Goal: Find contact information: Find contact information

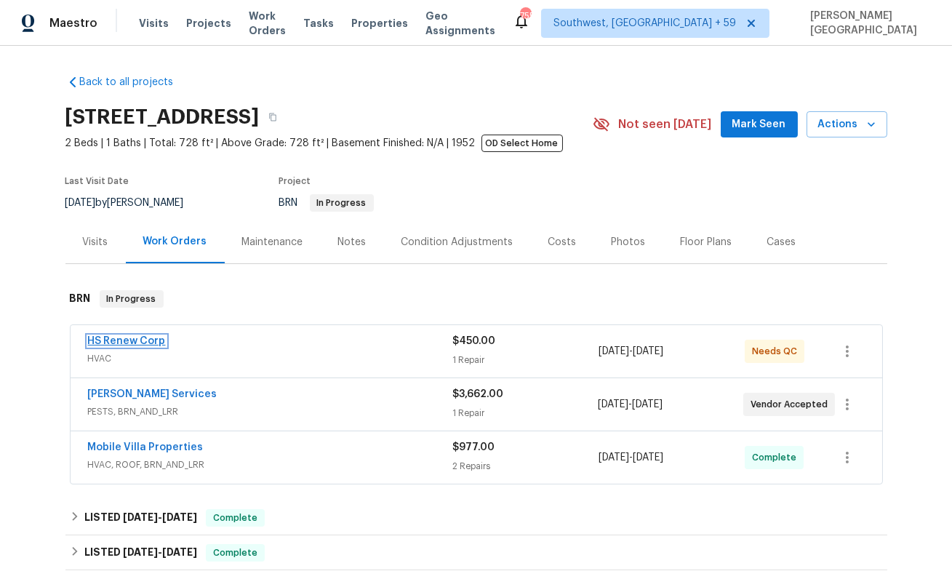
click at [135, 344] on link "HS Renew Corp" at bounding box center [127, 341] width 78 height 10
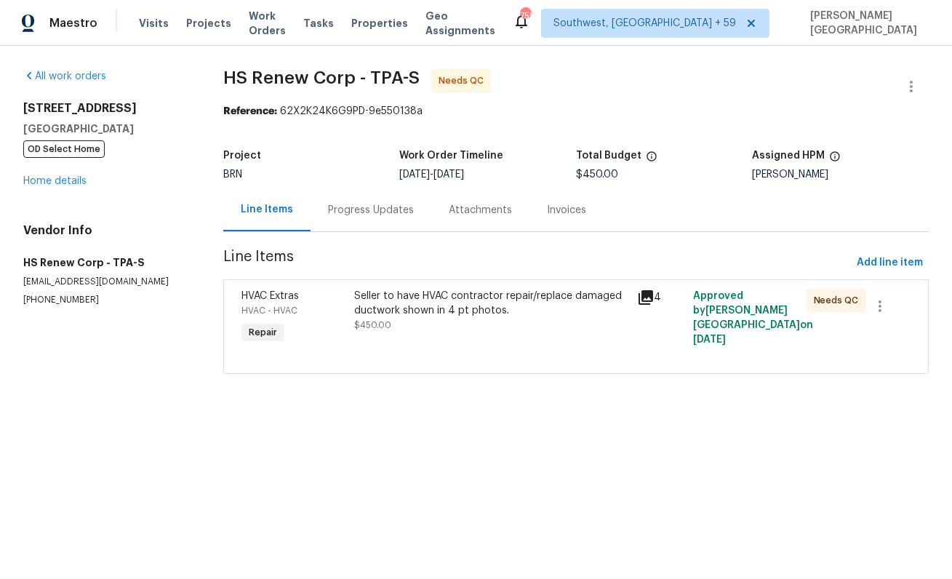
click at [375, 231] on div "Progress Updates" at bounding box center [370, 209] width 121 height 43
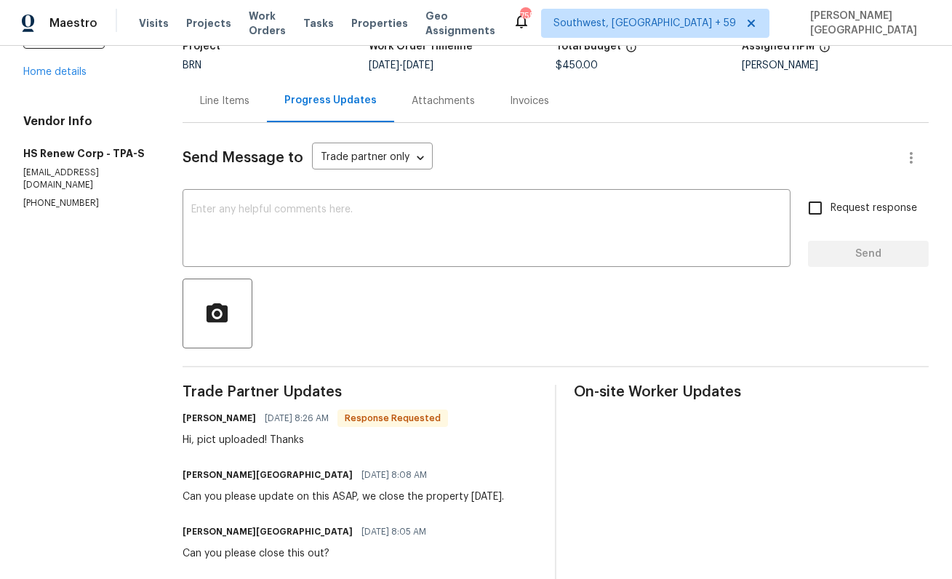
scroll to position [100, 0]
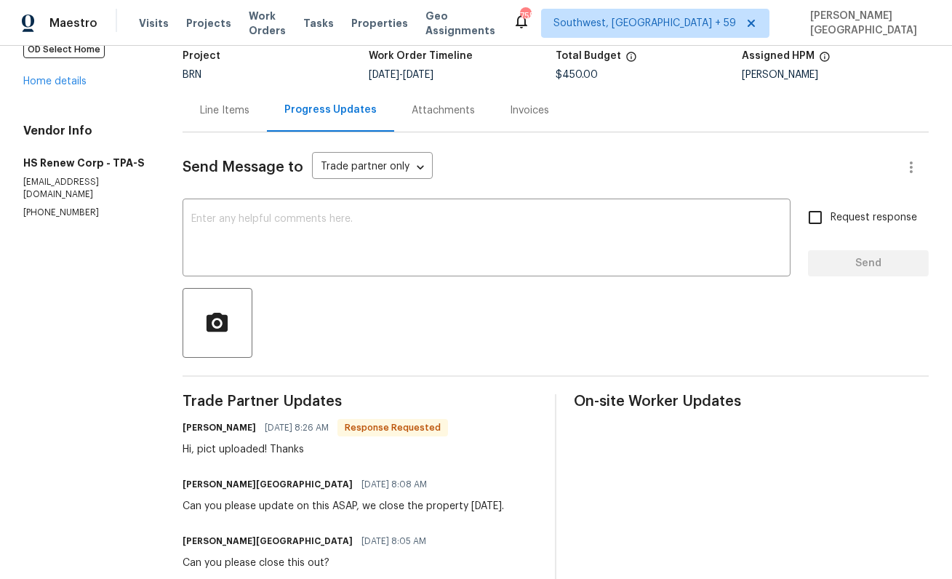
click at [230, 112] on div "Line Items" at bounding box center [224, 110] width 49 height 15
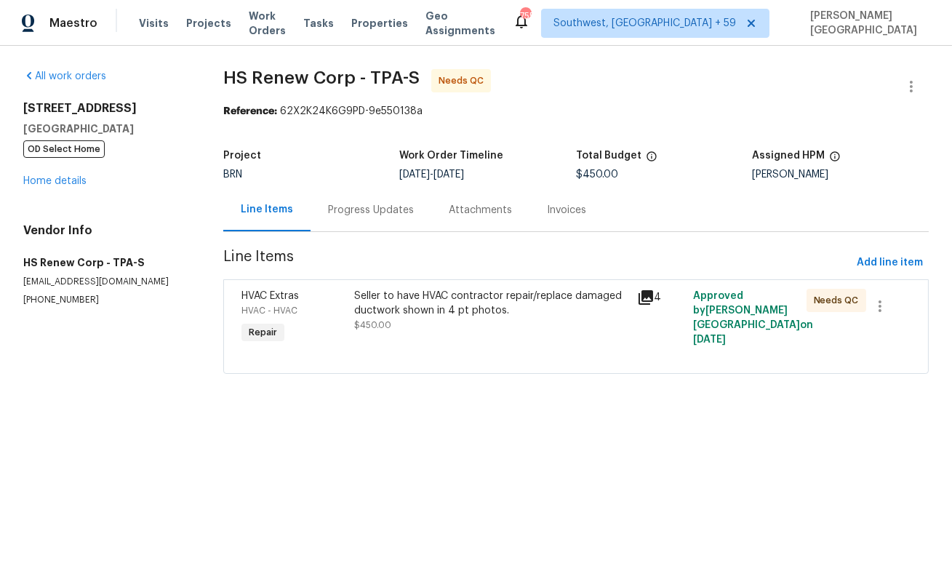
click at [438, 304] on div "Seller to have HVAC contractor repair/replace damaged ductwork shown in 4 pt ph…" at bounding box center [490, 303] width 273 height 29
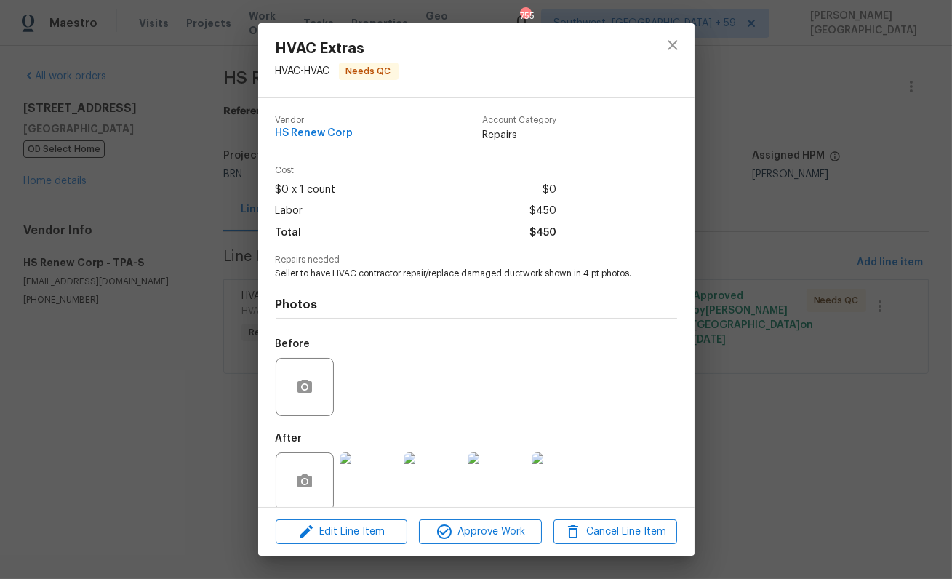
click at [393, 482] on img at bounding box center [368, 481] width 58 height 58
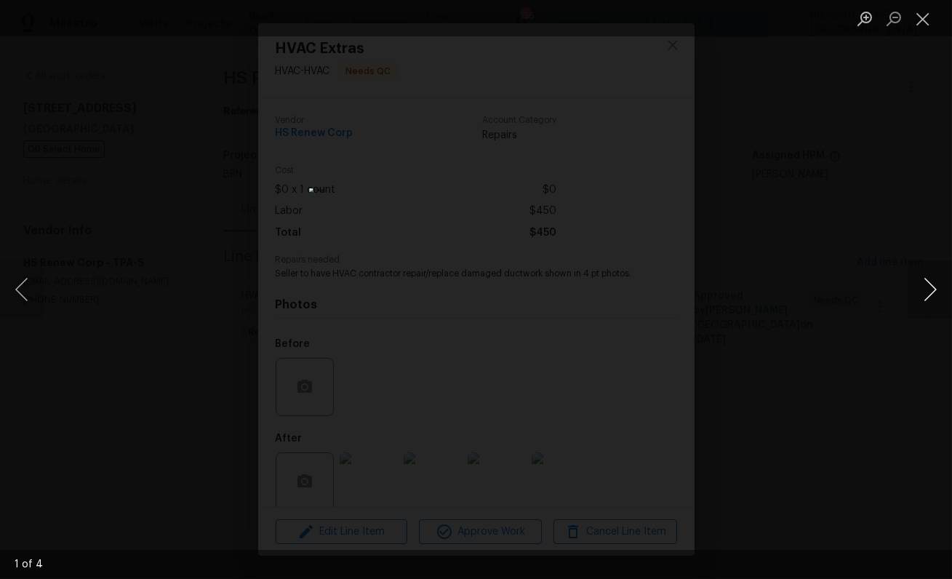
click at [932, 292] on button "Next image" at bounding box center [930, 289] width 44 height 58
click at [858, 244] on div "Lightbox" at bounding box center [476, 289] width 952 height 579
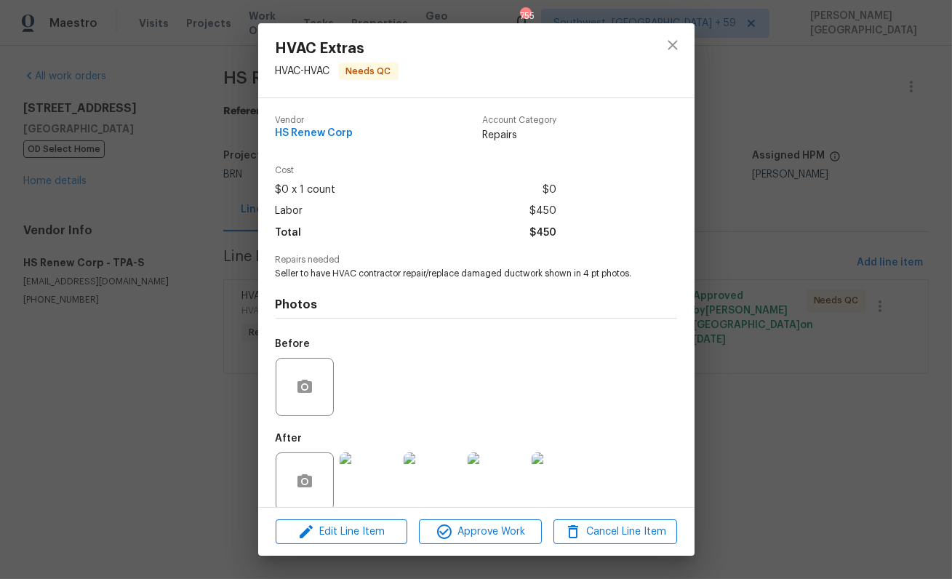
click at [816, 358] on div "HVAC Extras HVAC - HVAC Needs QC Vendor HS Renew Corp Account Category Repairs …" at bounding box center [476, 289] width 952 height 579
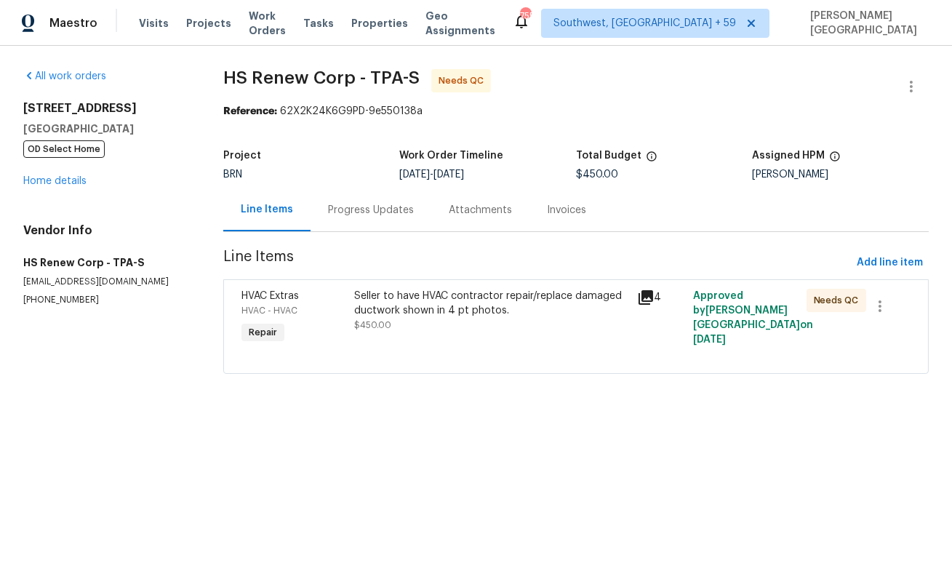
click at [354, 348] on div at bounding box center [575, 355] width 669 height 17
click at [441, 305] on div "Seller to have HVAC contractor repair/replace damaged ductwork shown in 4 pt ph…" at bounding box center [490, 303] width 273 height 29
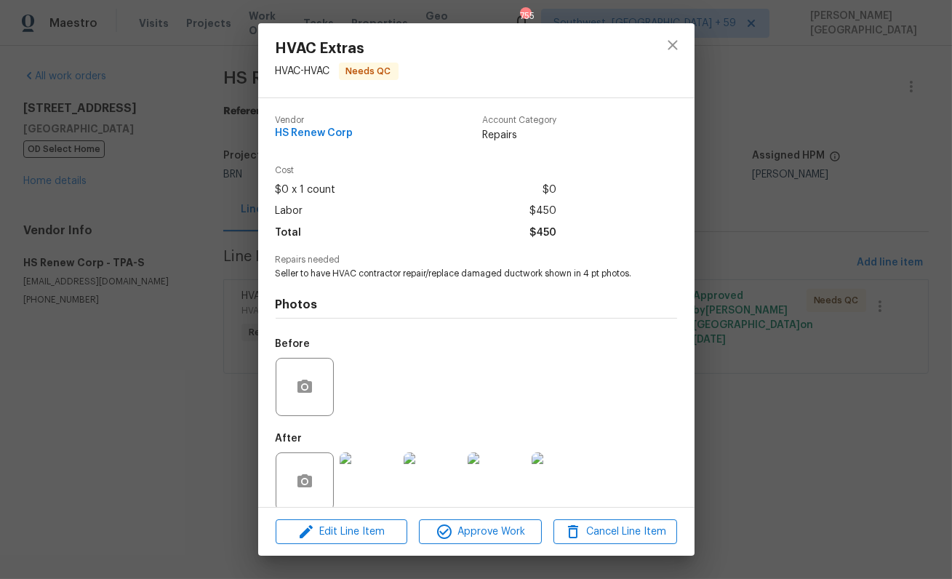
click at [797, 355] on div "HVAC Extras HVAC - HVAC Needs QC Vendor HS Renew Corp Account Category Repairs …" at bounding box center [476, 289] width 952 height 579
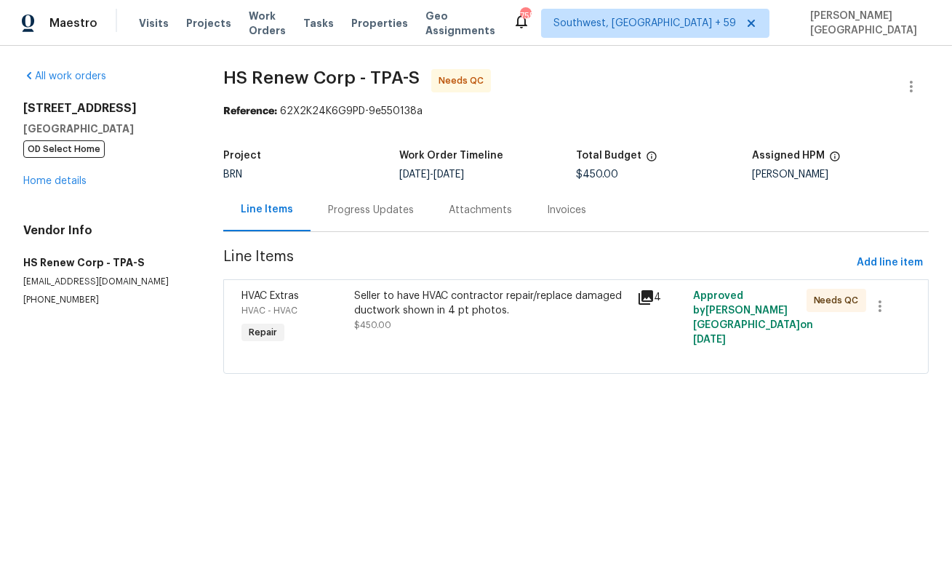
click at [436, 311] on div "Seller to have HVAC contractor repair/replace damaged ductwork shown in 4 pt ph…" at bounding box center [490, 303] width 273 height 29
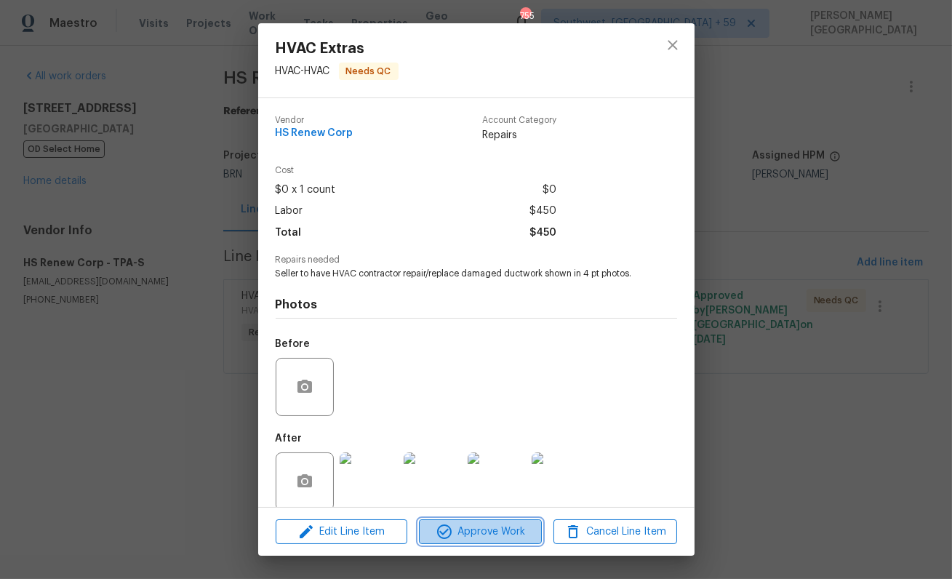
click at [470, 531] on span "Approve Work" at bounding box center [480, 532] width 114 height 18
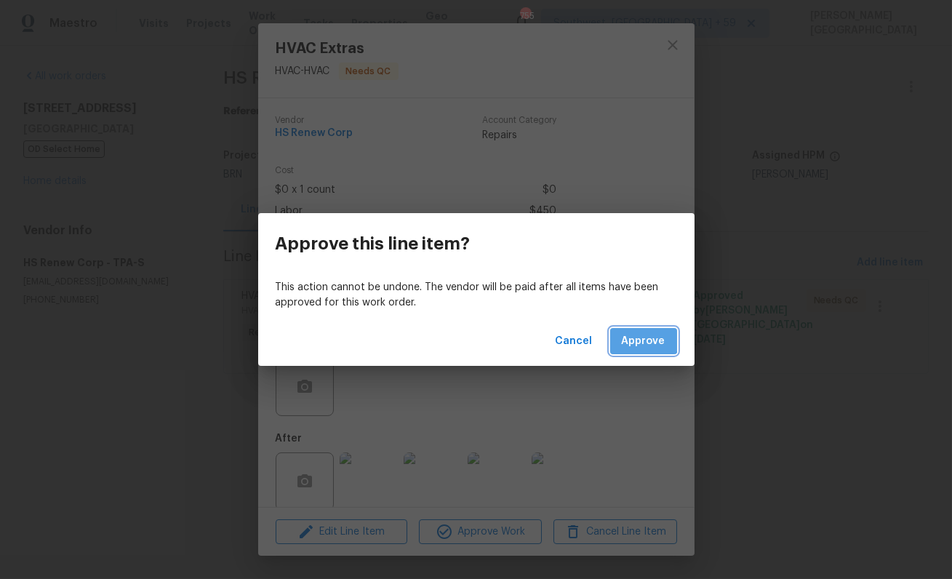
click at [636, 331] on button "Approve" at bounding box center [643, 341] width 67 height 27
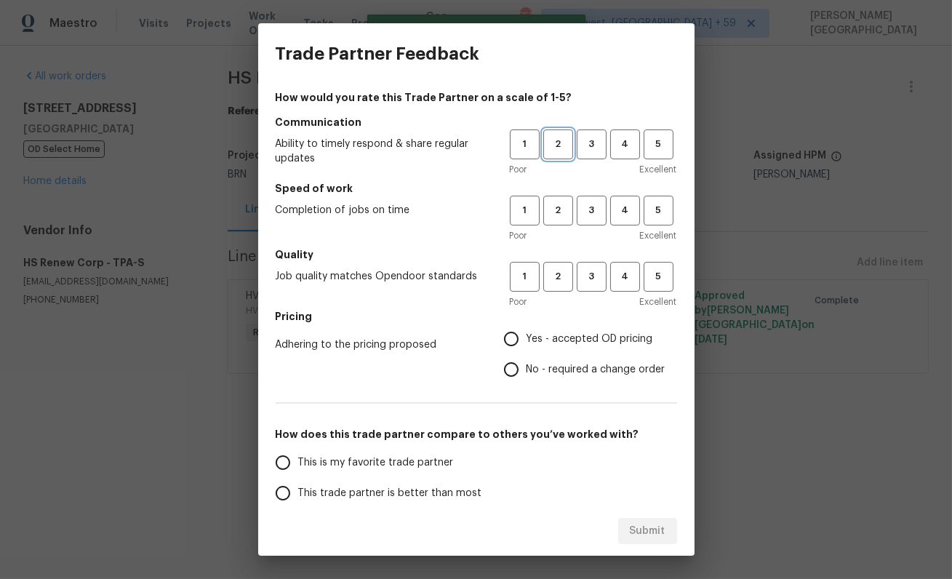
click at [558, 144] on span "2" at bounding box center [558, 144] width 27 height 17
click at [537, 216] on span "1" at bounding box center [524, 210] width 27 height 17
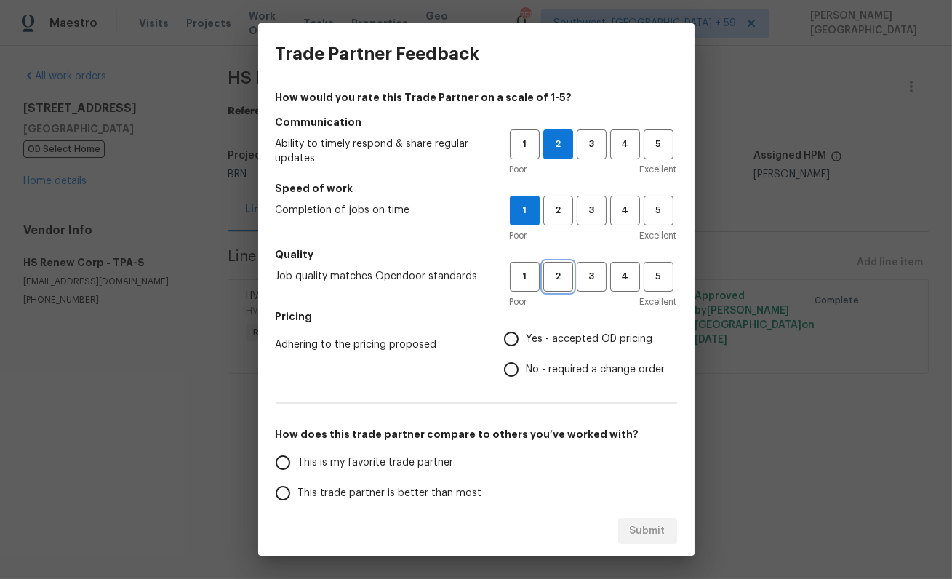
click at [563, 280] on span "2" at bounding box center [558, 276] width 27 height 17
click at [520, 370] on input "No - required a change order" at bounding box center [511, 369] width 31 height 31
radio input "true"
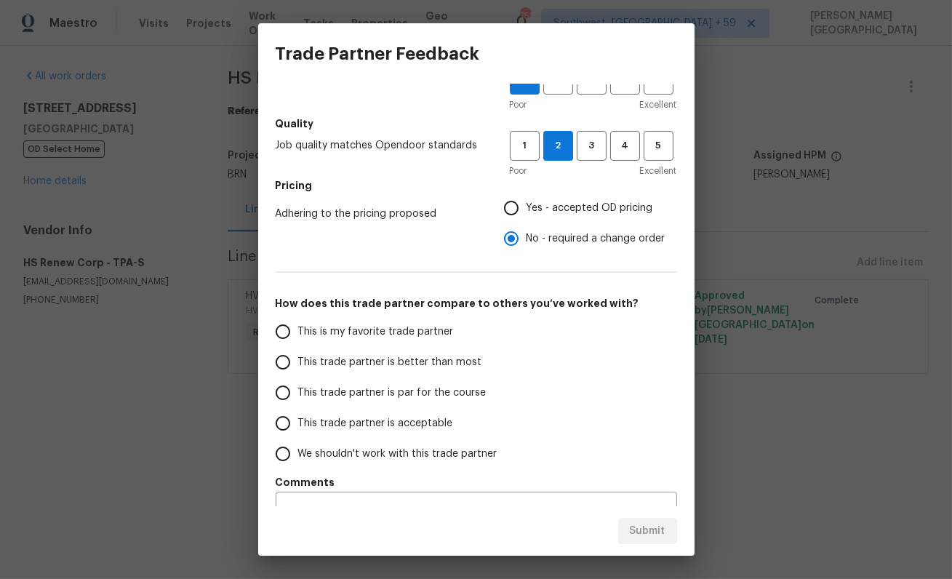
scroll to position [140, 0]
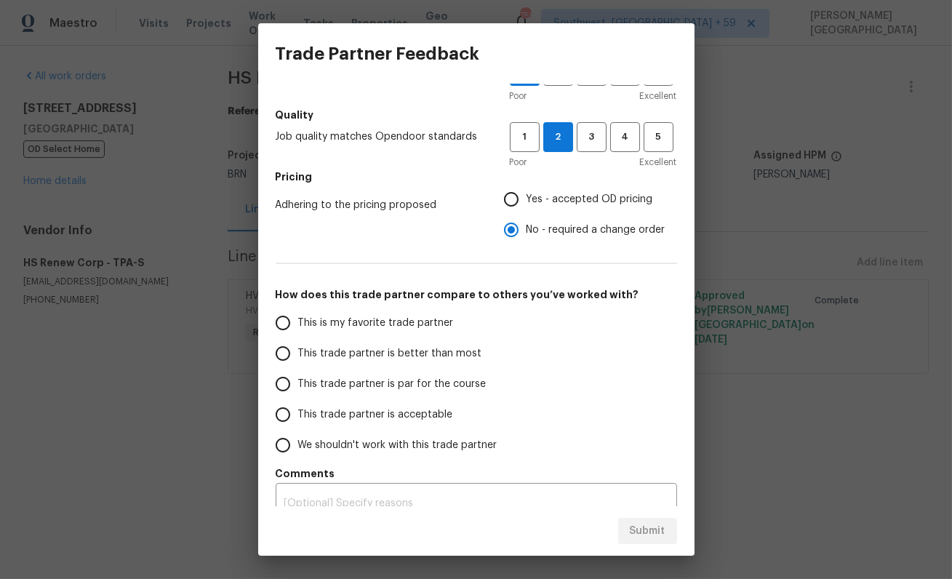
click at [411, 355] on span "This trade partner is better than most" at bounding box center [390, 353] width 184 height 15
click at [298, 355] on input "This trade partner is better than most" at bounding box center [283, 353] width 31 height 31
click at [632, 534] on span "Submit" at bounding box center [648, 531] width 36 height 18
radio input "true"
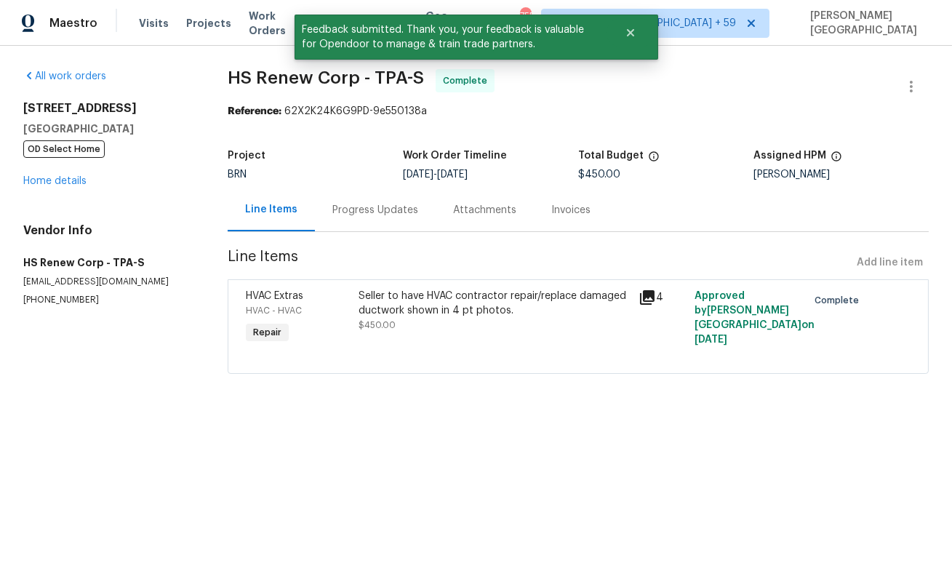
click at [377, 212] on div "Progress Updates" at bounding box center [375, 210] width 86 height 15
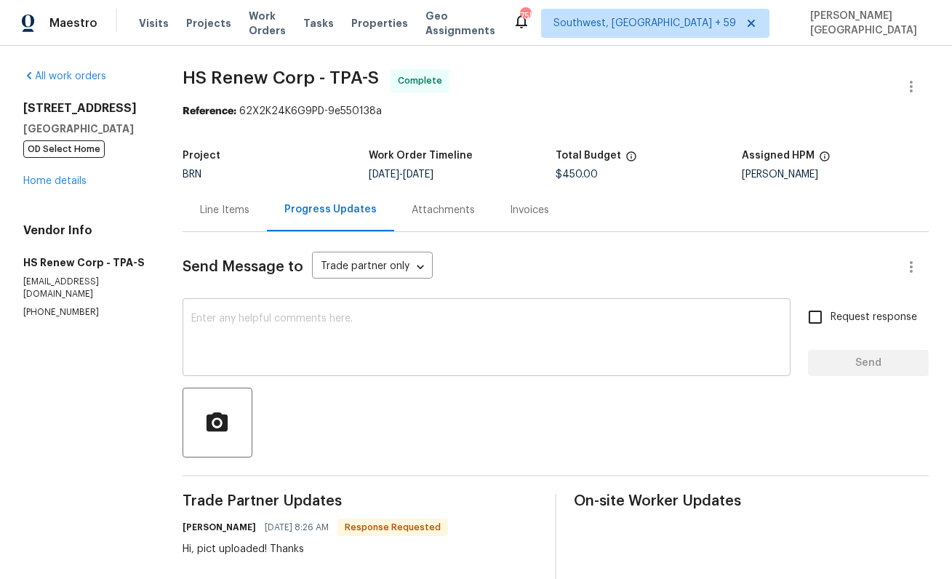
click at [258, 346] on textarea at bounding box center [486, 338] width 590 height 51
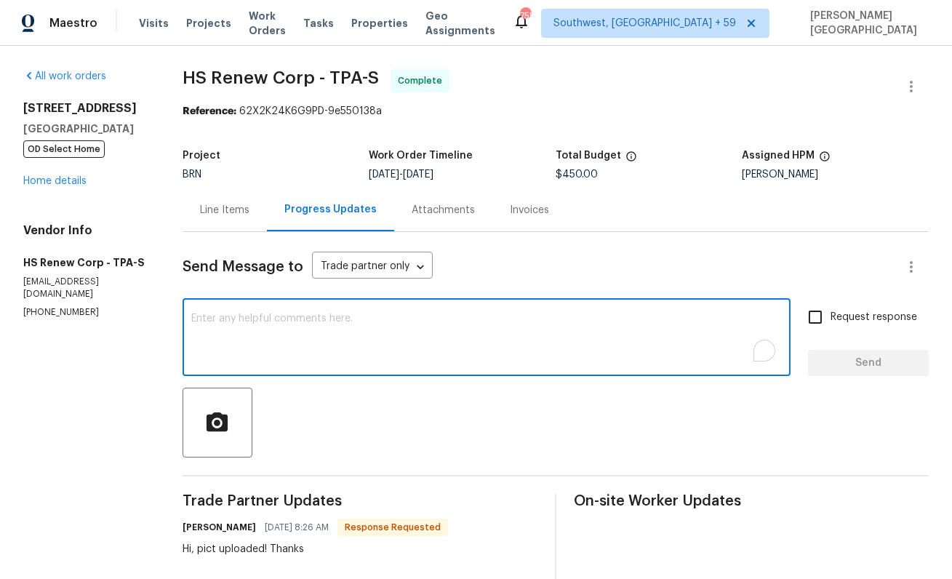
paste textarea "WO is approved, Please upload the detailed paid invoice under invoice section. …"
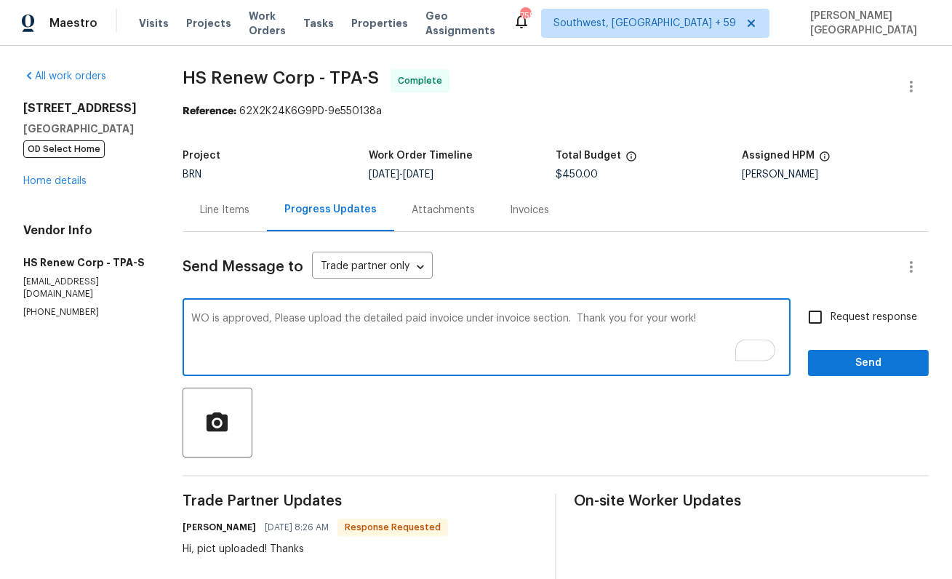
type textarea "WO is approved, Please upload the detailed paid invoice under invoice section. …"
click at [837, 337] on div "Request response Send" at bounding box center [868, 339] width 121 height 74
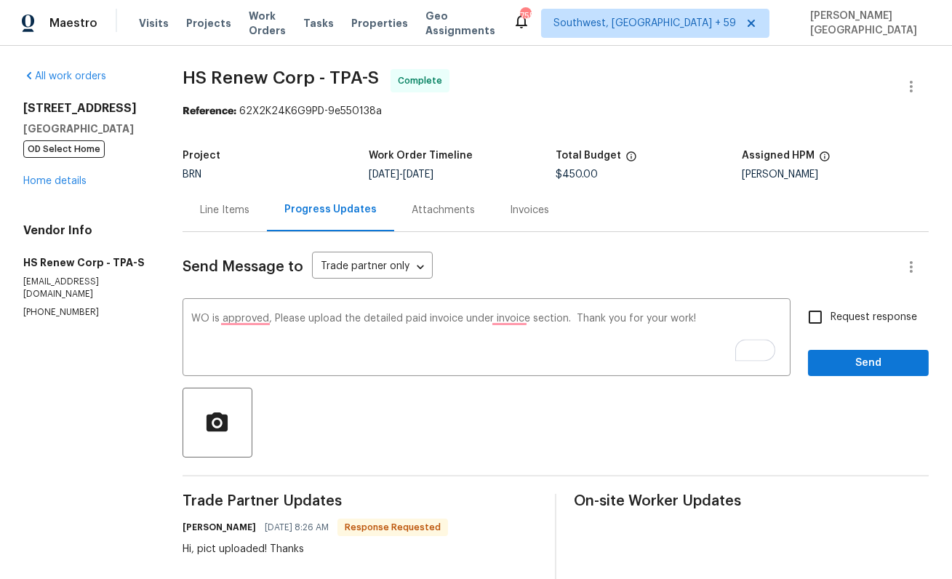
click at [821, 313] on input "Request response" at bounding box center [815, 317] width 31 height 31
checkbox input "true"
click at [842, 359] on span "Send" at bounding box center [867, 363] width 97 height 18
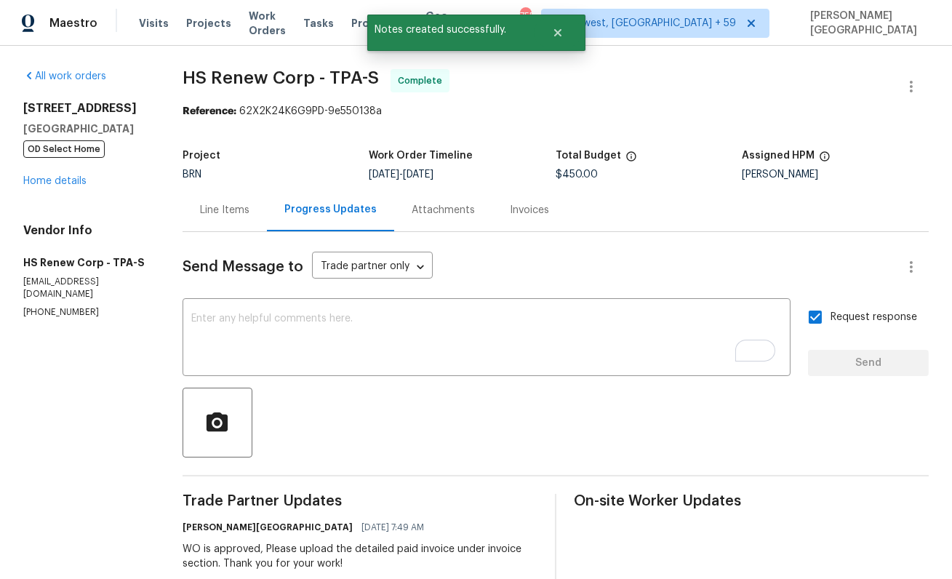
click at [195, 80] on span "HS Renew Corp - TPA-S" at bounding box center [280, 77] width 196 height 17
click at [277, 80] on span "HS Renew Corp - TPA-S" at bounding box center [280, 77] width 196 height 17
copy span "HS Renew Corp"
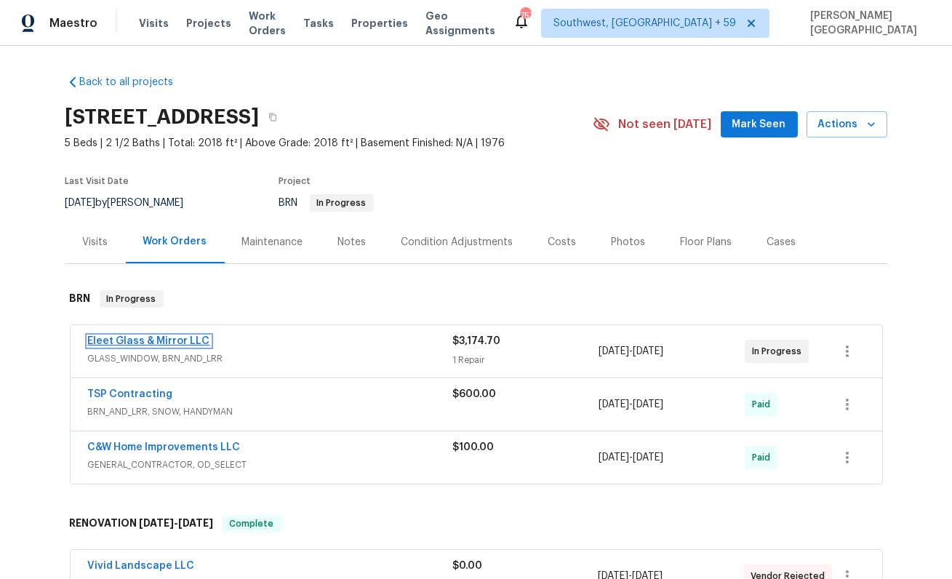
click at [149, 338] on link "Eleet Glass & Mirror LLC" at bounding box center [149, 341] width 122 height 10
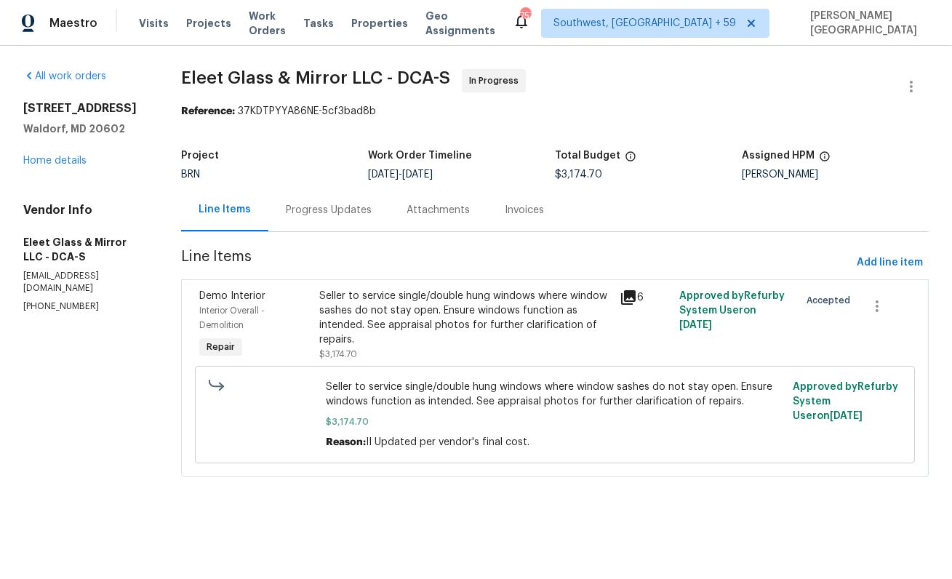
click at [63, 283] on div "Vendor Info Eleet Glass & Mirror LLC - DCA-S [EMAIL_ADDRESS][DOMAIN_NAME] [PHON…" at bounding box center [84, 258] width 123 height 110
click at [63, 300] on p "[PHONE_NUMBER]" at bounding box center [84, 306] width 123 height 12
copy p "[PHONE_NUMBER]"
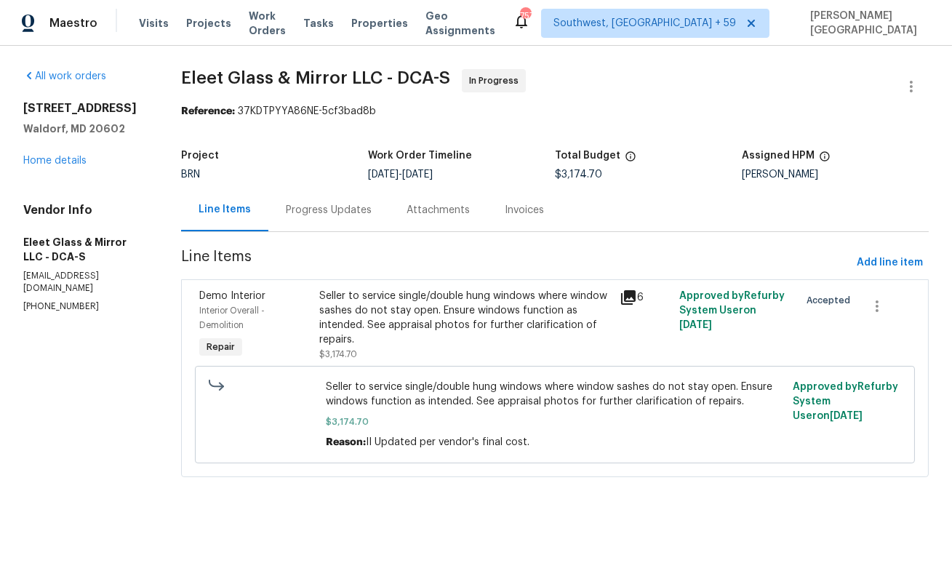
click at [322, 204] on div "Progress Updates" at bounding box center [329, 210] width 86 height 15
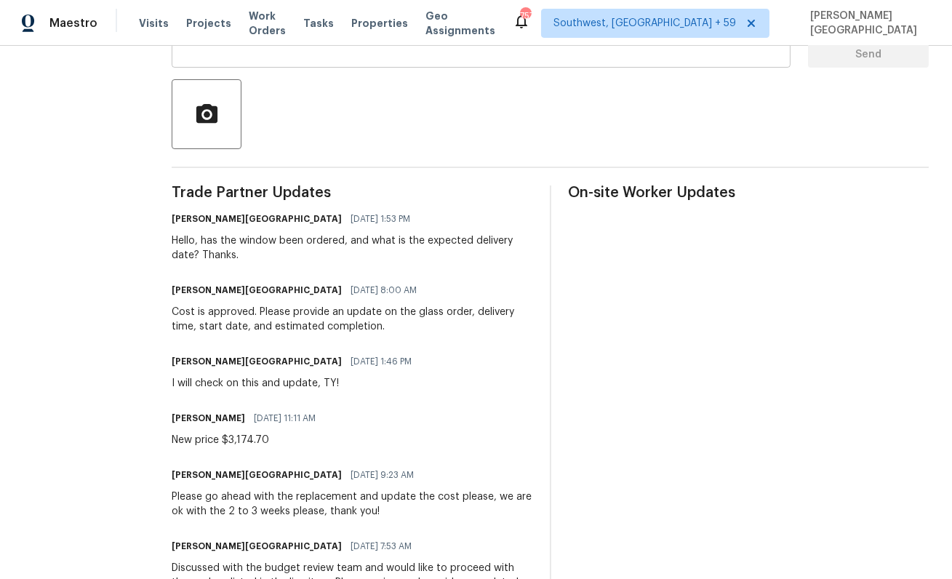
scroll to position [305, 0]
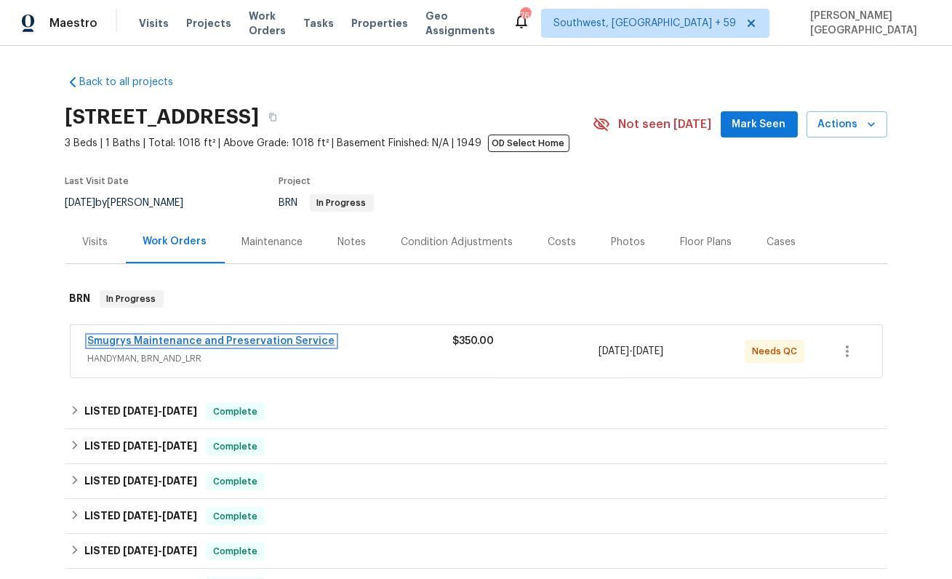
click at [182, 340] on link "Smugrys Maintenance and Preservation Service" at bounding box center [211, 341] width 247 height 10
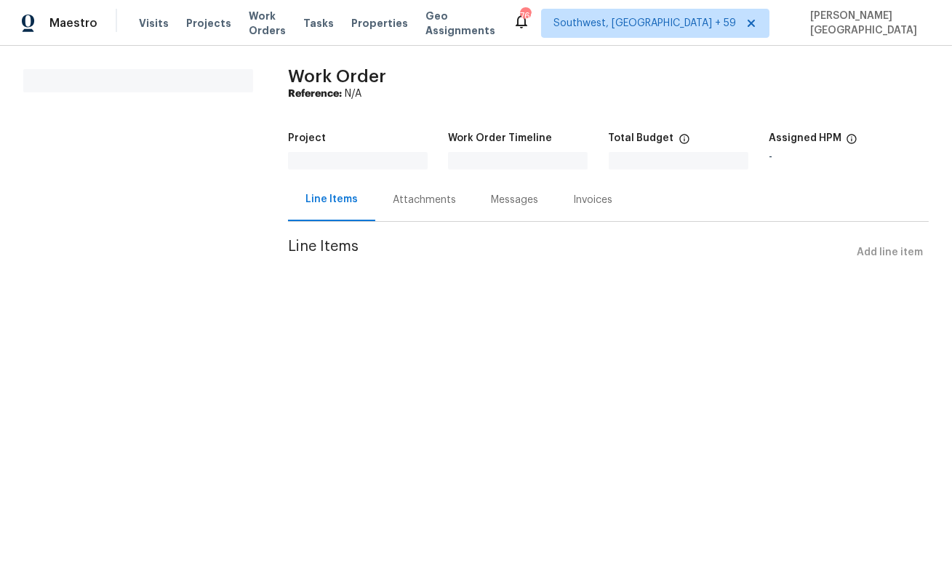
click at [188, 307] on html "Maestro Visits Projects Work Orders Tasks Properties Geo Assignments 766 Southw…" at bounding box center [476, 153] width 952 height 307
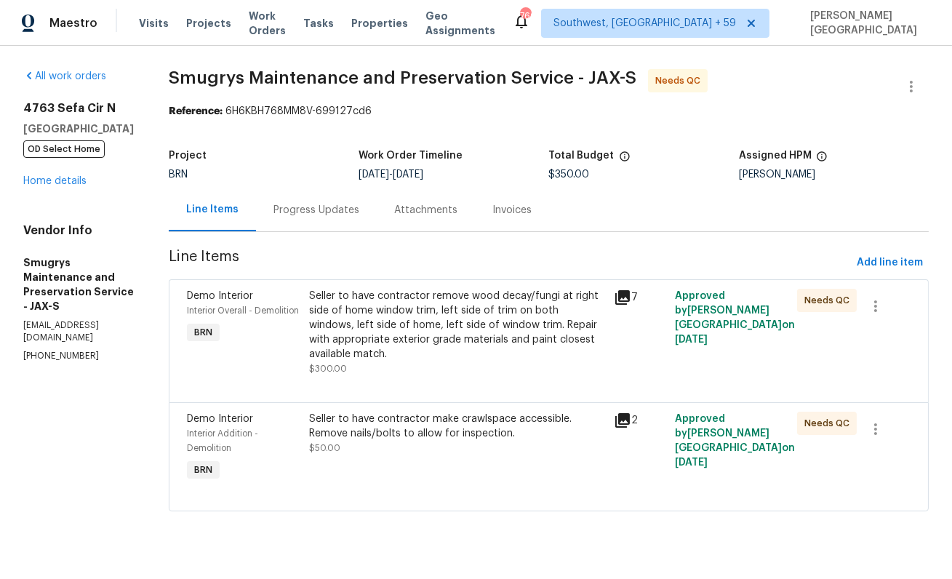
click at [310, 222] on div "Progress Updates" at bounding box center [316, 209] width 121 height 43
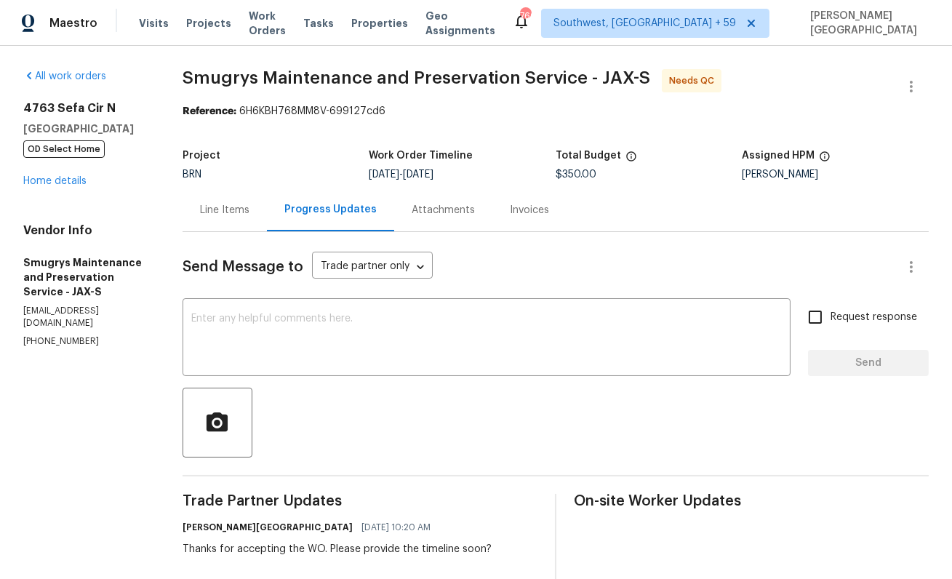
click at [224, 220] on div "Line Items" at bounding box center [224, 209] width 84 height 43
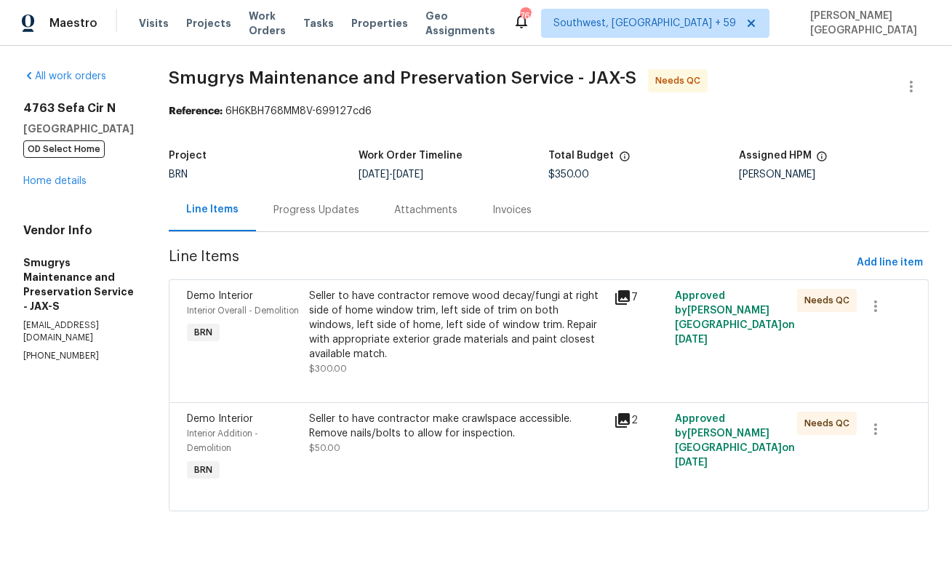
click at [401, 331] on div "Seller to have contractor remove wood decay/fungi at right side of home window …" at bounding box center [457, 325] width 297 height 73
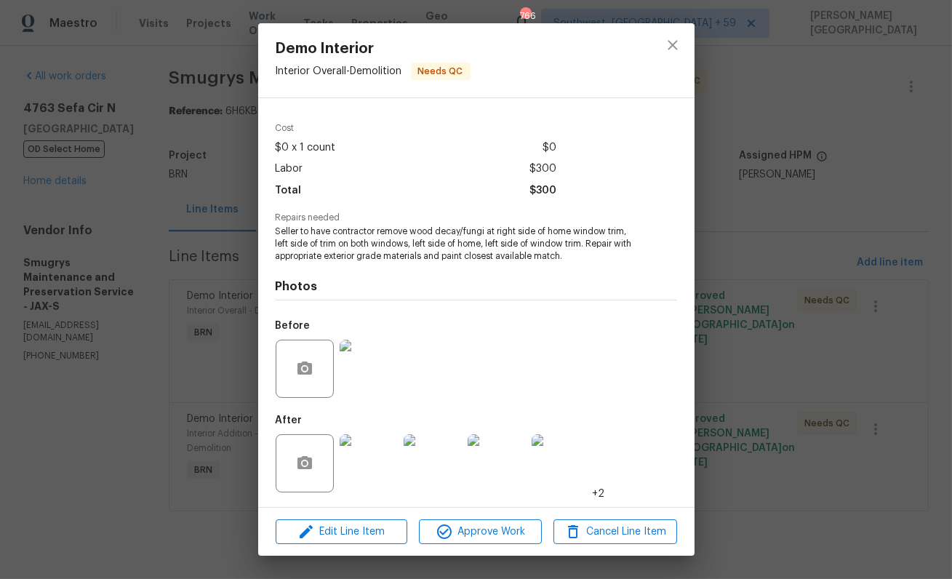
scroll to position [53, 0]
click at [351, 351] on img at bounding box center [368, 368] width 58 height 58
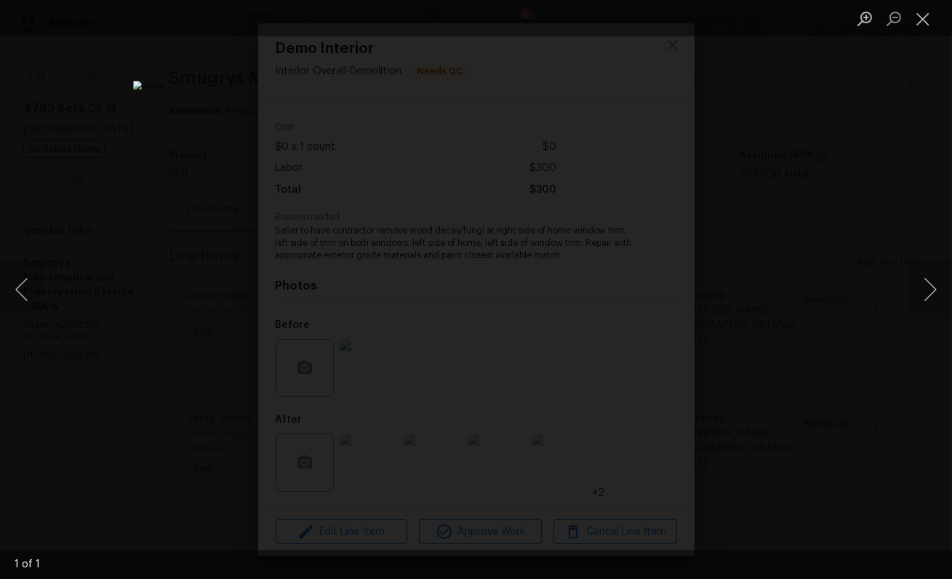
click at [863, 231] on div "Lightbox" at bounding box center [476, 289] width 952 height 579
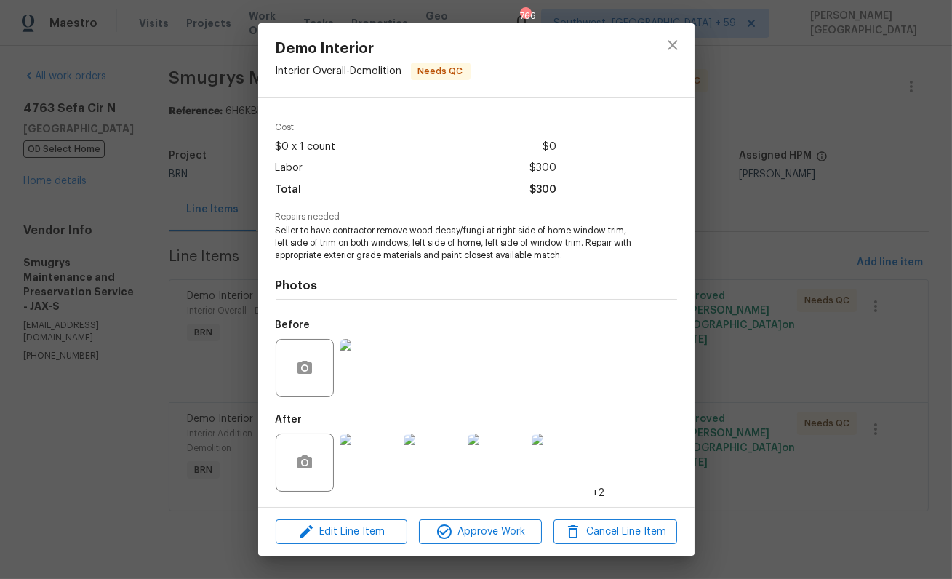
click at [372, 467] on img at bounding box center [368, 462] width 58 height 58
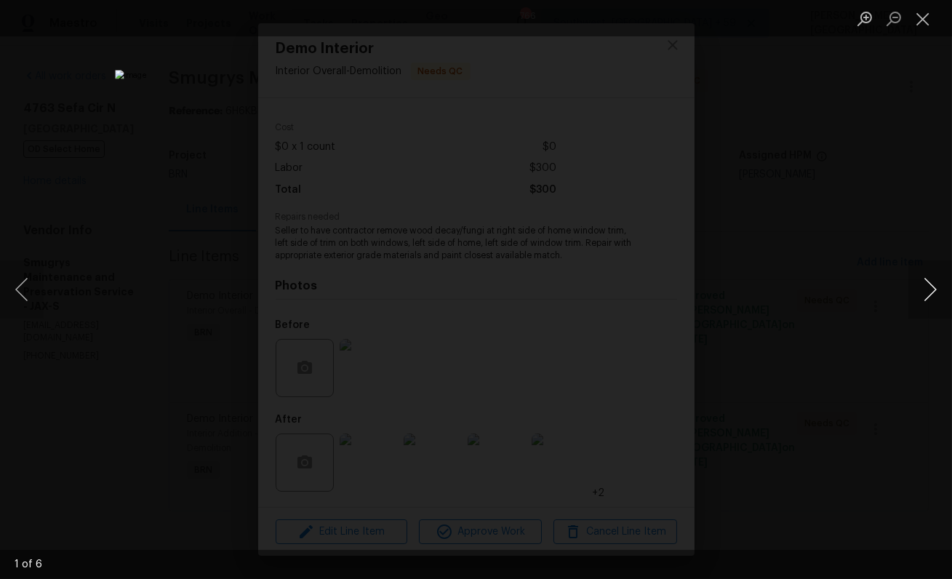
click at [936, 297] on button "Next image" at bounding box center [930, 289] width 44 height 58
click at [936, 298] on button "Next image" at bounding box center [930, 289] width 44 height 58
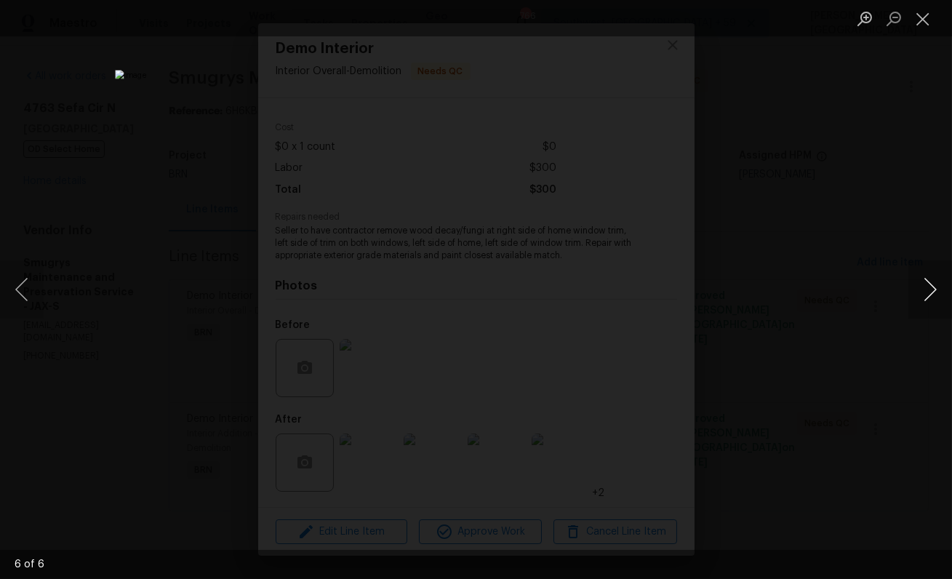
click at [936, 298] on button "Next image" at bounding box center [930, 289] width 44 height 58
click at [904, 209] on div "Lightbox" at bounding box center [476, 289] width 952 height 579
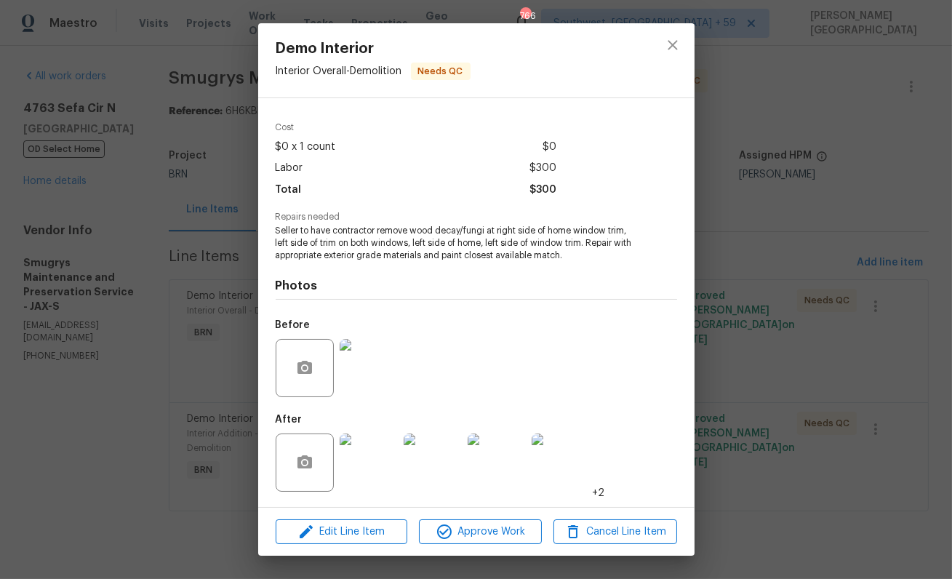
click at [808, 146] on div "Demo Interior Interior Overall - Demolition Needs QC Vendor Smugrys Maintenance…" at bounding box center [476, 289] width 952 height 579
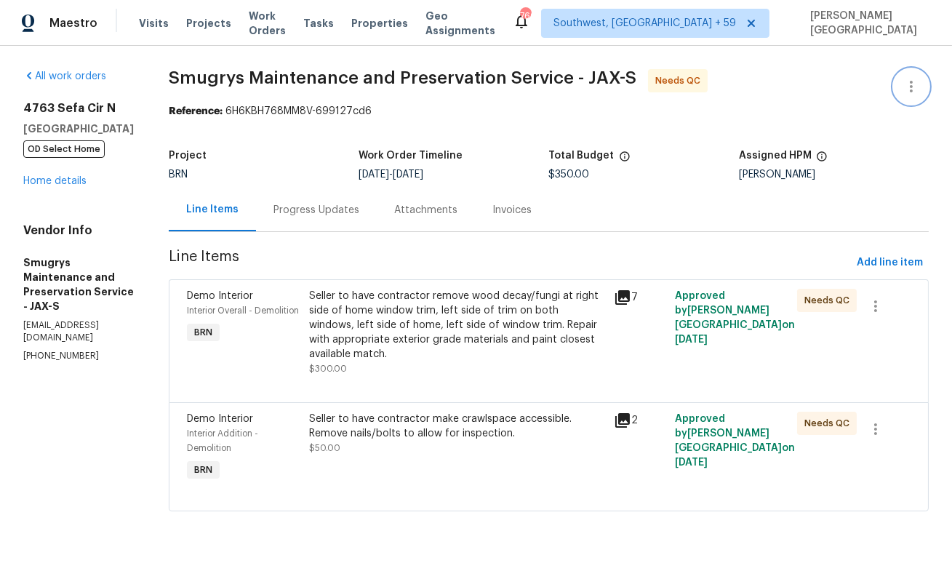
click at [915, 84] on icon "button" at bounding box center [910, 86] width 17 height 17
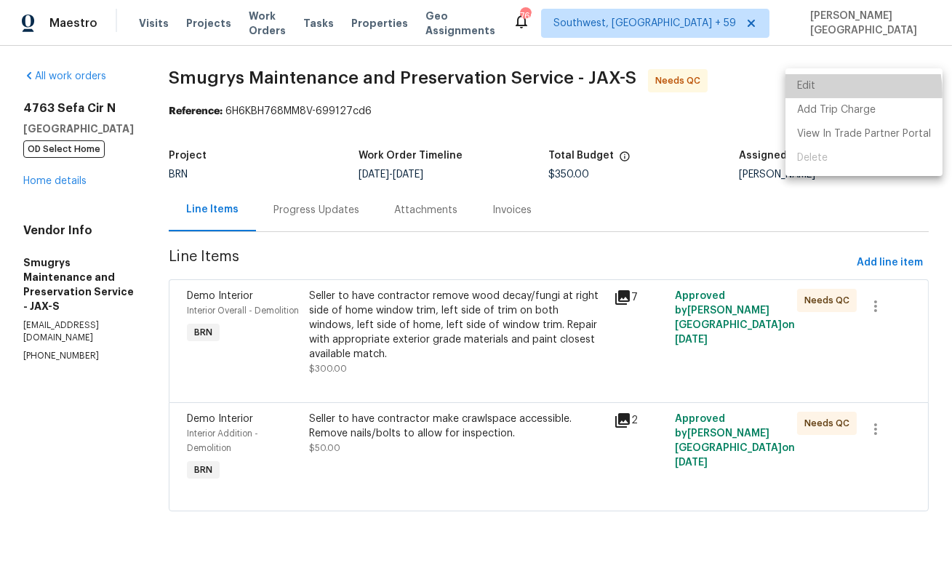
click at [830, 93] on li "Edit" at bounding box center [863, 86] width 157 height 24
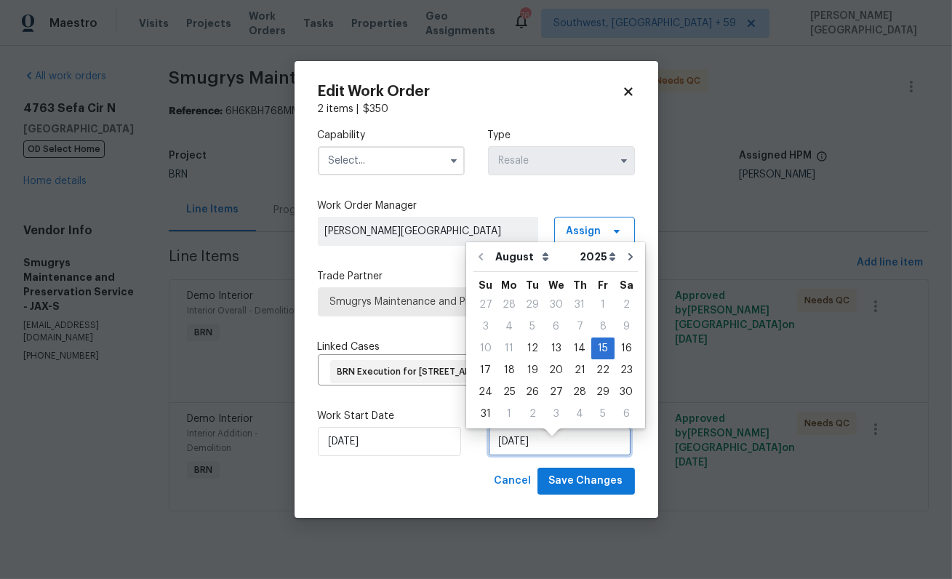
click at [518, 445] on input "[DATE]" at bounding box center [559, 441] width 143 height 29
click at [552, 349] on div "13" at bounding box center [556, 348] width 24 height 20
type input "[DATE]"
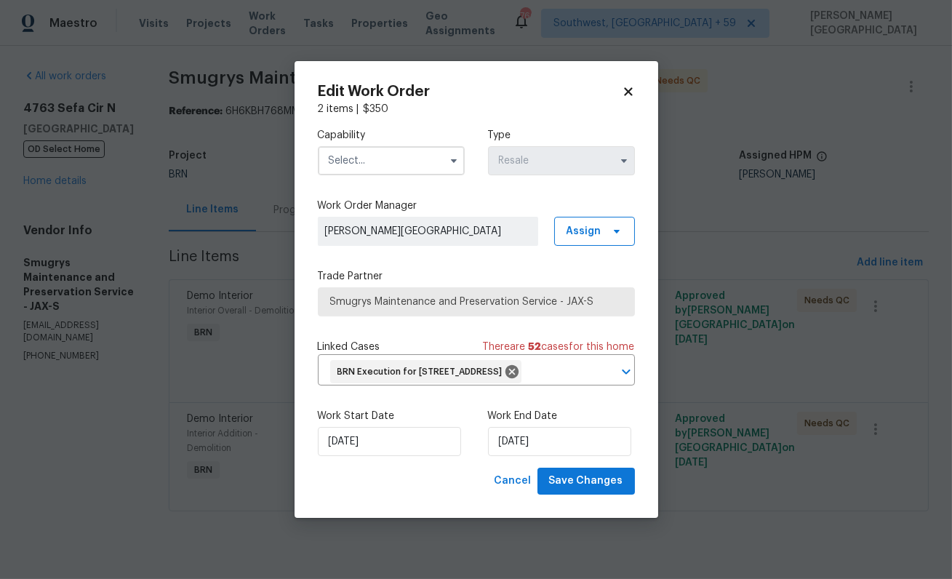
click at [375, 147] on input "text" at bounding box center [391, 160] width 147 height 29
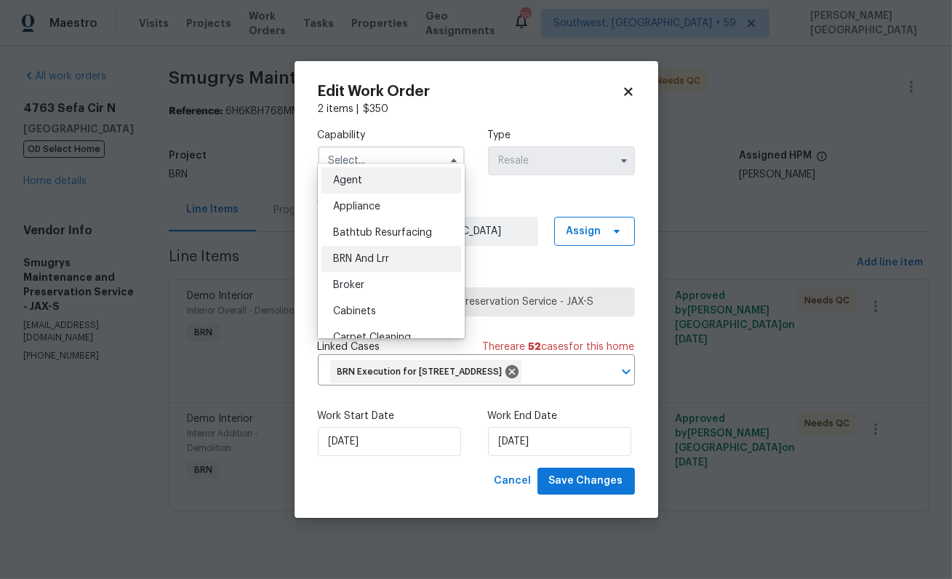
click at [380, 259] on span "BRN And Lrr" at bounding box center [361, 259] width 56 height 10
type input "BRN And Lrr"
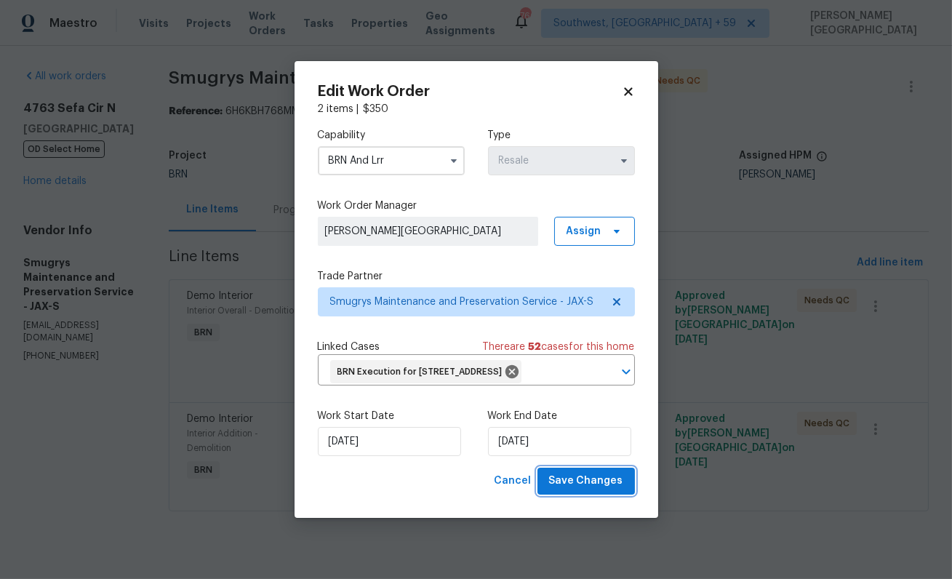
click at [579, 485] on span "Save Changes" at bounding box center [586, 481] width 74 height 18
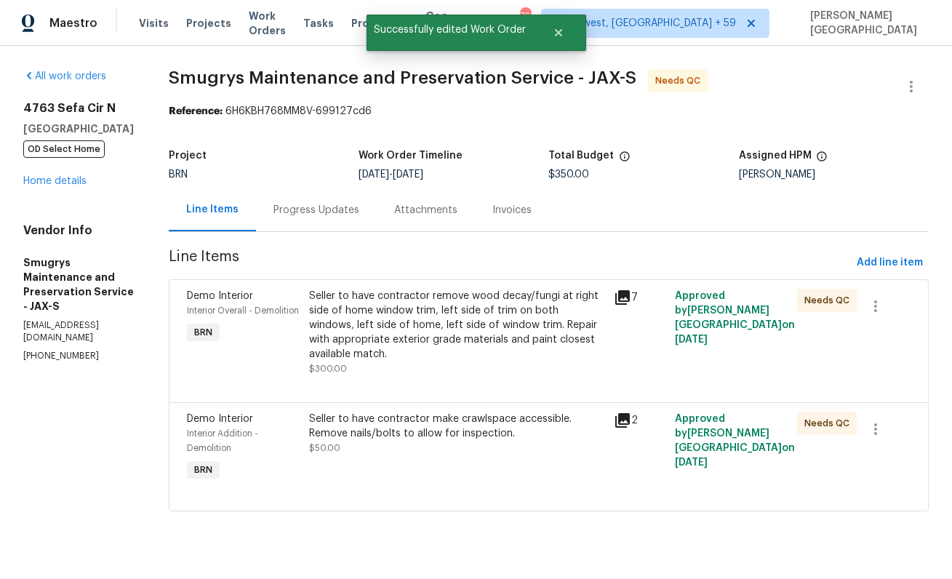
click at [395, 339] on div "Seller to have contractor remove wood decay/fungi at right side of home window …" at bounding box center [457, 325] width 297 height 73
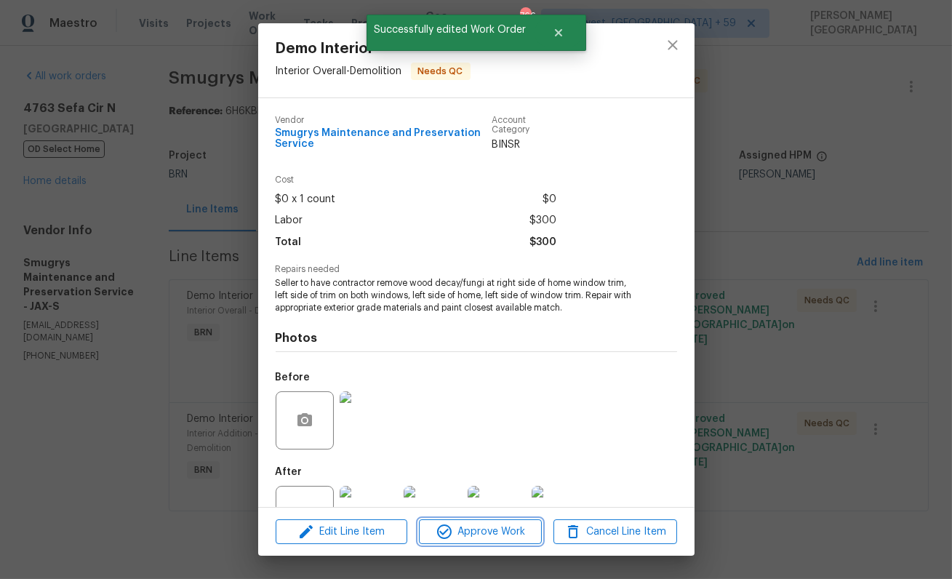
click at [467, 536] on span "Approve Work" at bounding box center [480, 532] width 114 height 18
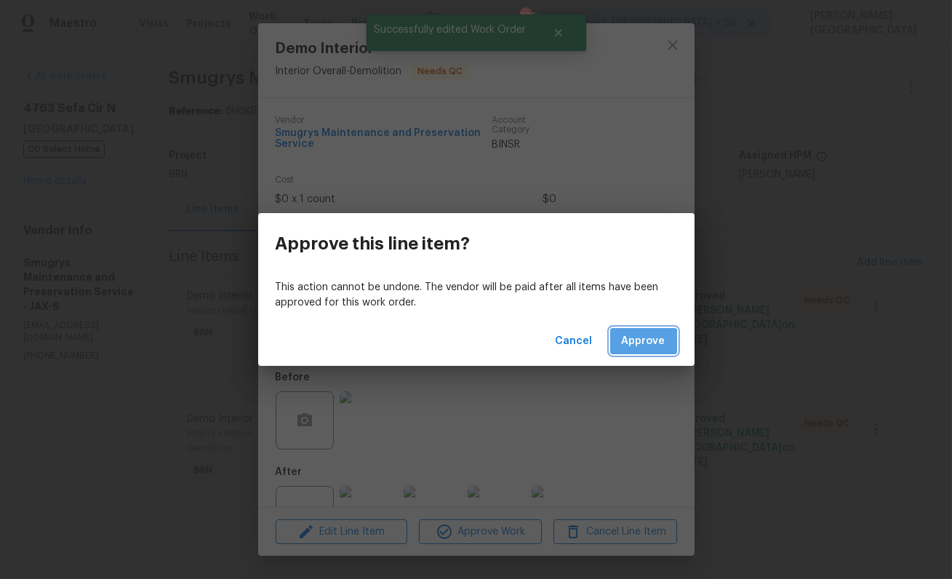
click at [621, 348] on button "Approve" at bounding box center [643, 341] width 67 height 27
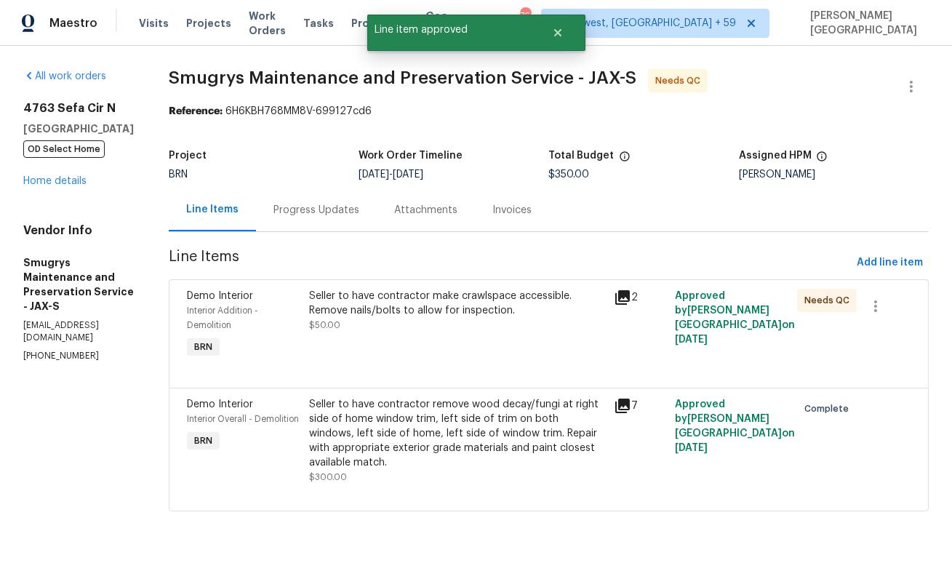
click at [418, 318] on div "Seller to have contractor make crawlspace accessible. Remove nails/bolts to all…" at bounding box center [457, 311] width 297 height 44
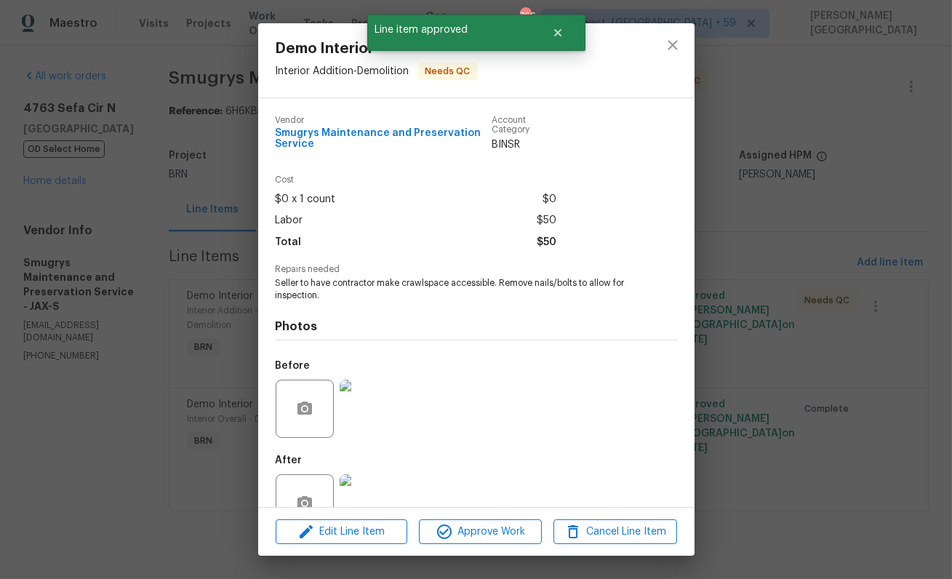
click at [354, 411] on img at bounding box center [368, 408] width 58 height 58
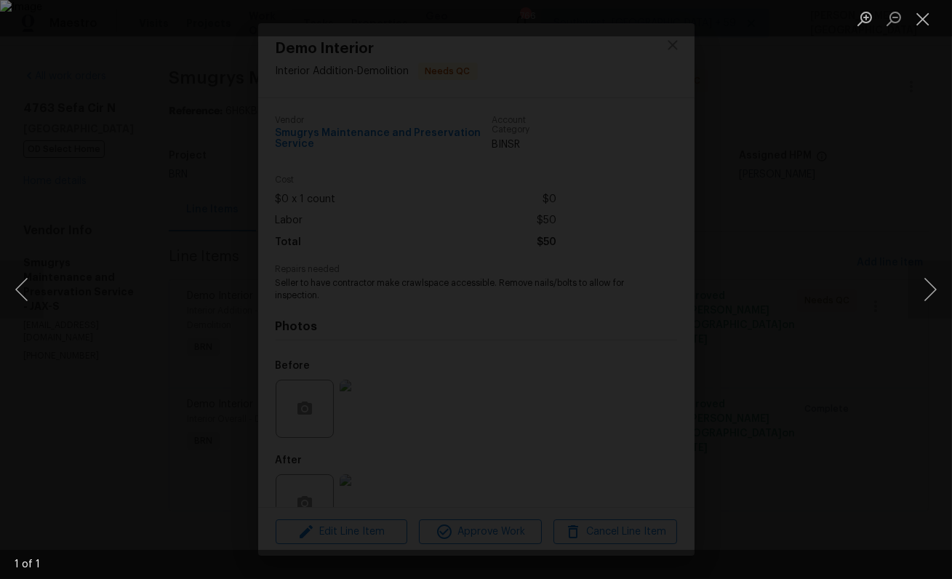
click at [928, 232] on div "Lightbox" at bounding box center [476, 289] width 952 height 579
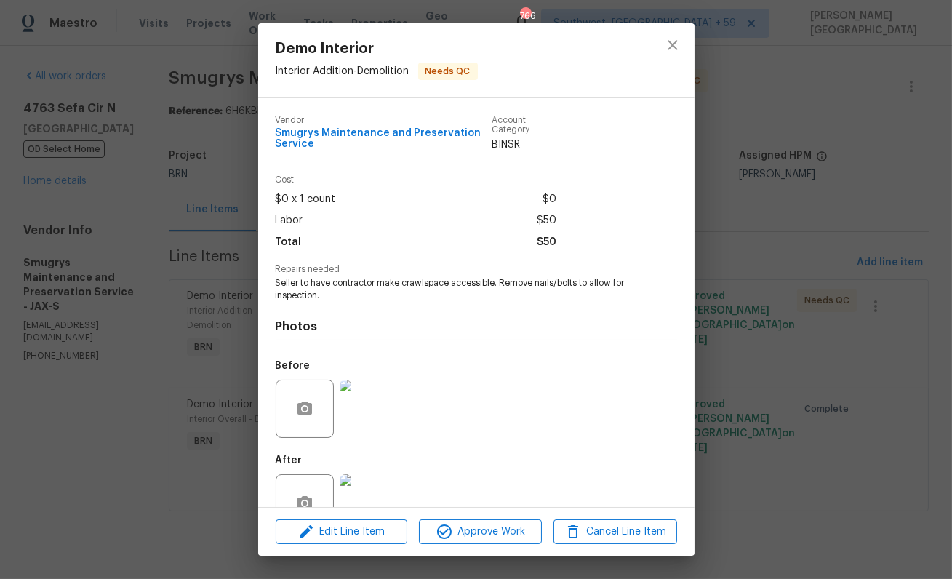
click at [374, 489] on img at bounding box center [368, 503] width 58 height 58
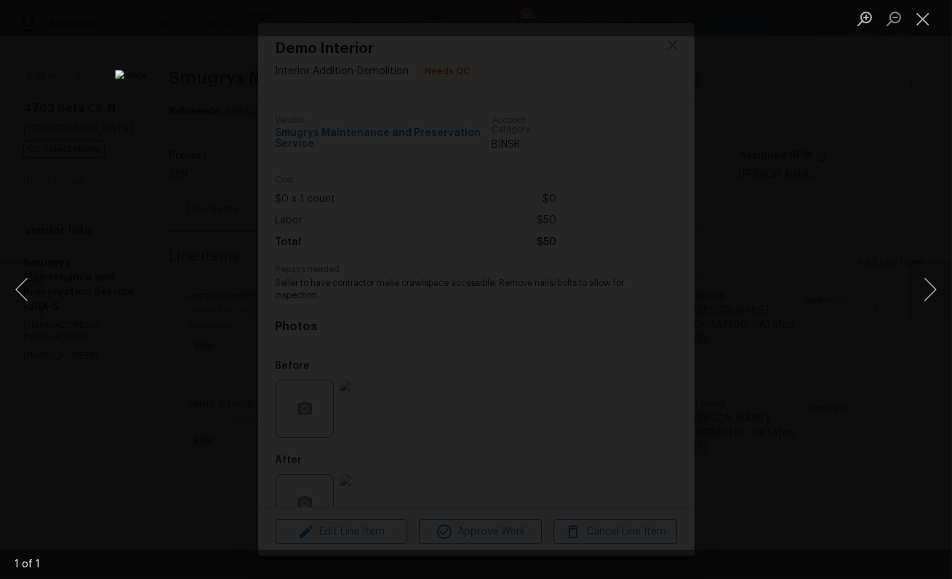
click at [885, 209] on div "Lightbox" at bounding box center [476, 289] width 952 height 579
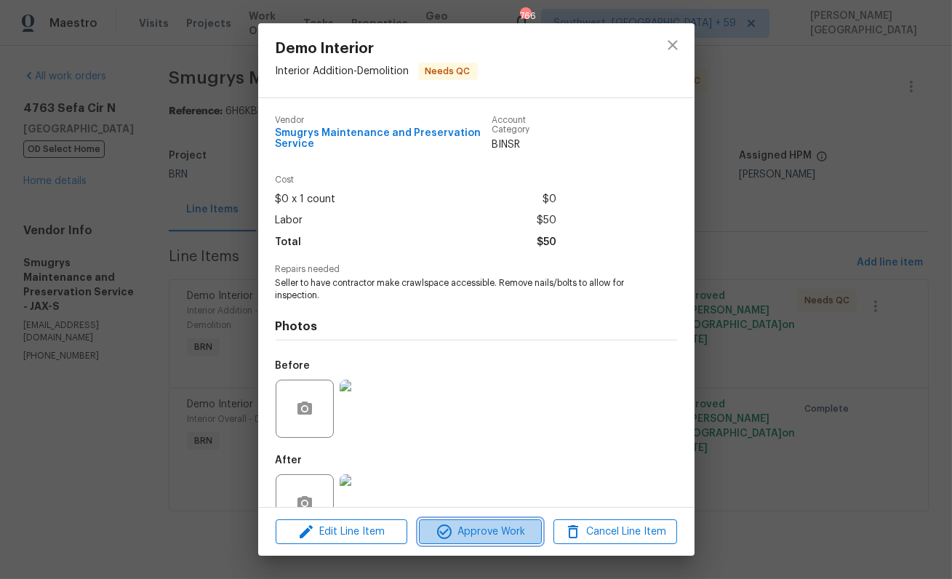
click at [487, 532] on span "Approve Work" at bounding box center [480, 532] width 114 height 18
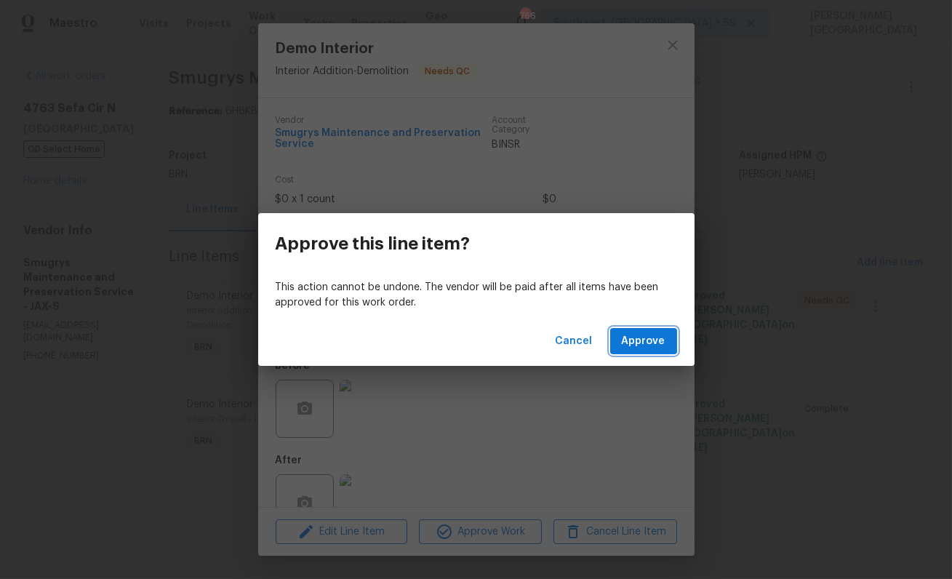
click at [640, 341] on span "Approve" at bounding box center [644, 341] width 44 height 18
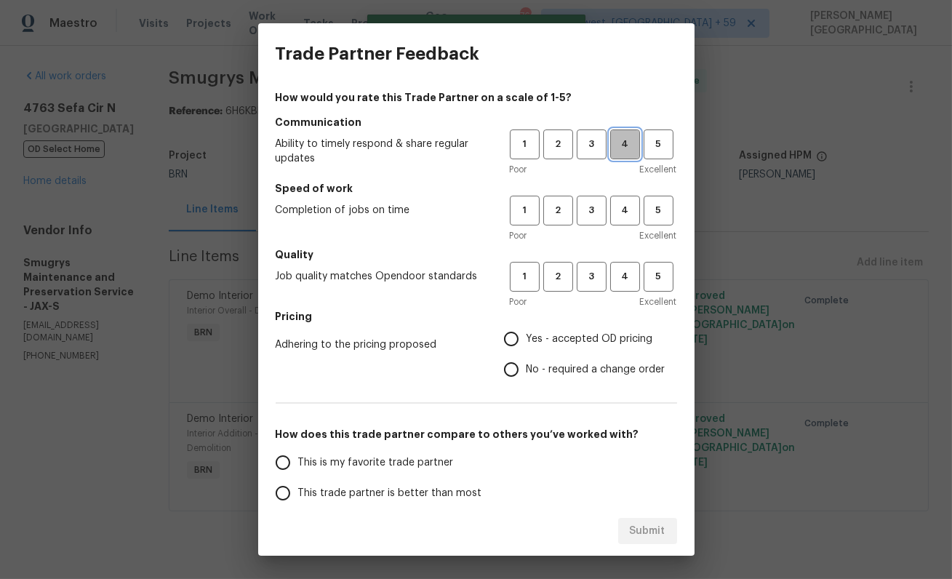
click at [622, 148] on span "4" at bounding box center [624, 144] width 27 height 17
click at [622, 226] on div "1 2 3 4 5 Poor Excellent" at bounding box center [593, 219] width 167 height 47
click at [622, 194] on h5 "Speed of work" at bounding box center [476, 188] width 401 height 15
click at [621, 215] on span "4" at bounding box center [624, 210] width 27 height 17
click at [626, 284] on span "4" at bounding box center [624, 276] width 27 height 17
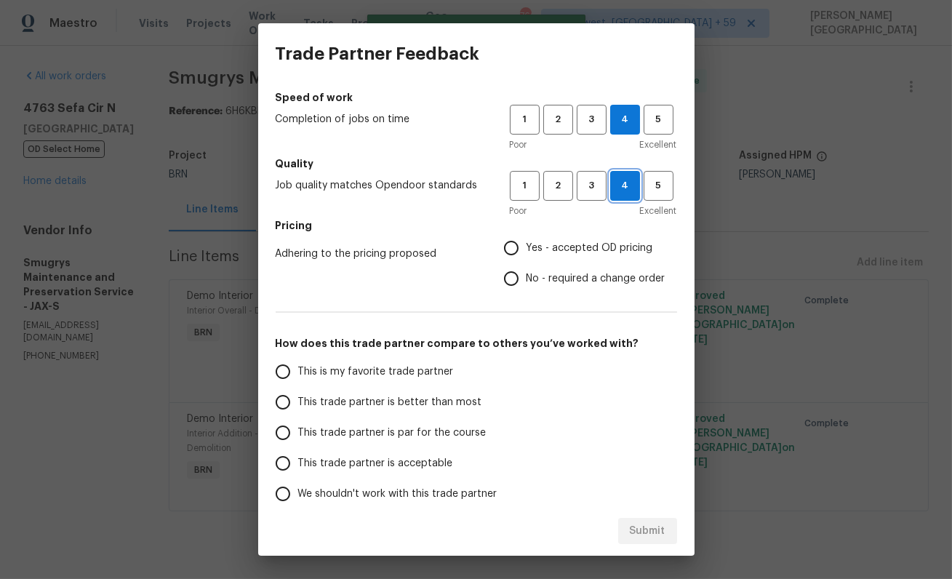
scroll to position [110, 0]
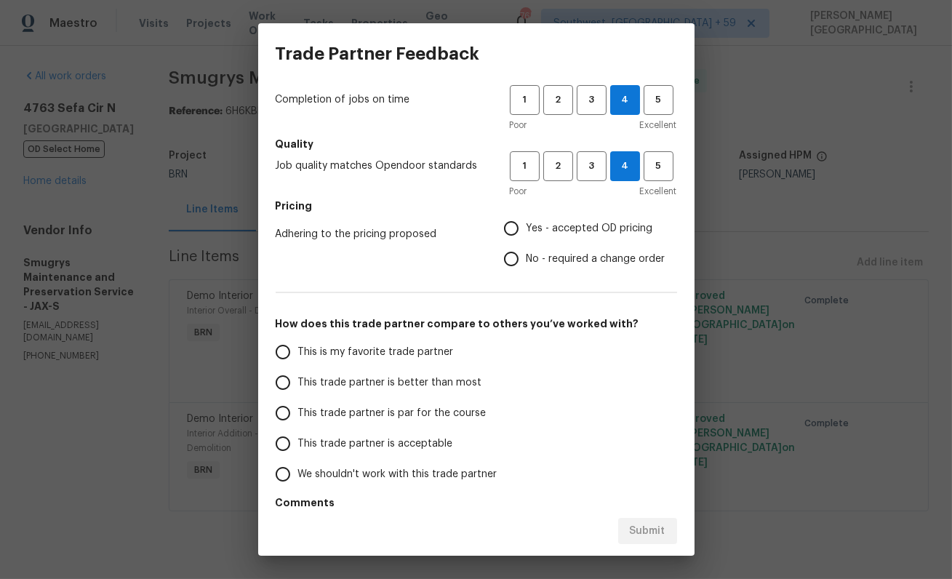
click at [520, 225] on input "Yes - accepted OD pricing" at bounding box center [511, 228] width 31 height 31
radio input "true"
click at [370, 385] on span "This trade partner is better than most" at bounding box center [390, 382] width 184 height 15
click at [298, 385] on input "This trade partner is better than most" at bounding box center [283, 382] width 31 height 31
click at [656, 529] on span "Submit" at bounding box center [648, 531] width 36 height 18
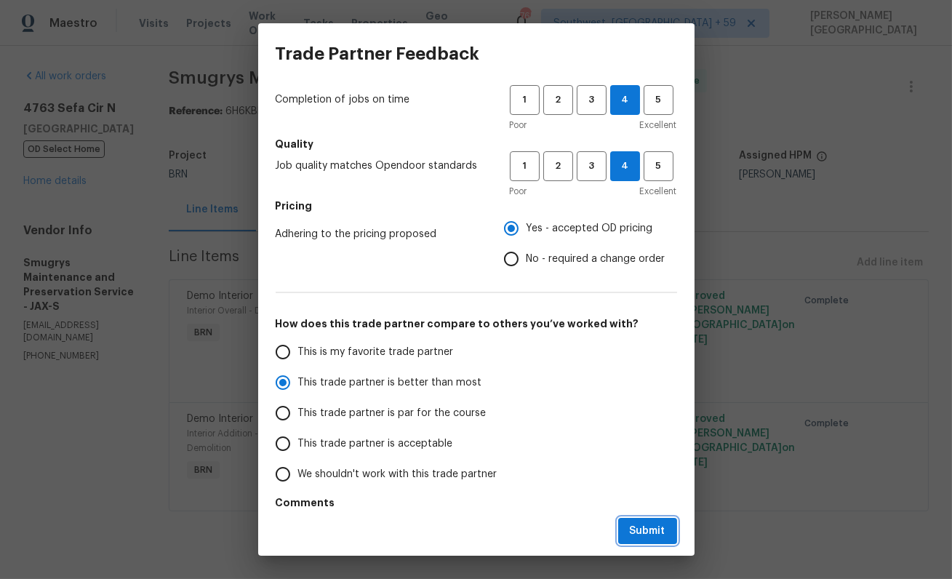
radio input "true"
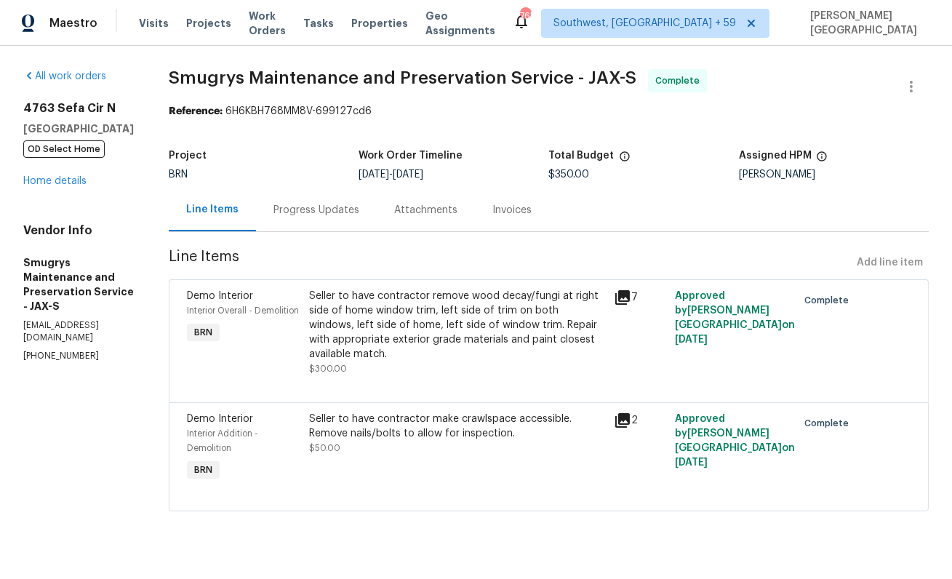
click at [313, 217] on div "Progress Updates" at bounding box center [316, 209] width 121 height 43
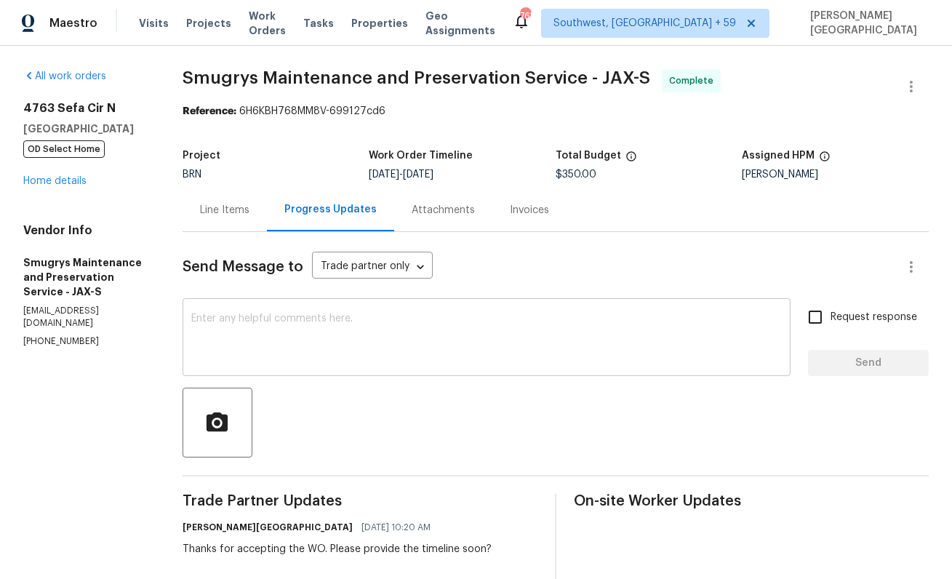
click at [265, 337] on textarea at bounding box center [486, 338] width 590 height 51
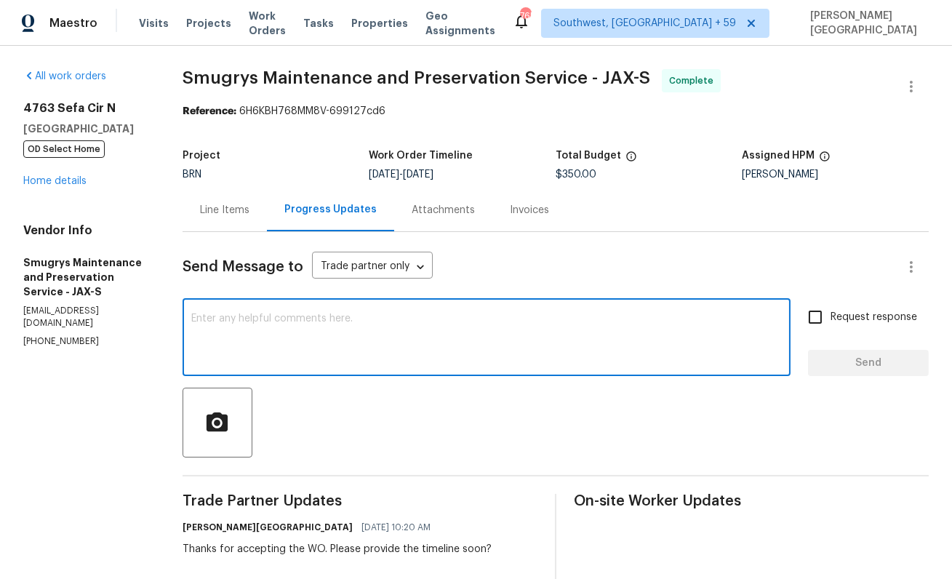
paste textarea "WO is approved, Please upload the detailed paid invoice under invoice section. …"
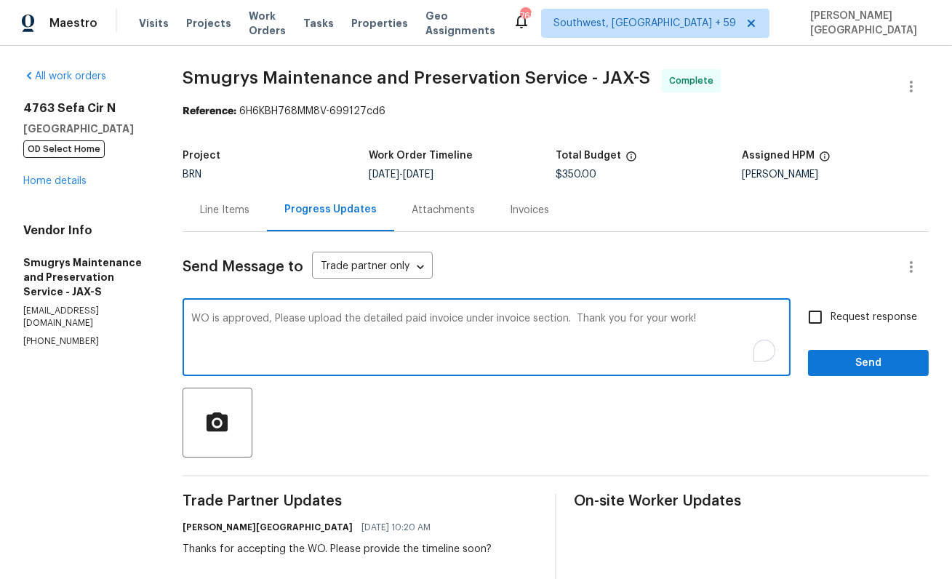
type textarea "WO is approved, Please upload the detailed paid invoice under invoice section. …"
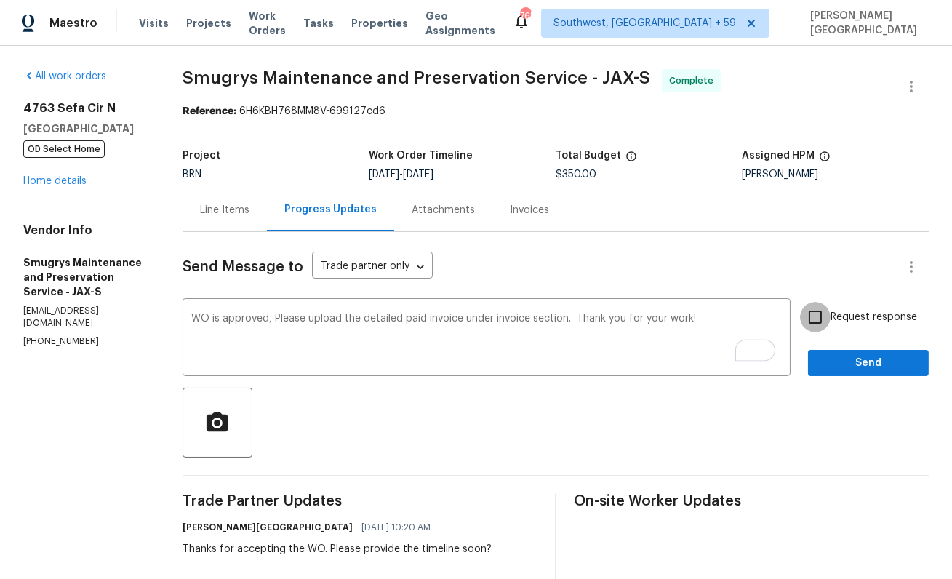
click at [819, 318] on input "Request response" at bounding box center [815, 317] width 31 height 31
checkbox input "true"
click at [837, 367] on span "Send" at bounding box center [867, 363] width 97 height 18
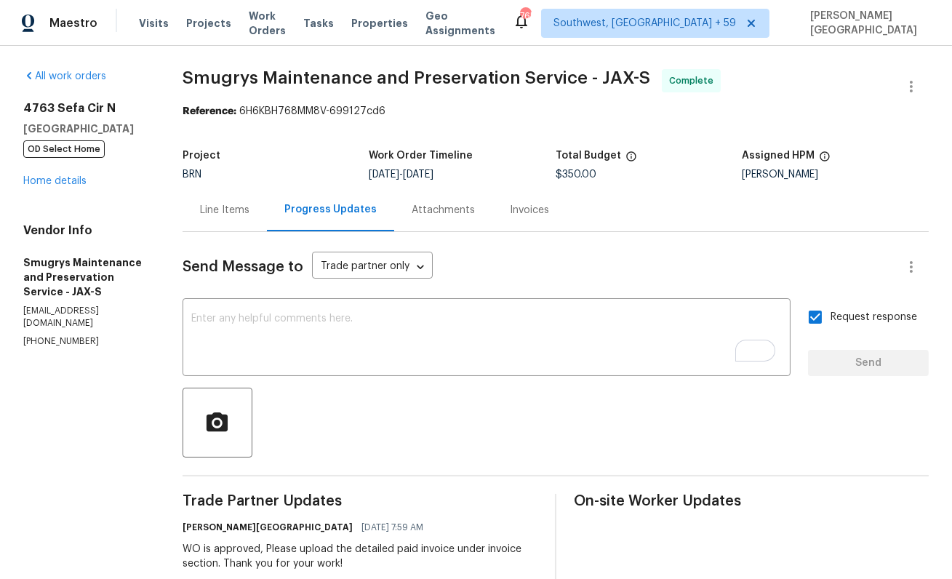
click at [220, 61] on div "All work orders 4763 Sefa Cir N Jacksonville, FL 32210 OD Select Home Home deta…" at bounding box center [476, 407] width 952 height 723
click at [55, 182] on link "Home details" at bounding box center [54, 181] width 63 height 10
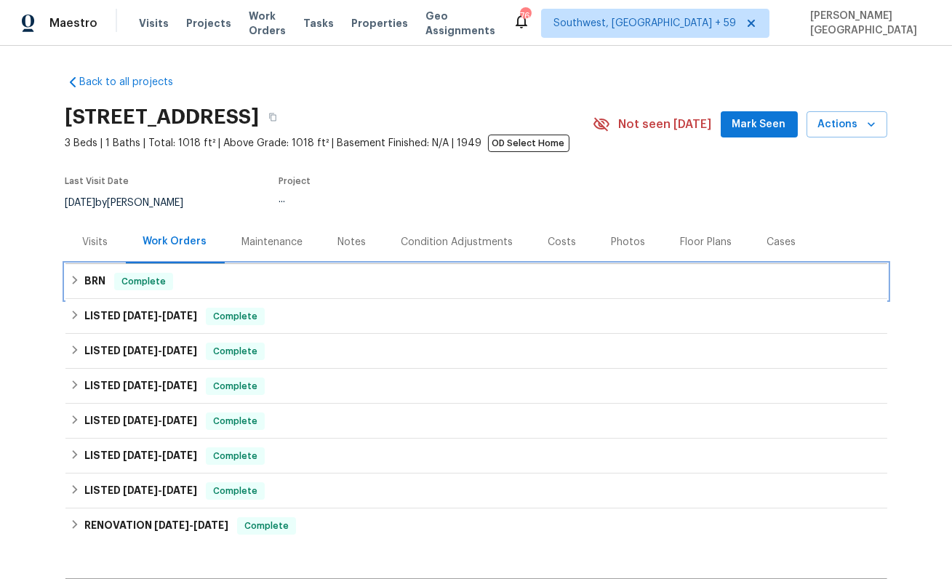
click at [121, 286] on span "Complete" at bounding box center [144, 281] width 56 height 15
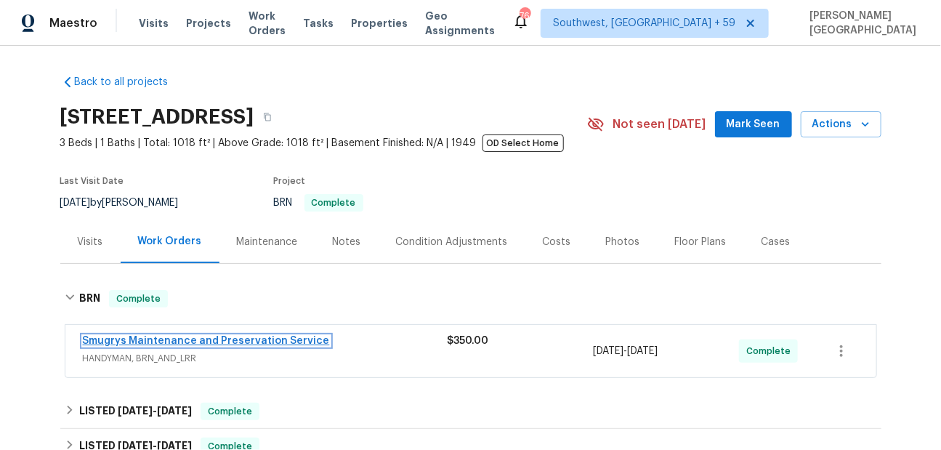
click at [288, 337] on link "Smugrys Maintenance and Preservation Service" at bounding box center [206, 341] width 247 height 10
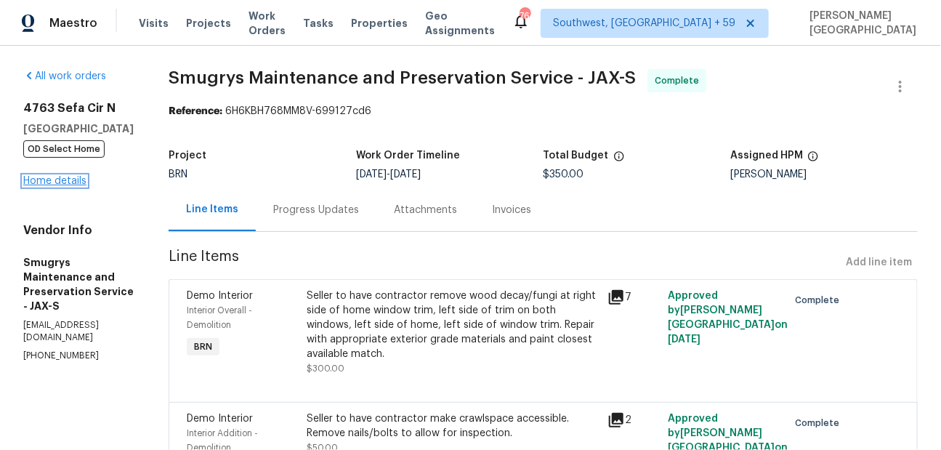
click at [71, 186] on link "Home details" at bounding box center [54, 181] width 63 height 10
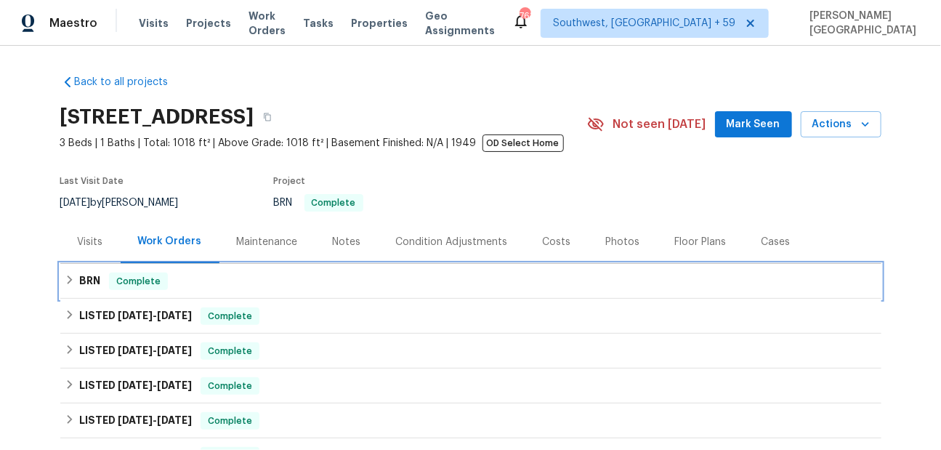
click at [77, 278] on div "BRN Complete" at bounding box center [471, 281] width 813 height 17
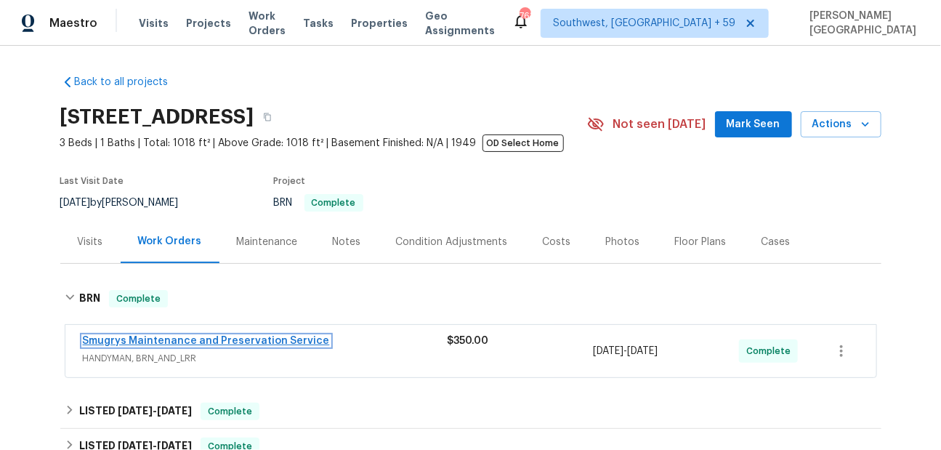
click at [123, 339] on link "Smugrys Maintenance and Preservation Service" at bounding box center [206, 341] width 247 height 10
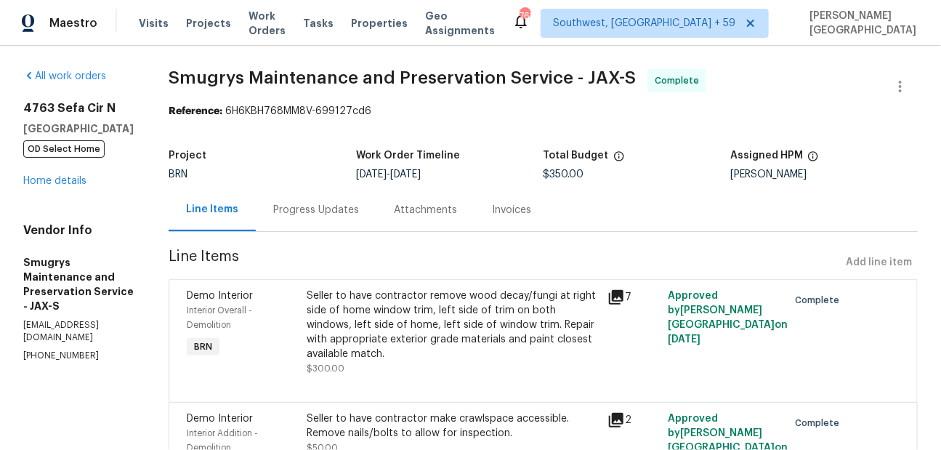
click at [497, 214] on div "Invoices" at bounding box center [511, 210] width 39 height 15
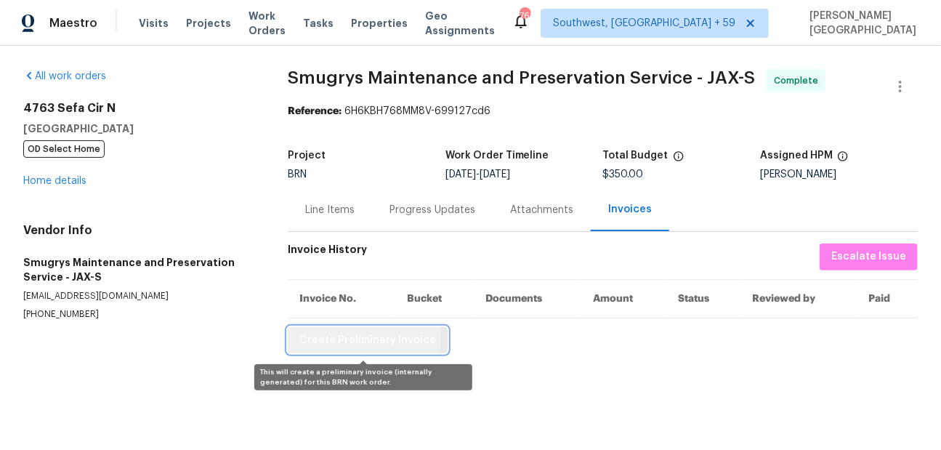
click at [357, 339] on span "Create Preliminary Invoice" at bounding box center [368, 340] width 137 height 18
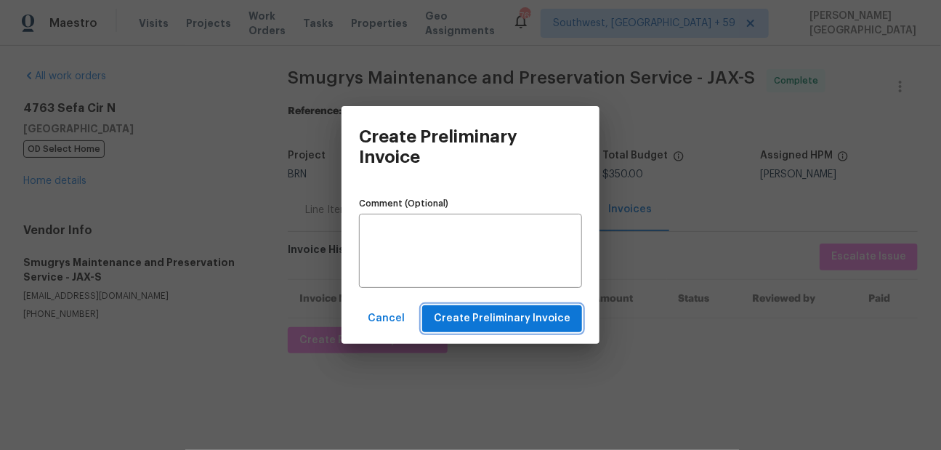
click at [507, 324] on span "Create Preliminary Invoice" at bounding box center [502, 319] width 137 height 18
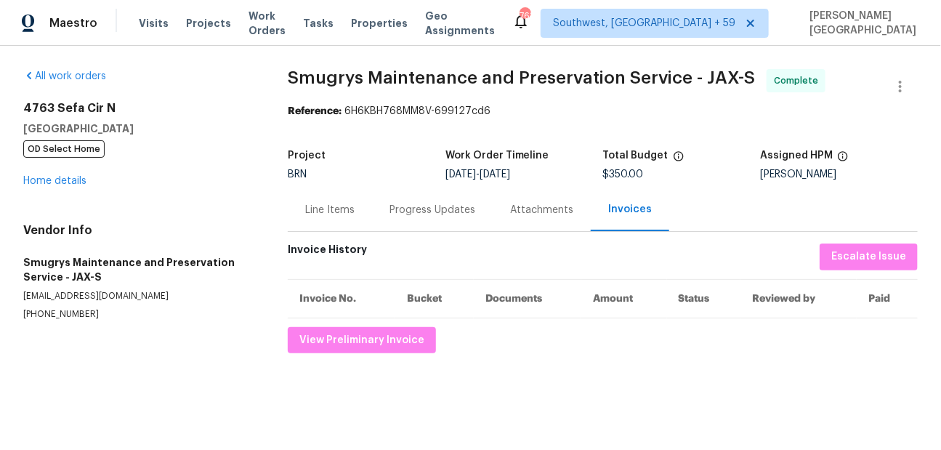
click at [300, 65] on div "All work orders 4763 Sefa Cir N Jacksonville, FL 32210 OD Select Home Home deta…" at bounding box center [470, 212] width 941 height 333
click at [300, 69] on span "Smugrys Maintenance and Preservation Service - JAX-S" at bounding box center [521, 77] width 467 height 17
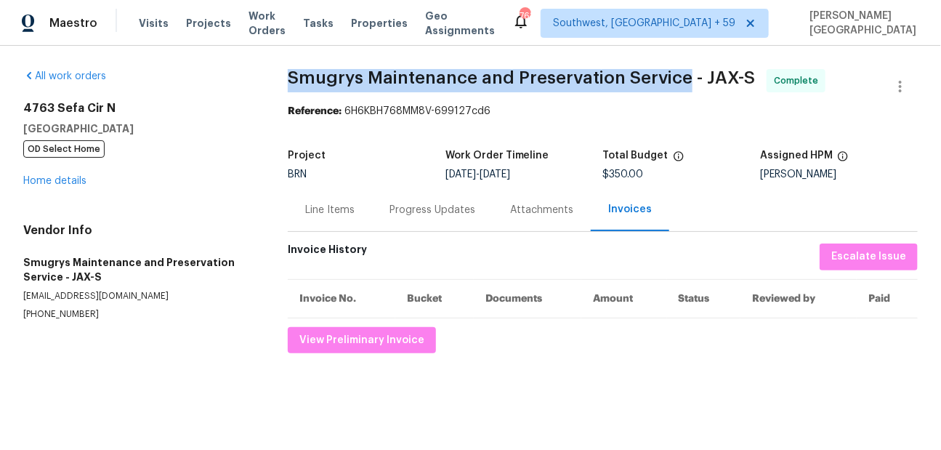
click at [654, 69] on span "Smugrys Maintenance and Preservation Service - JAX-S" at bounding box center [521, 77] width 467 height 17
copy span "Smugrys Maintenance and Preservation Service"
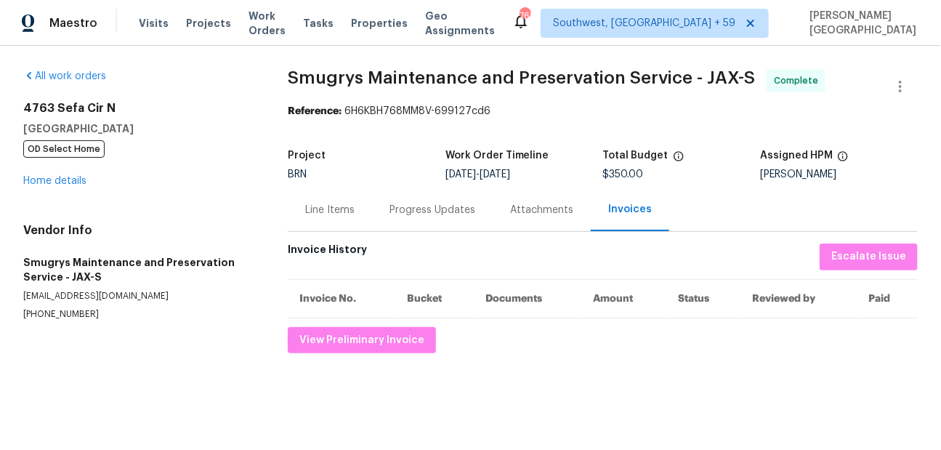
click at [319, 210] on div "Line Items" at bounding box center [329, 210] width 49 height 15
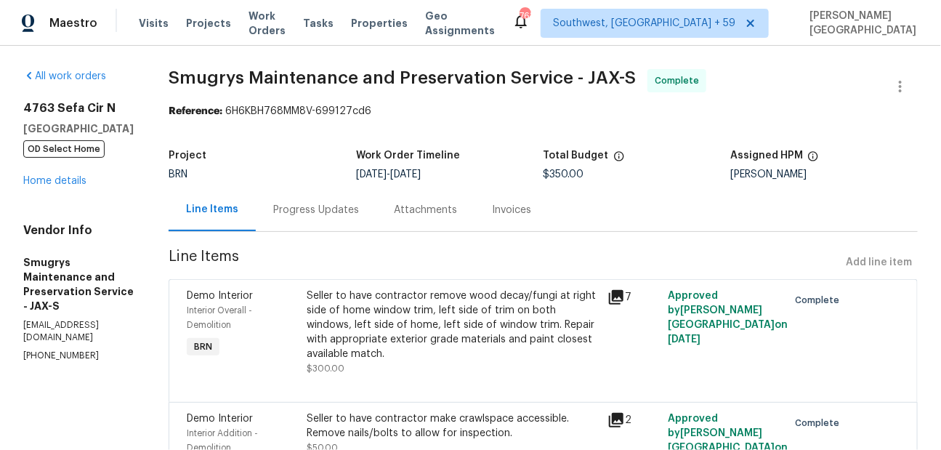
scroll to position [101, 0]
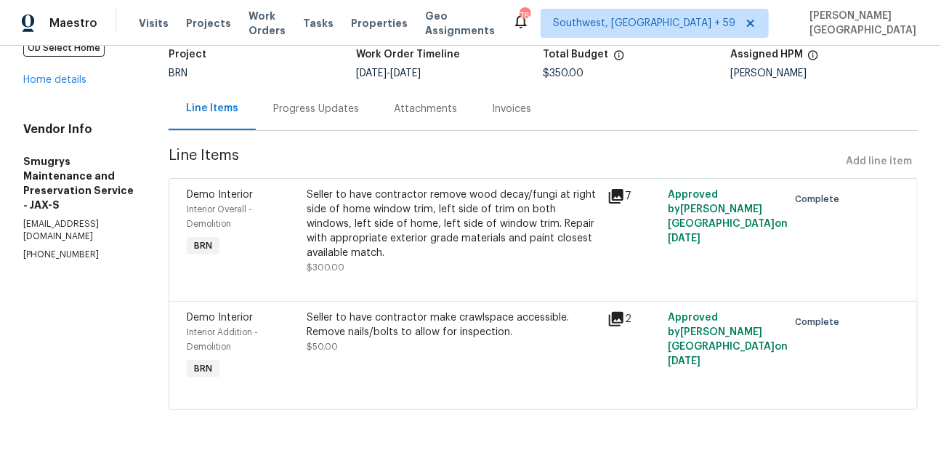
click at [385, 276] on div at bounding box center [543, 283] width 713 height 17
click at [366, 238] on div "Seller to have contractor remove wood decay/fungi at right side of home window …" at bounding box center [454, 224] width 292 height 73
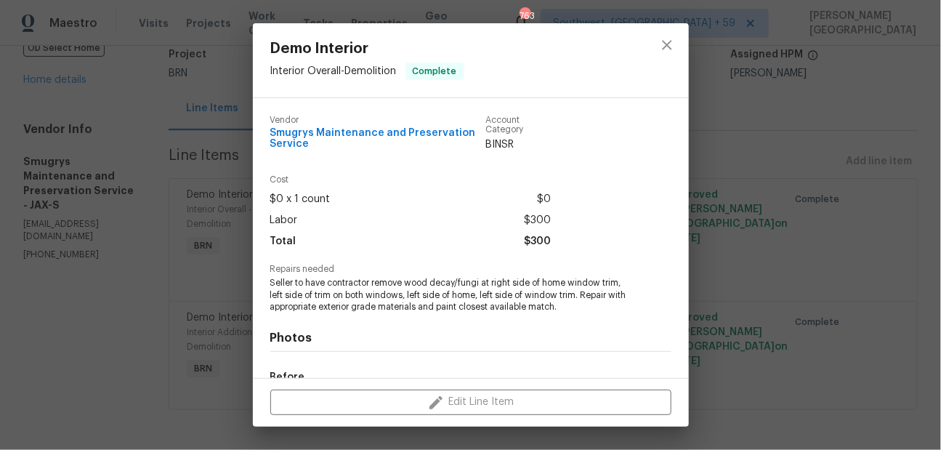
click at [357, 296] on span "Seller to have contractor remove wood decay/fungi at right side of home window …" at bounding box center [450, 295] width 361 height 36
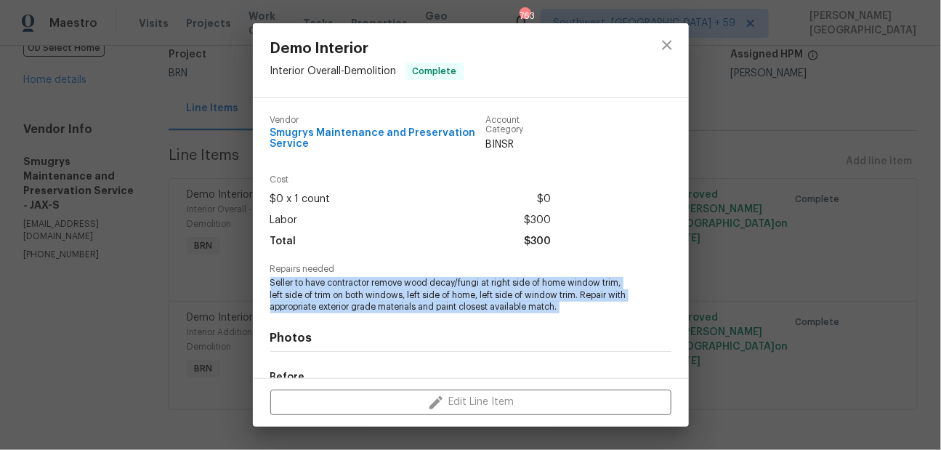
click at [357, 296] on span "Seller to have contractor remove wood decay/fungi at right side of home window …" at bounding box center [450, 295] width 361 height 36
copy span "Seller to have contractor remove wood decay/fungi at right side of home window …"
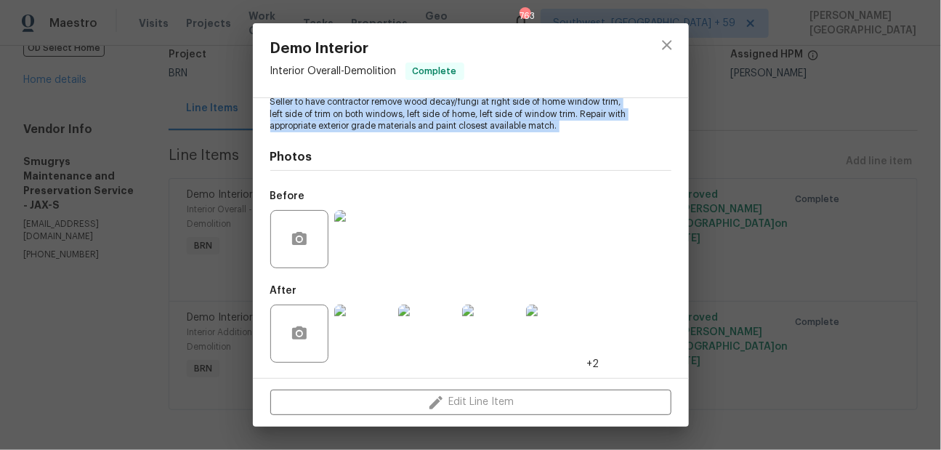
click at [368, 244] on img at bounding box center [363, 239] width 58 height 58
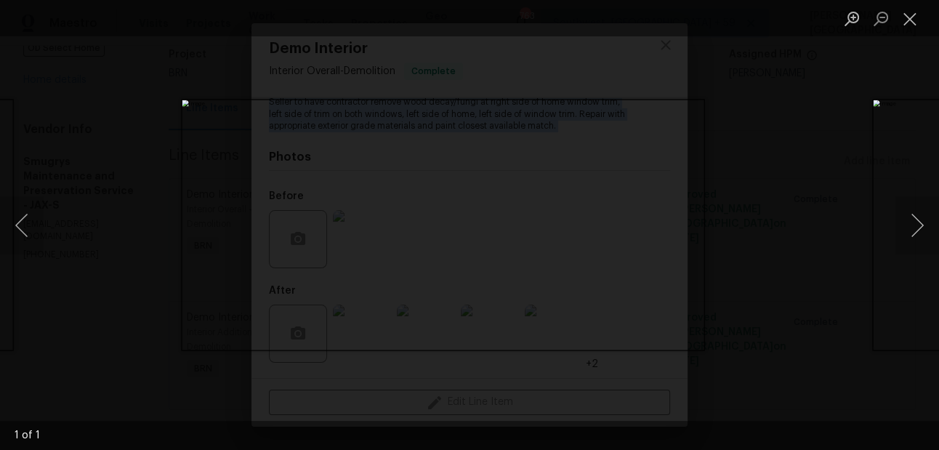
click at [759, 116] on div "Lightbox" at bounding box center [469, 225] width 939 height 450
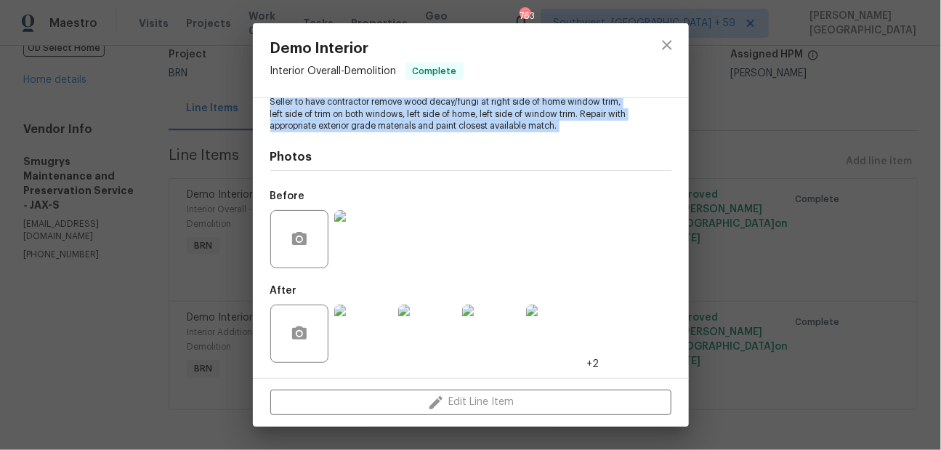
click at [429, 338] on img at bounding box center [427, 334] width 58 height 58
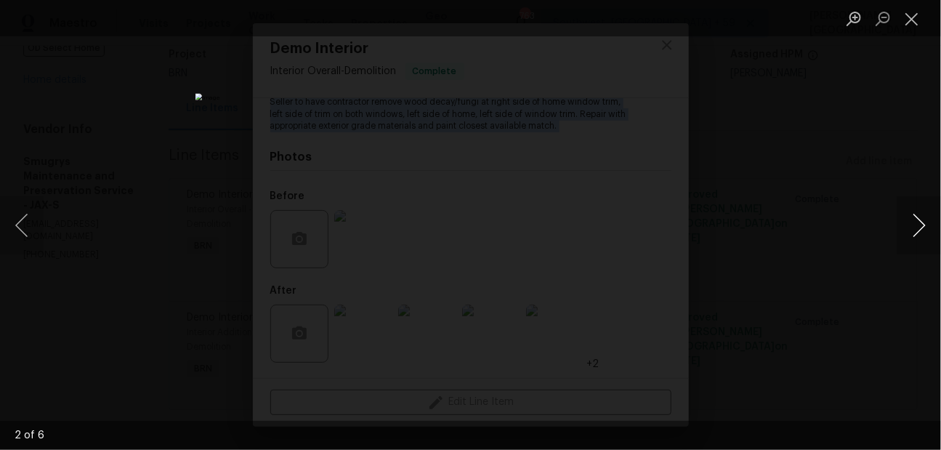
click at [917, 225] on button "Next image" at bounding box center [920, 225] width 44 height 58
click at [784, 134] on div "Lightbox" at bounding box center [470, 225] width 941 height 450
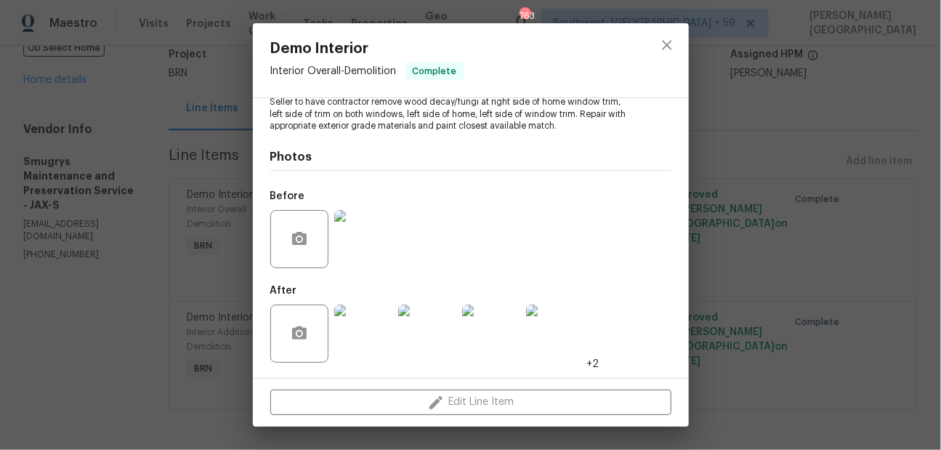
click at [129, 232] on div "Demo Interior Interior Overall - Demolition Complete Vendor Smugrys Maintenance…" at bounding box center [470, 225] width 941 height 450
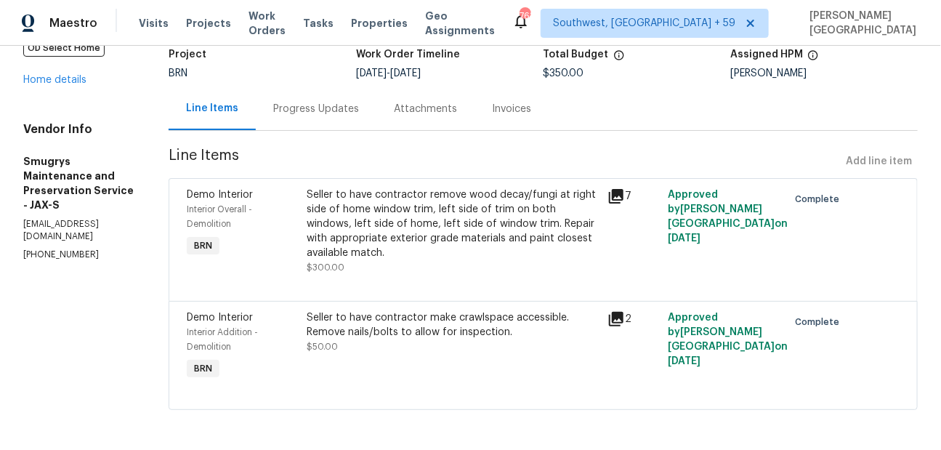
click at [358, 345] on div "Seller to have contractor make crawlspace accessible. Remove nails/bolts to all…" at bounding box center [454, 332] width 292 height 44
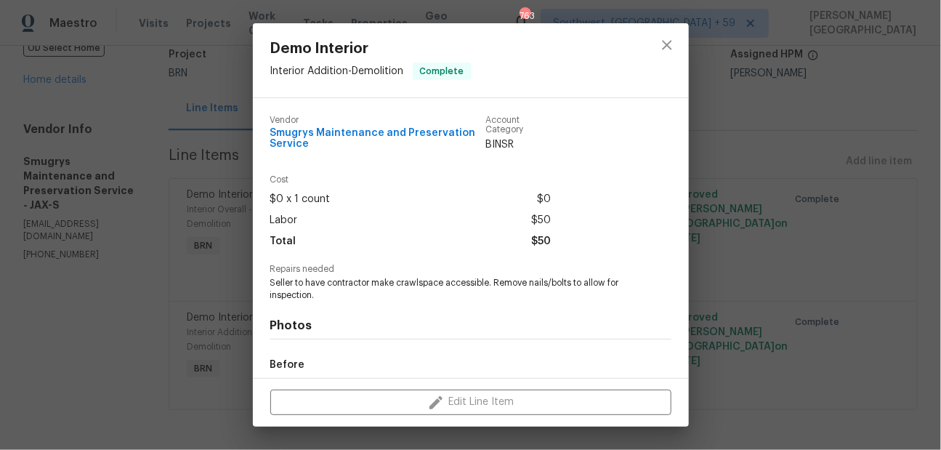
click at [341, 294] on span "Seller to have contractor make crawlspace accessible. Remove nails/bolts to all…" at bounding box center [450, 289] width 361 height 25
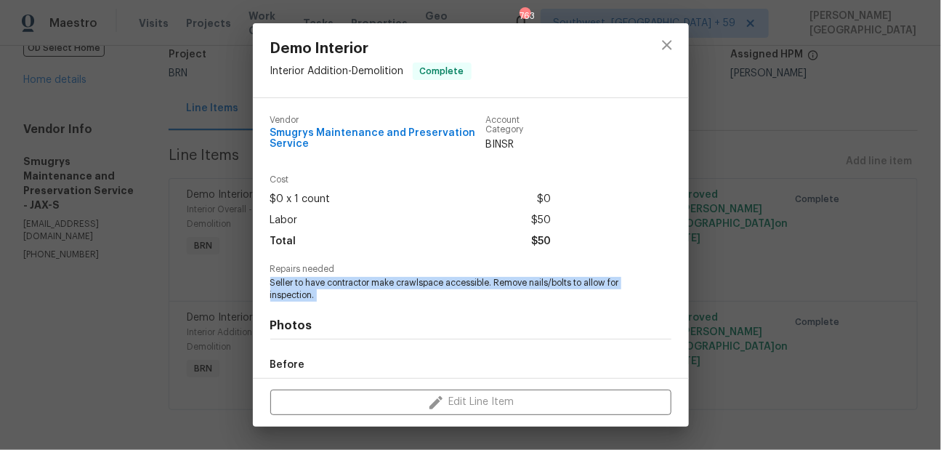
click at [341, 294] on span "Seller to have contractor make crawlspace accessible. Remove nails/bolts to all…" at bounding box center [450, 289] width 361 height 25
copy span "Seller to have contractor make crawlspace accessible. Remove nails/bolts to all…"
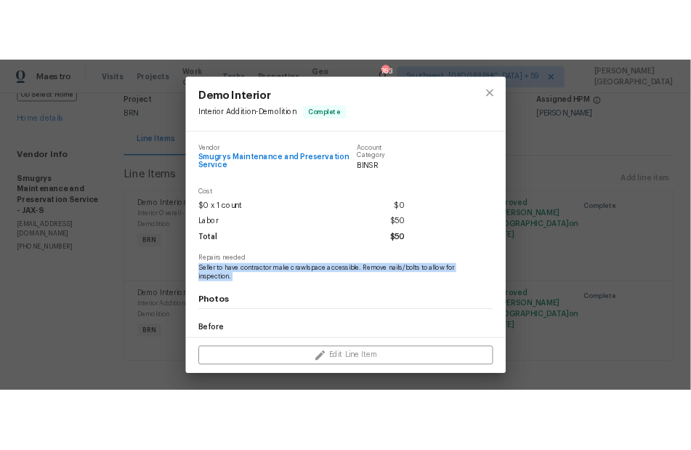
scroll to position [169, 0]
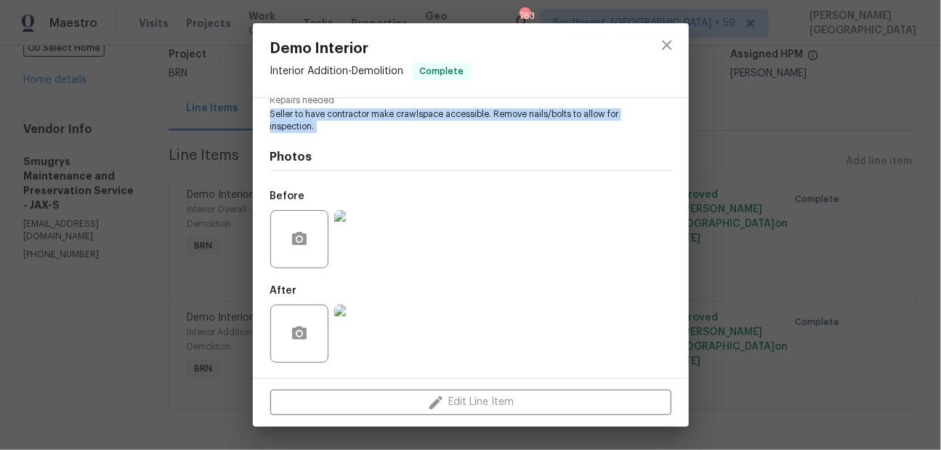
click at [381, 235] on img at bounding box center [363, 239] width 58 height 58
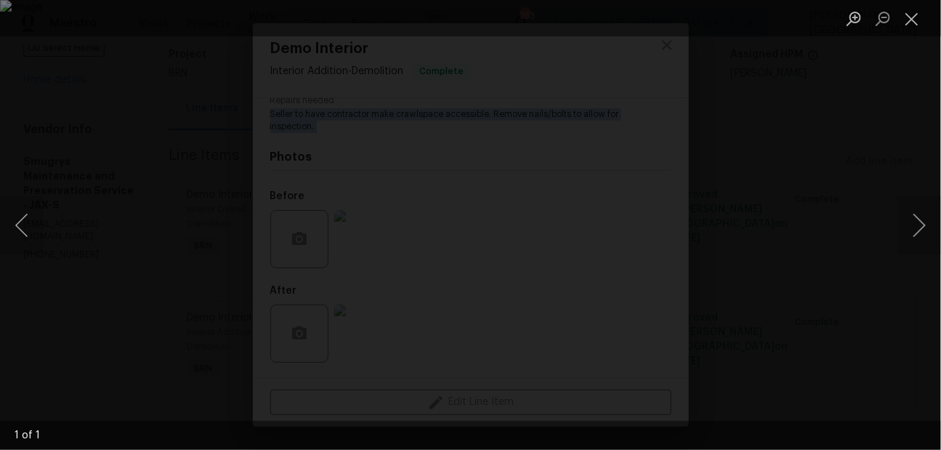
click at [714, 42] on div "Lightbox" at bounding box center [470, 225] width 941 height 450
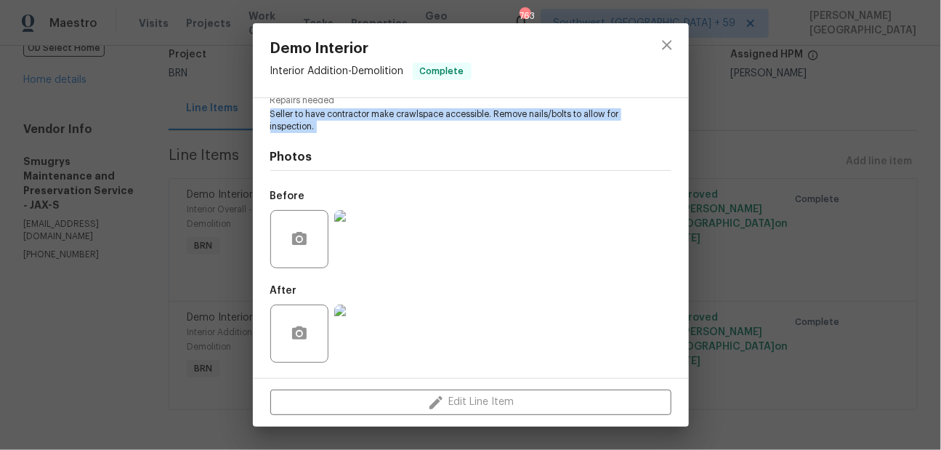
click at [351, 345] on img at bounding box center [363, 334] width 58 height 58
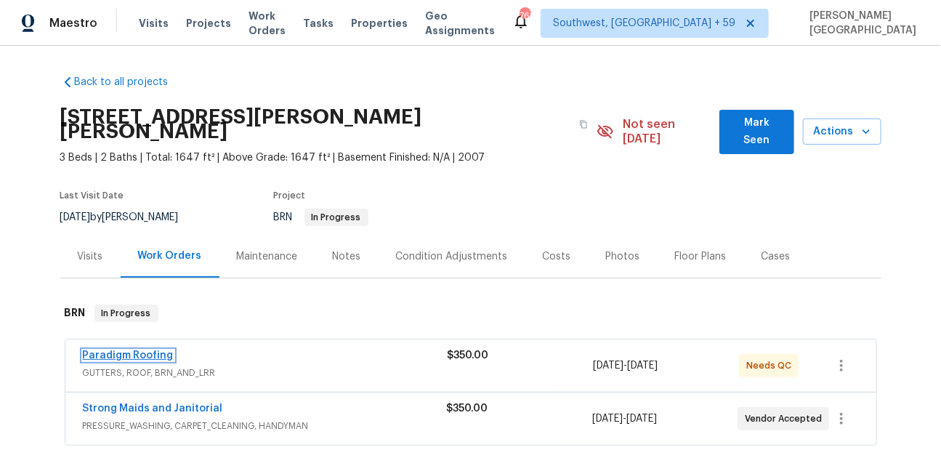
click at [124, 350] on link "Paradigm Roofing" at bounding box center [128, 355] width 91 height 10
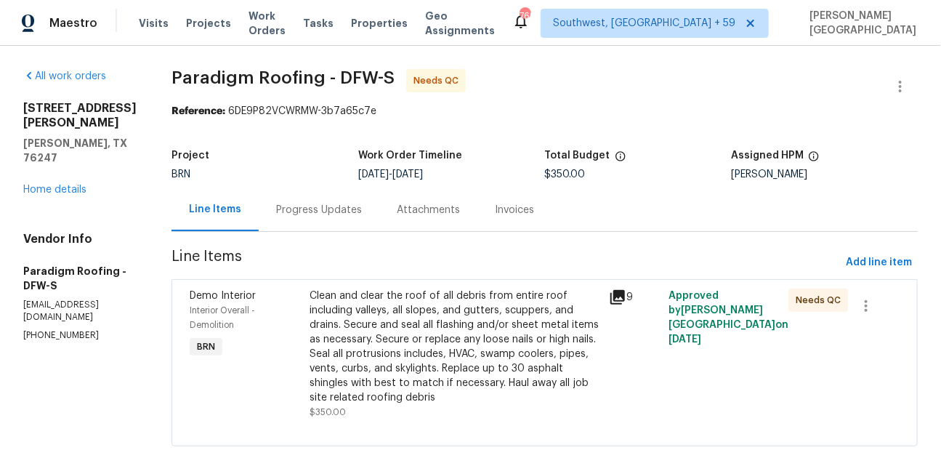
click at [426, 286] on div "Clean and clear the roof of all debris from entire roof including valleys, all …" at bounding box center [455, 354] width 300 height 140
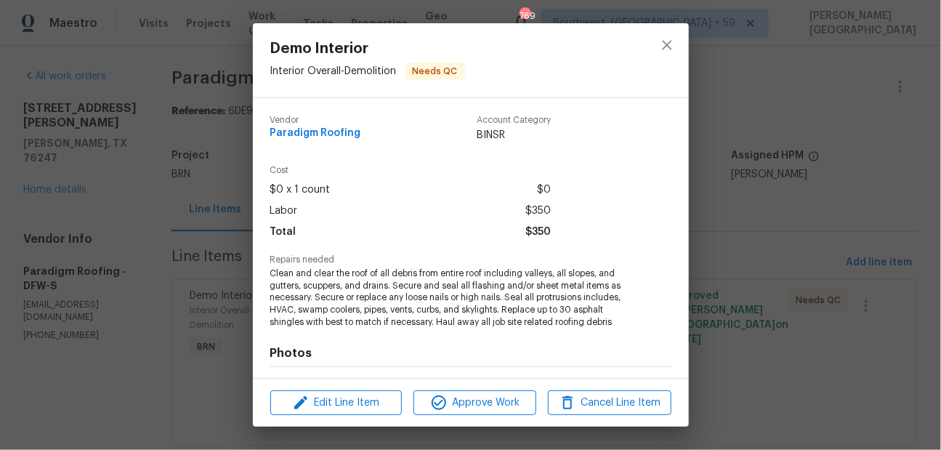
scroll to position [196, 0]
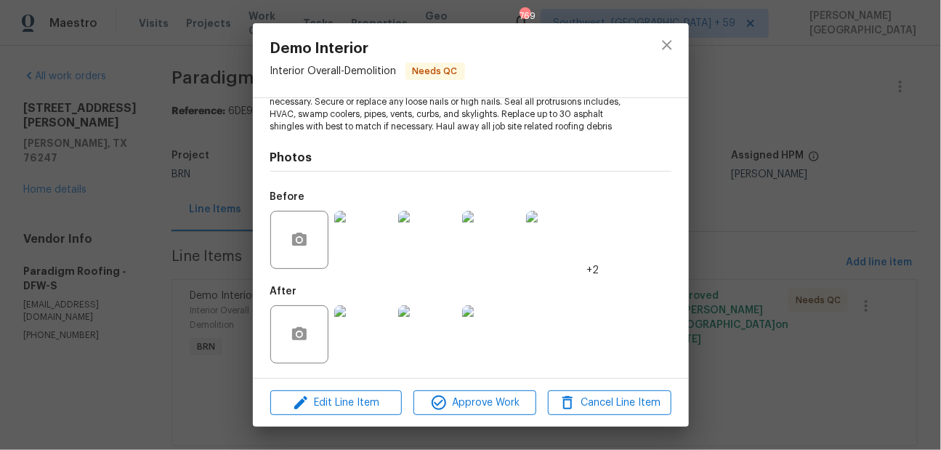
click at [364, 248] on img at bounding box center [363, 240] width 58 height 58
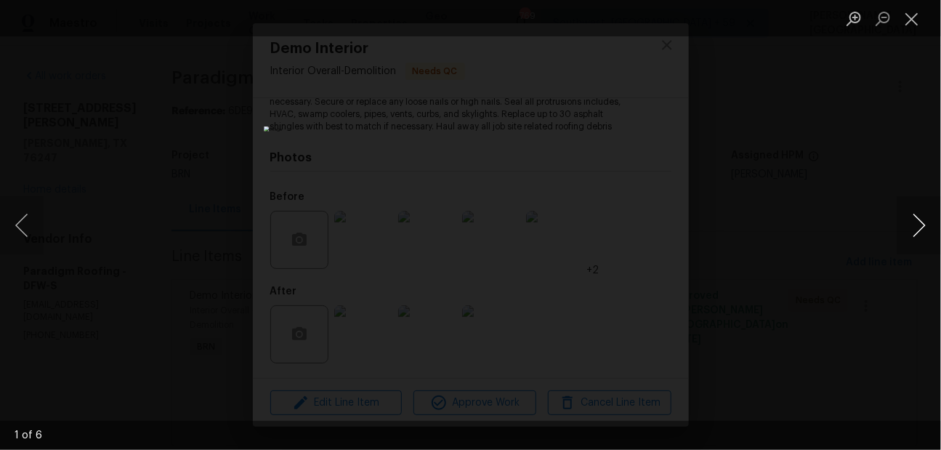
click at [915, 225] on button "Next image" at bounding box center [920, 225] width 44 height 58
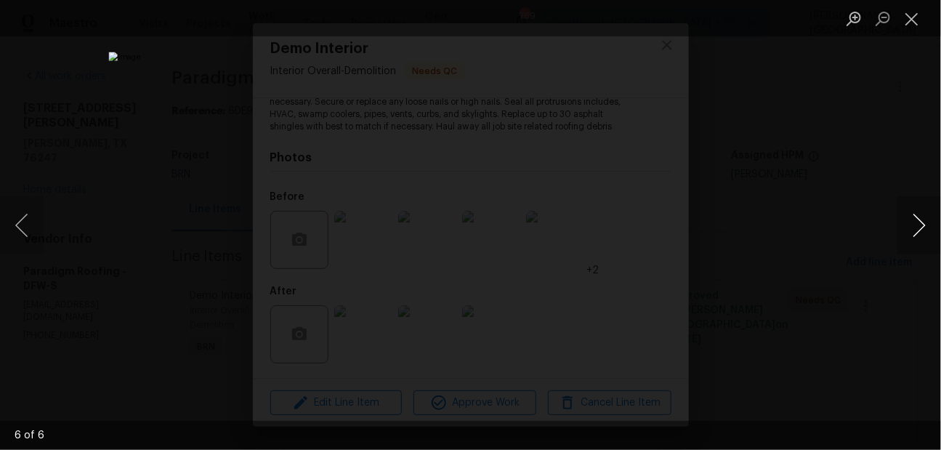
click at [915, 225] on button "Next image" at bounding box center [920, 225] width 44 height 58
click at [862, 152] on div "Lightbox" at bounding box center [470, 225] width 941 height 450
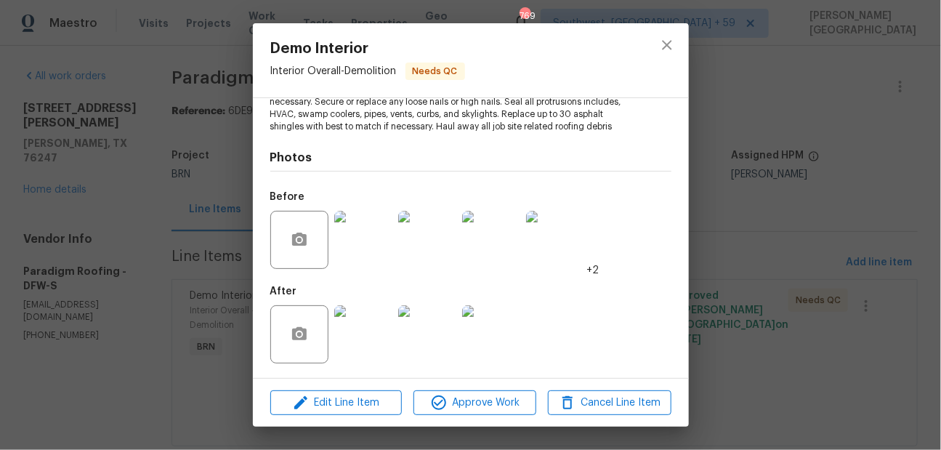
click at [752, 208] on div "Demo Interior Interior Overall - Demolition Needs QC Vendor Paradigm Roofing Ac…" at bounding box center [470, 225] width 941 height 450
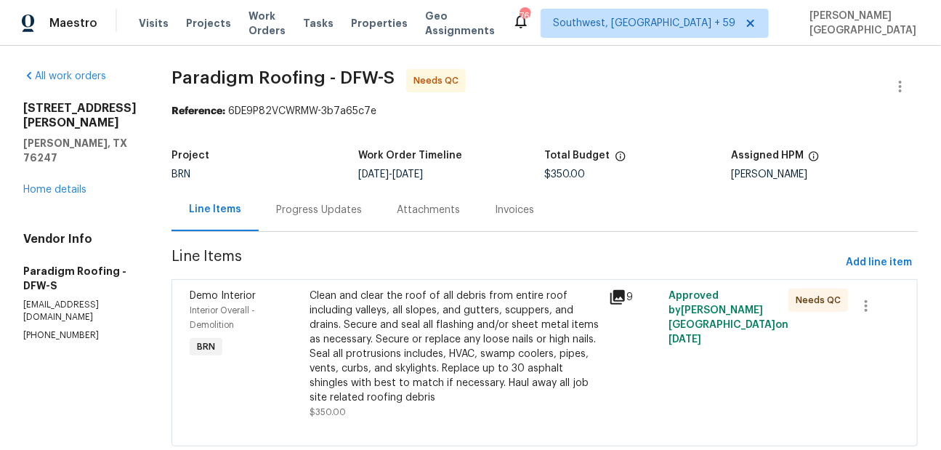
scroll to position [37, 0]
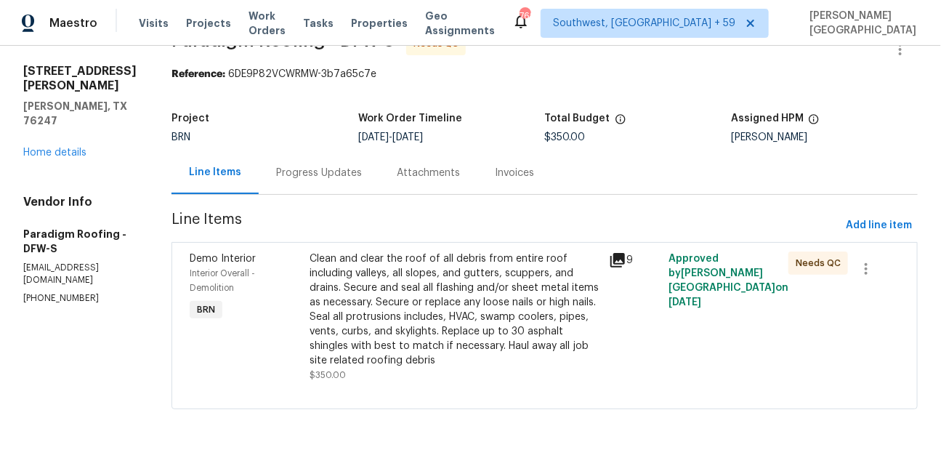
click at [401, 331] on div "Clean and clear the roof of all debris from entire roof including valleys, all …" at bounding box center [455, 310] width 291 height 116
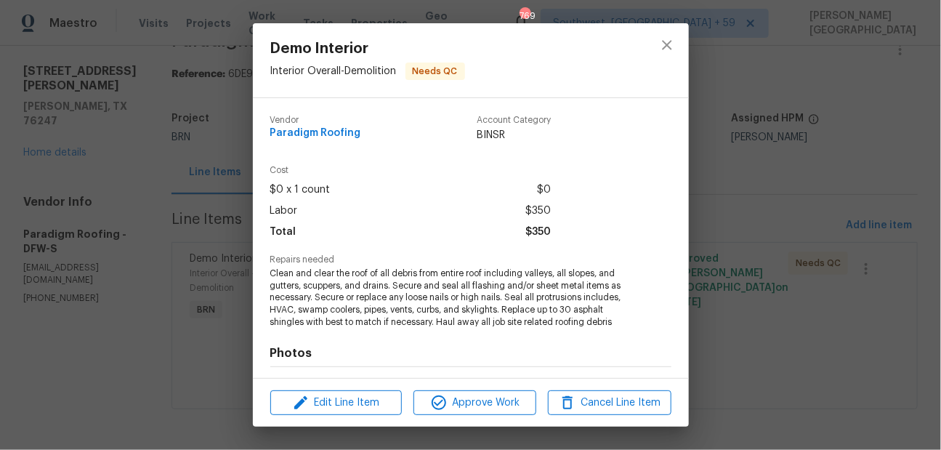
scroll to position [196, 0]
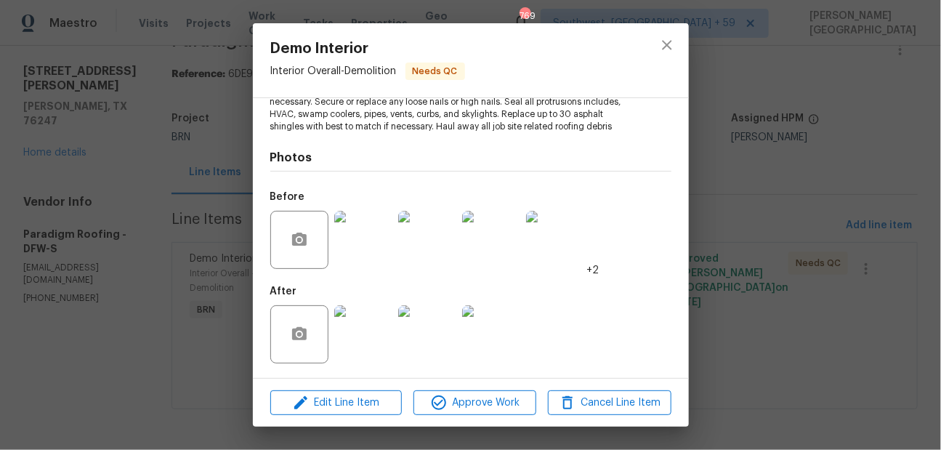
click at [826, 92] on div "Demo Interior Interior Overall - Demolition Needs QC Vendor Paradigm Roofing Ac…" at bounding box center [470, 225] width 941 height 450
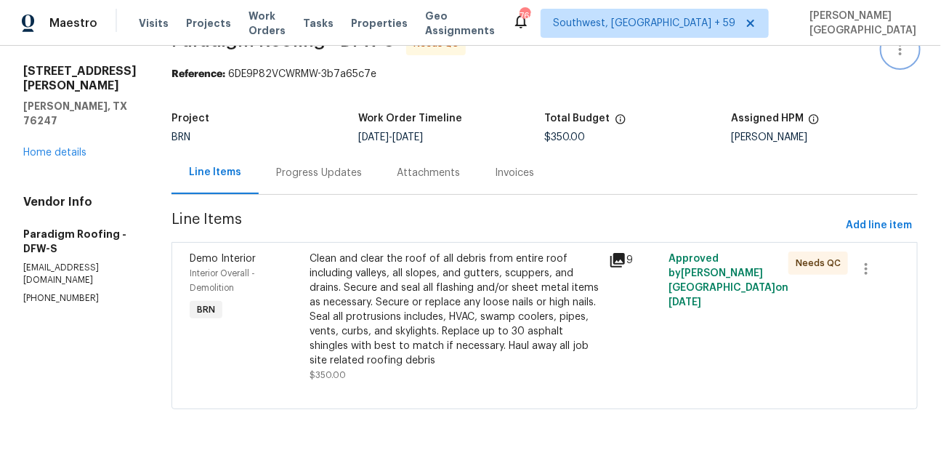
click at [899, 50] on icon "button" at bounding box center [900, 49] width 17 height 17
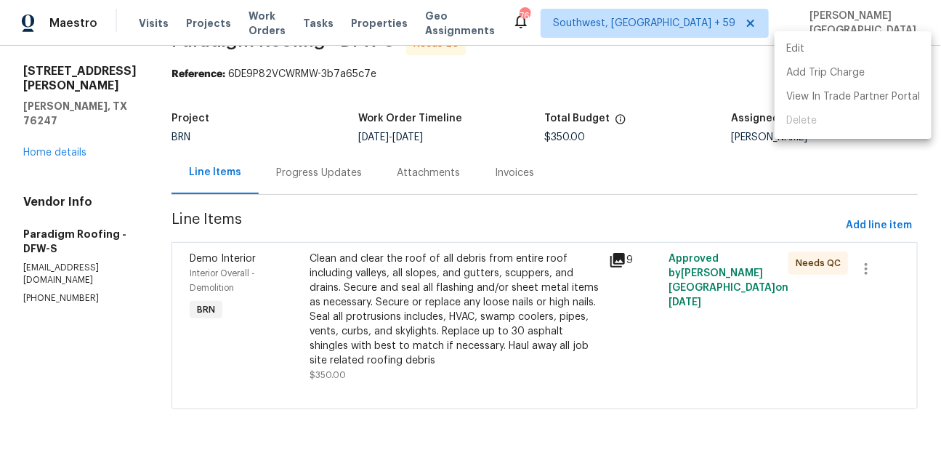
click at [801, 49] on li "Edit" at bounding box center [853, 49] width 157 height 24
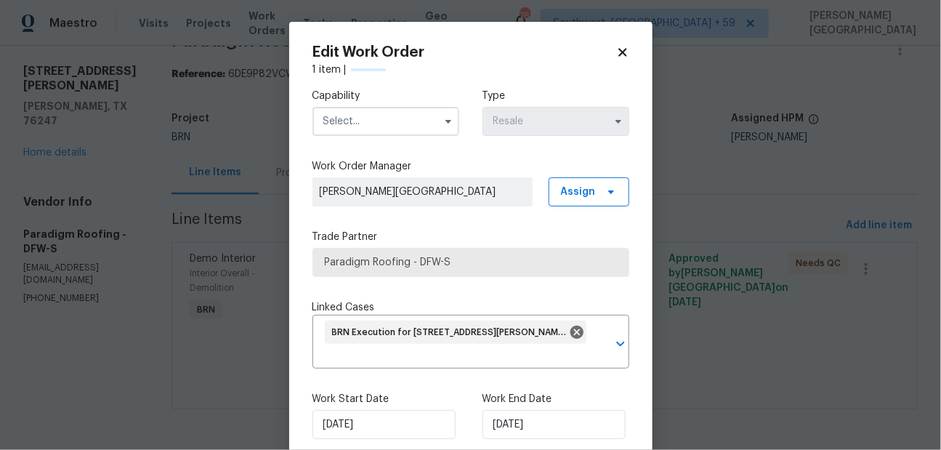
scroll to position [23, 0]
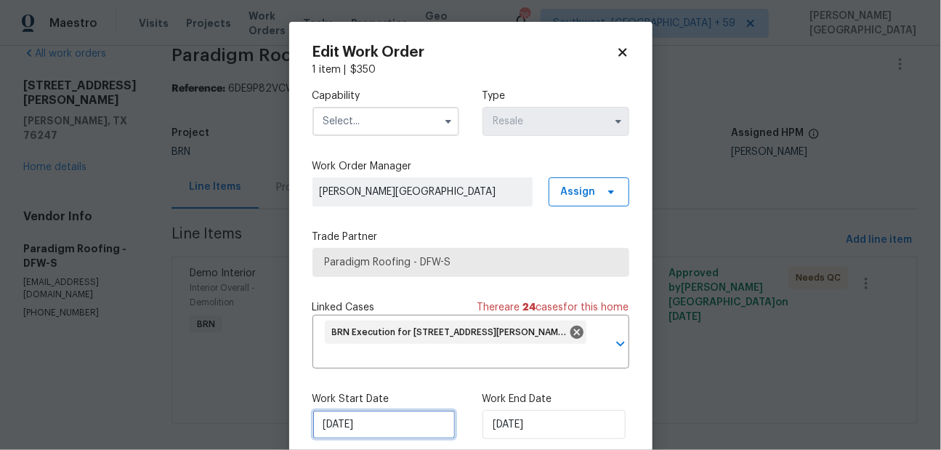
click at [392, 429] on input "8/12/2025" at bounding box center [384, 424] width 143 height 29
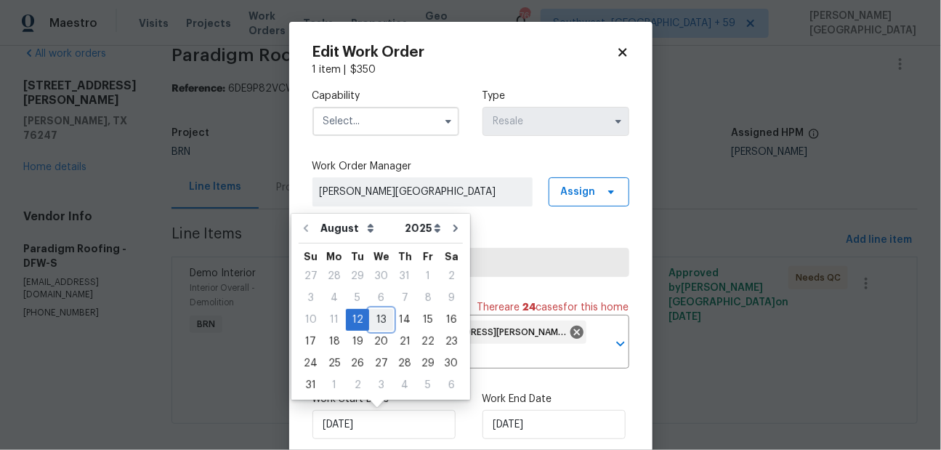
click at [375, 311] on div "13" at bounding box center [381, 320] width 24 height 20
type input "[DATE]"
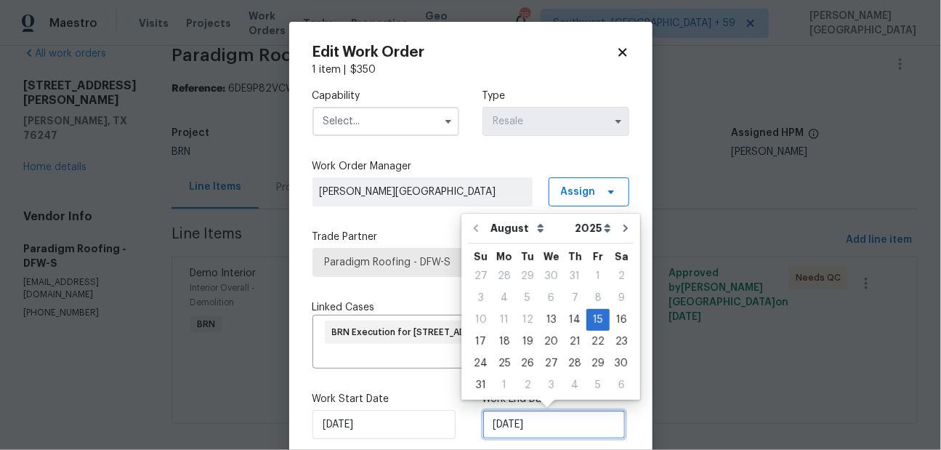
click at [508, 416] on input "8/15/2025" at bounding box center [554, 424] width 143 height 29
click at [544, 320] on div "13" at bounding box center [551, 320] width 24 height 20
type input "[DATE]"
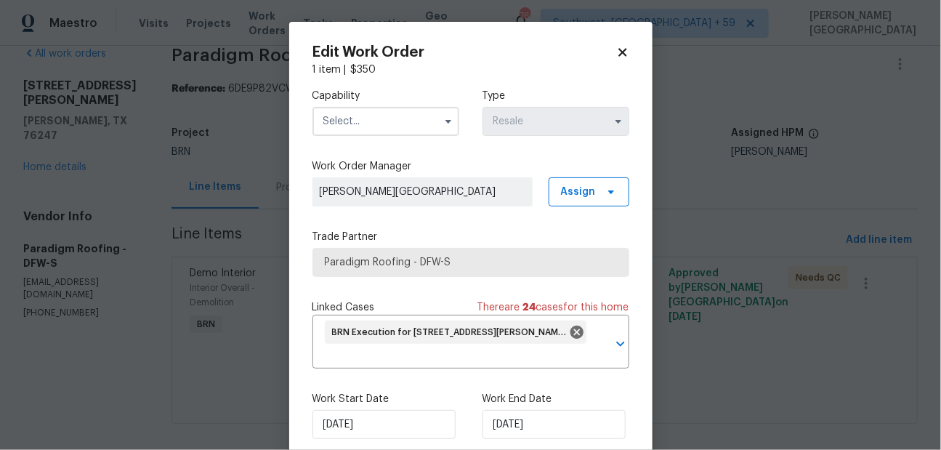
click at [388, 121] on input "text" at bounding box center [386, 121] width 147 height 29
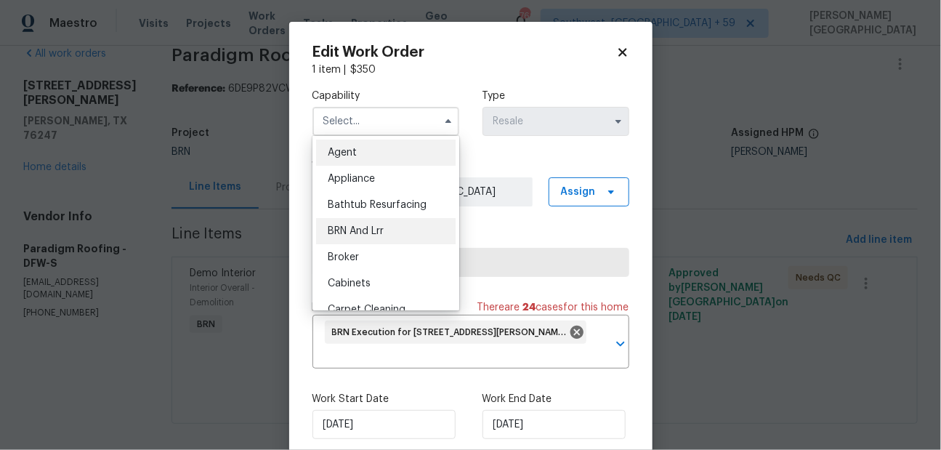
click at [363, 236] on span "BRN And Lrr" at bounding box center [356, 231] width 56 height 10
type input "BRN And Lrr"
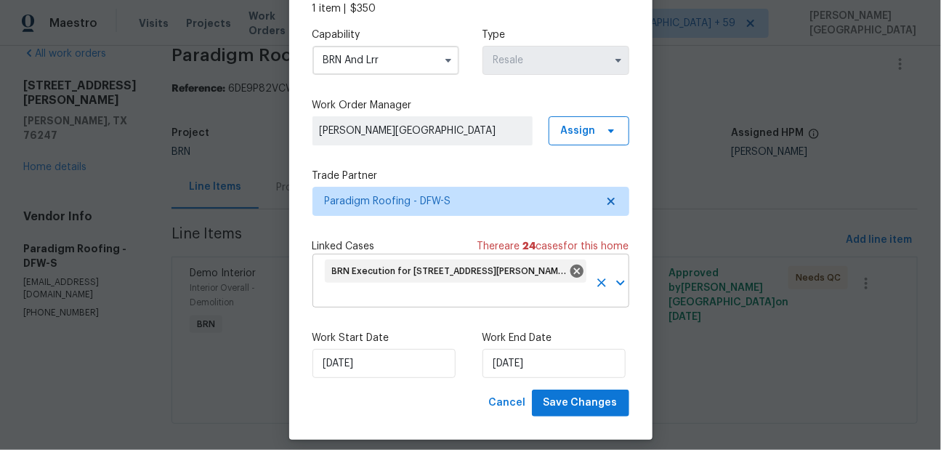
scroll to position [73, 0]
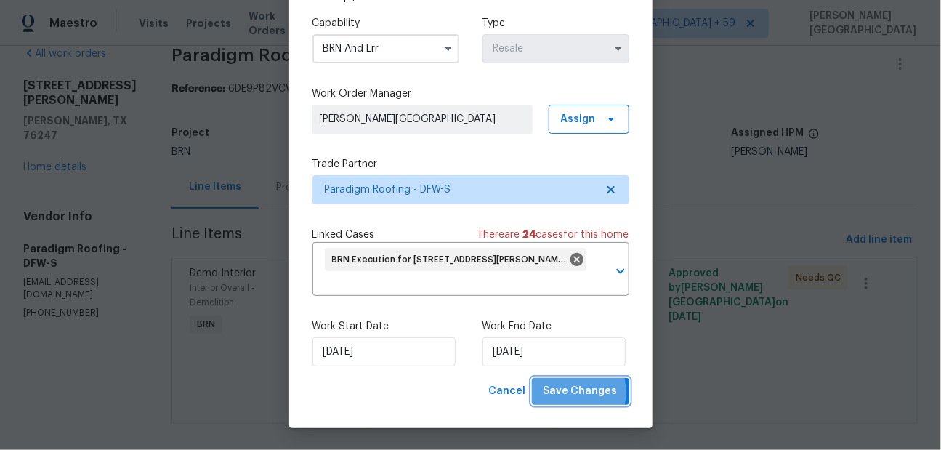
click at [573, 393] on span "Save Changes" at bounding box center [581, 391] width 74 height 18
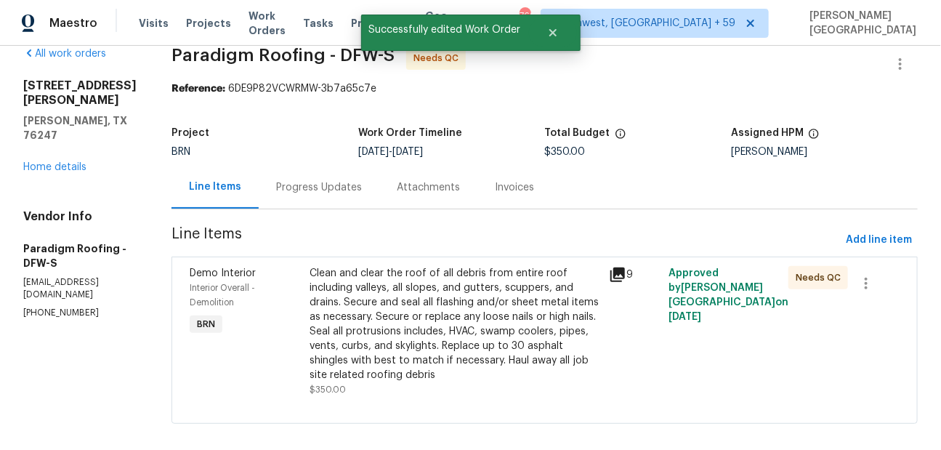
scroll to position [37, 0]
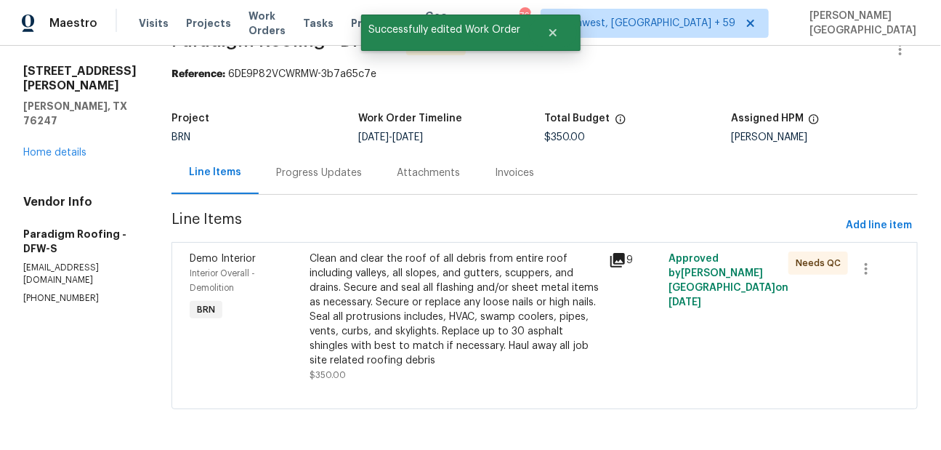
click at [457, 321] on div "Clean and clear the roof of all debris from entire roof including valleys, all …" at bounding box center [455, 310] width 291 height 116
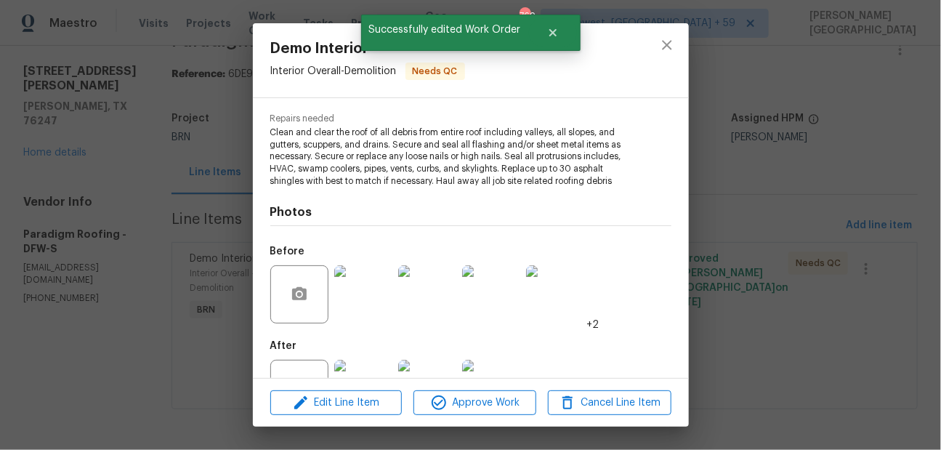
scroll to position [196, 0]
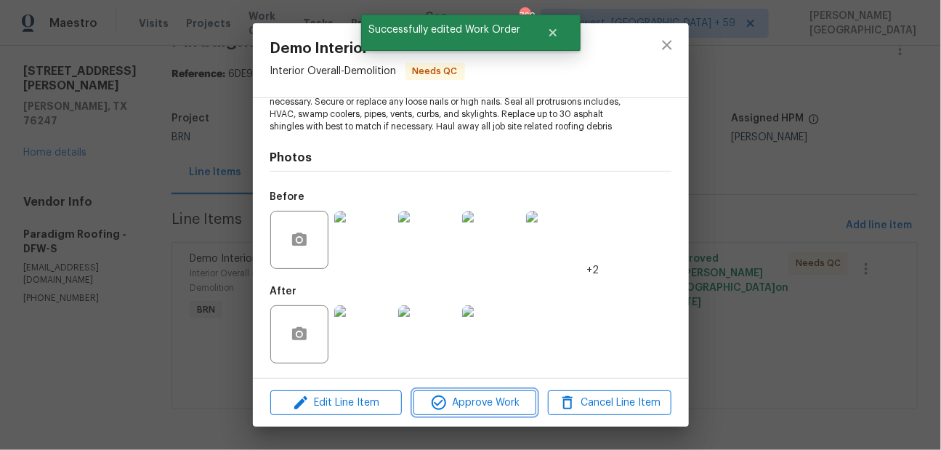
click at [488, 397] on span "Approve Work" at bounding box center [475, 403] width 114 height 18
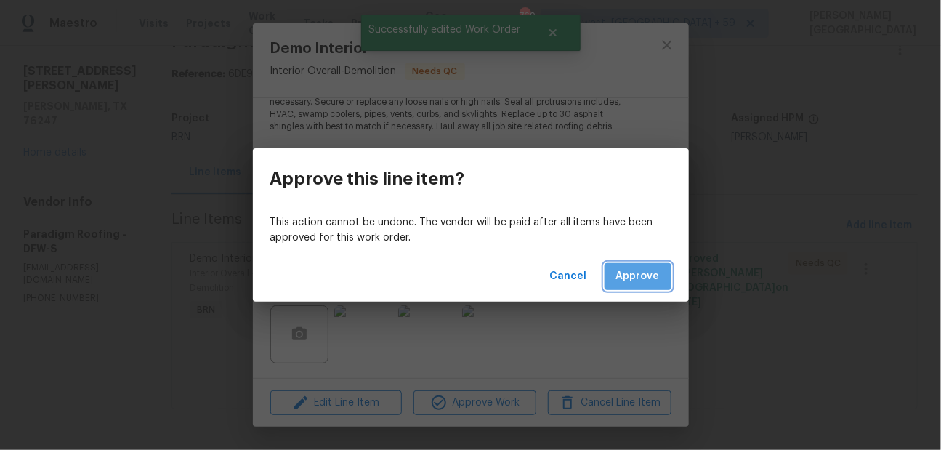
click at [643, 273] on span "Approve" at bounding box center [638, 277] width 44 height 18
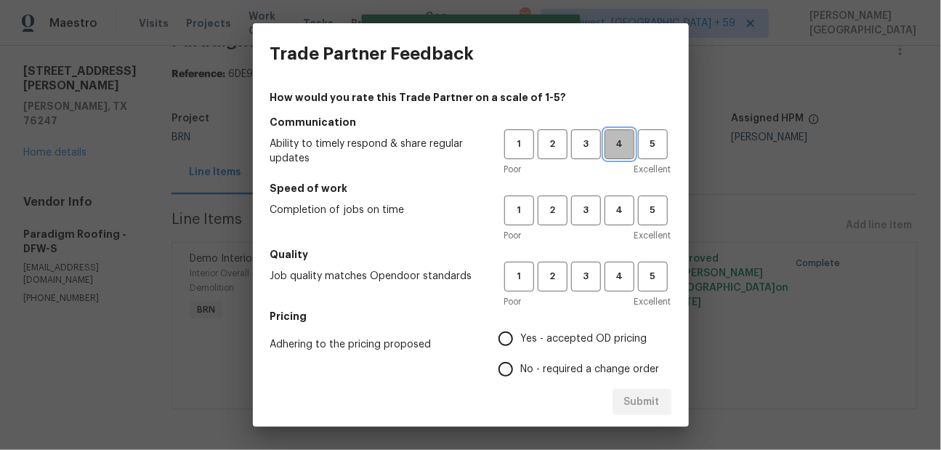
click at [607, 146] on span "4" at bounding box center [619, 144] width 27 height 17
click at [575, 136] on span "3" at bounding box center [586, 144] width 27 height 17
click at [584, 217] on span "3" at bounding box center [586, 210] width 27 height 17
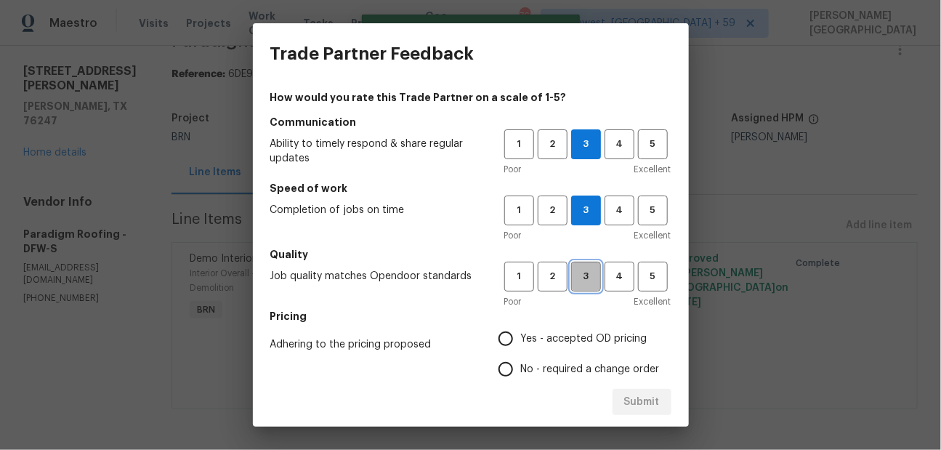
click at [585, 269] on span "3" at bounding box center [586, 276] width 27 height 17
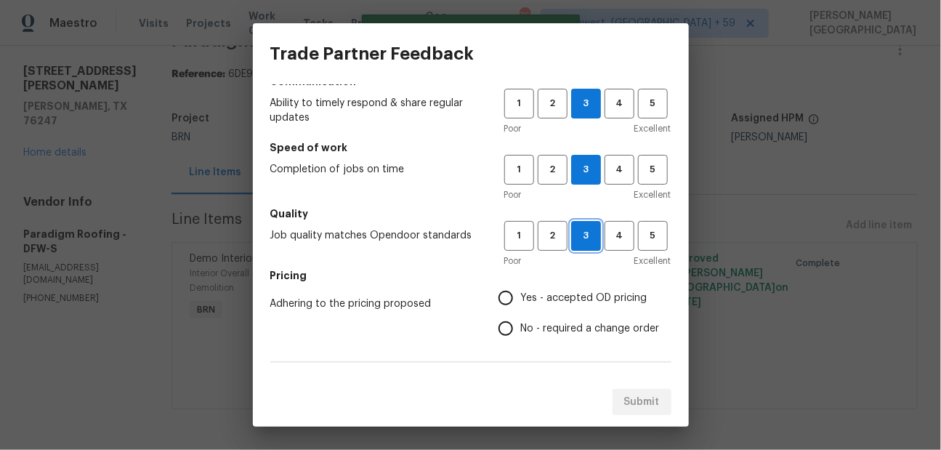
scroll to position [140, 0]
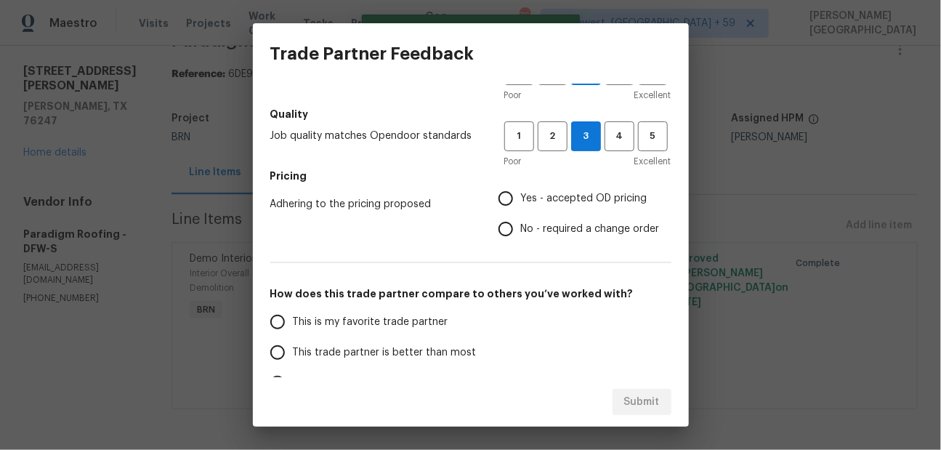
click at [509, 225] on input "No - required a change order" at bounding box center [506, 229] width 31 height 31
radio input "true"
click at [358, 358] on span "This trade partner is better than most" at bounding box center [385, 352] width 184 height 15
click at [293, 358] on input "This trade partner is better than most" at bounding box center [277, 352] width 31 height 31
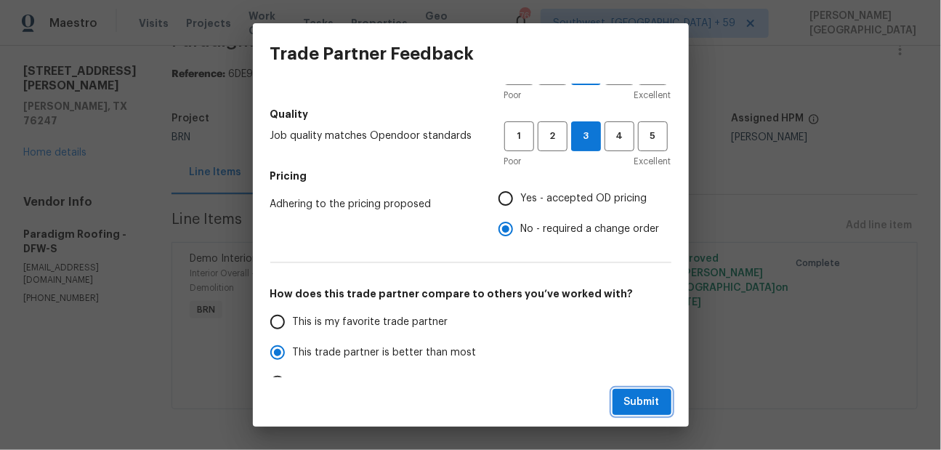
click at [635, 400] on span "Submit" at bounding box center [642, 402] width 36 height 18
radio input "true"
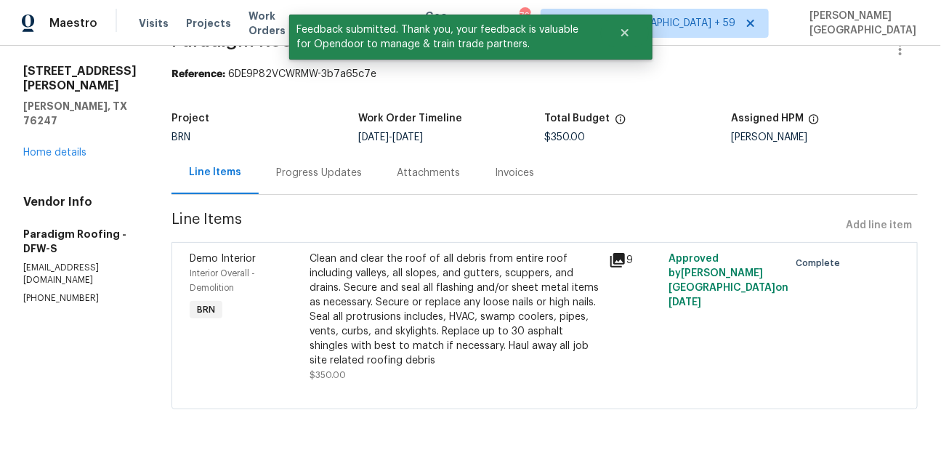
click at [320, 184] on div "Progress Updates" at bounding box center [319, 172] width 121 height 43
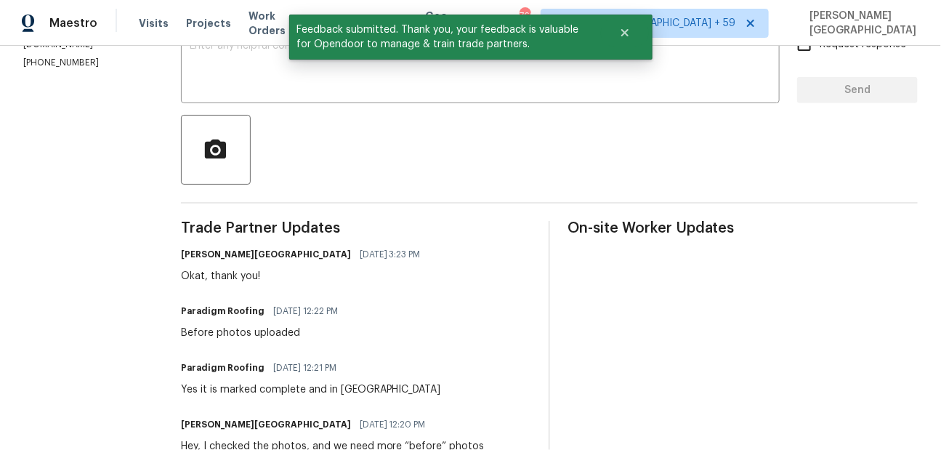
scroll to position [243, 0]
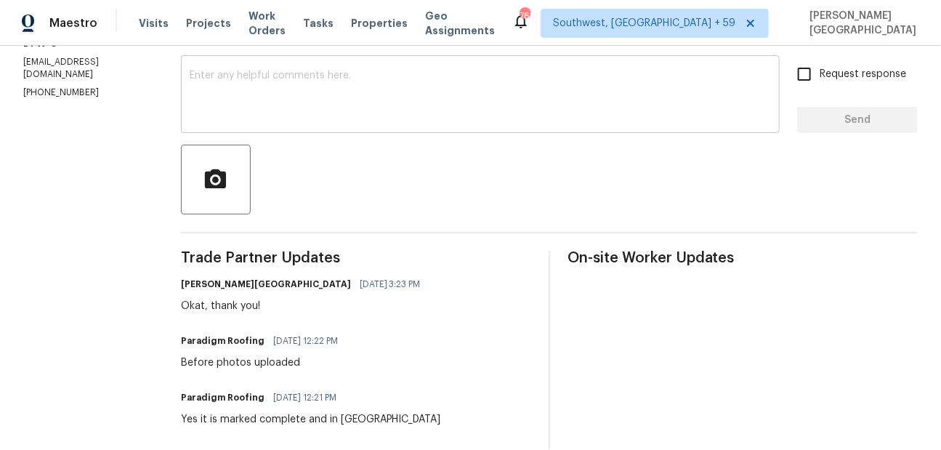
click at [670, 94] on textarea at bounding box center [481, 96] width 582 height 51
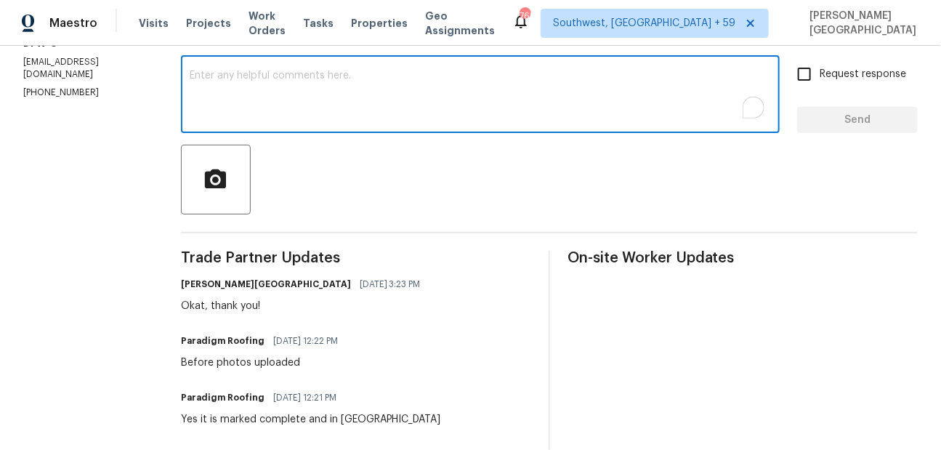
paste textarea "WO is approved, Please upload the detailed paid invoice under invoice section. …"
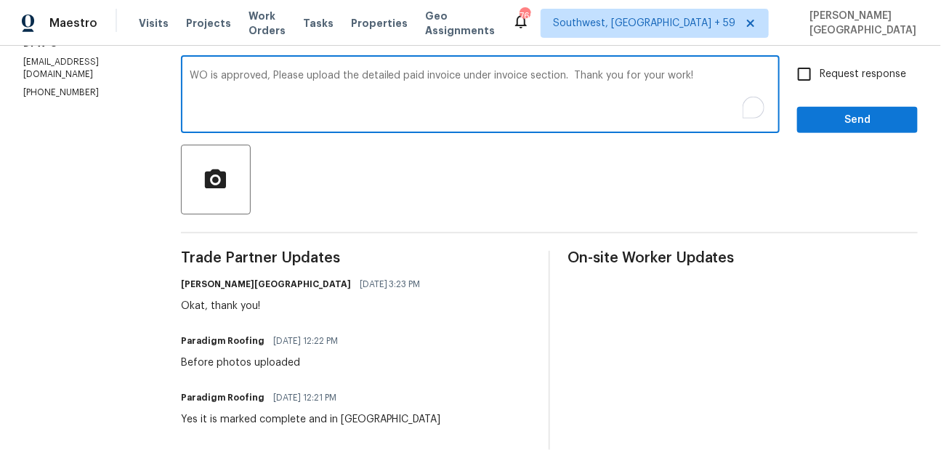
type textarea "WO is approved, Please upload the detailed paid invoice under invoice section. …"
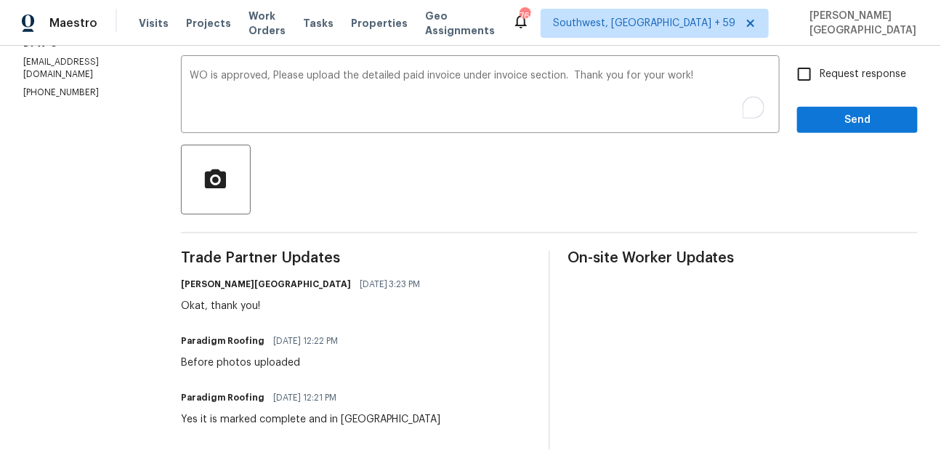
click at [826, 74] on span "Request response" at bounding box center [863, 74] width 87 height 15
click at [820, 74] on input "Request response" at bounding box center [804, 74] width 31 height 31
checkbox input "true"
click at [838, 114] on span "Send" at bounding box center [857, 120] width 97 height 18
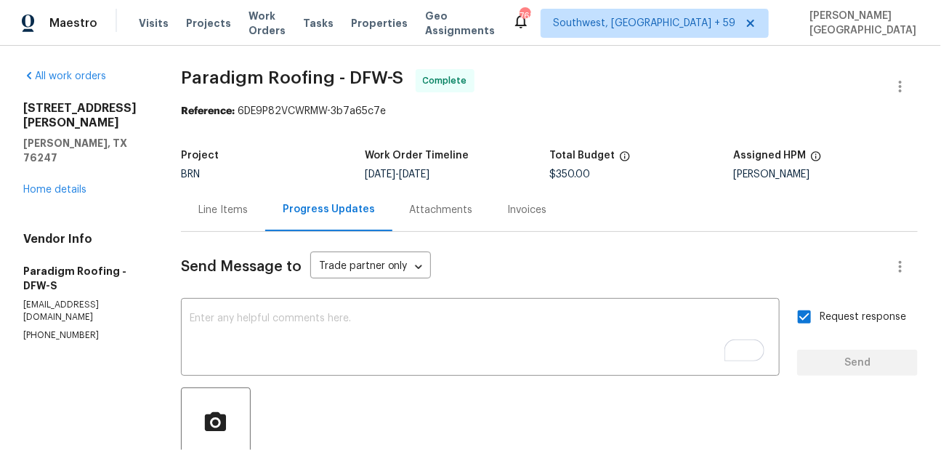
scroll to position [0, 0]
click at [60, 185] on link "Home details" at bounding box center [54, 190] width 63 height 10
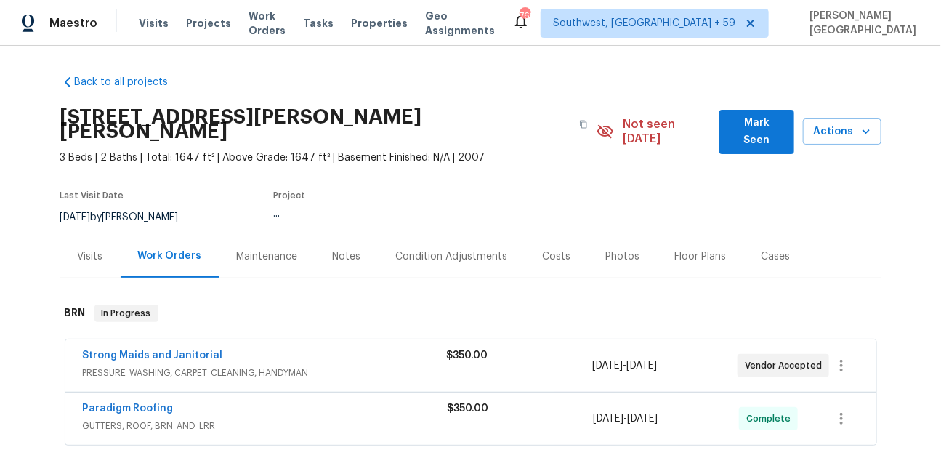
scroll to position [156, 0]
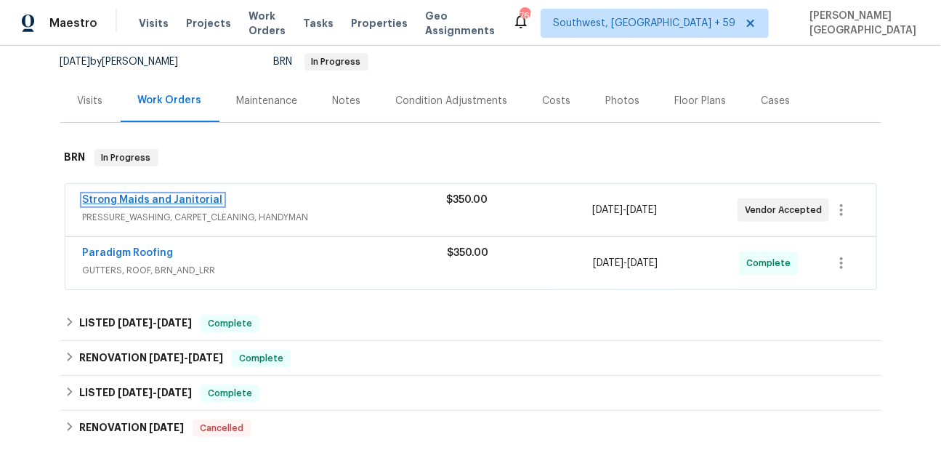
click at [134, 195] on link "Strong Maids and Janitorial" at bounding box center [153, 200] width 140 height 10
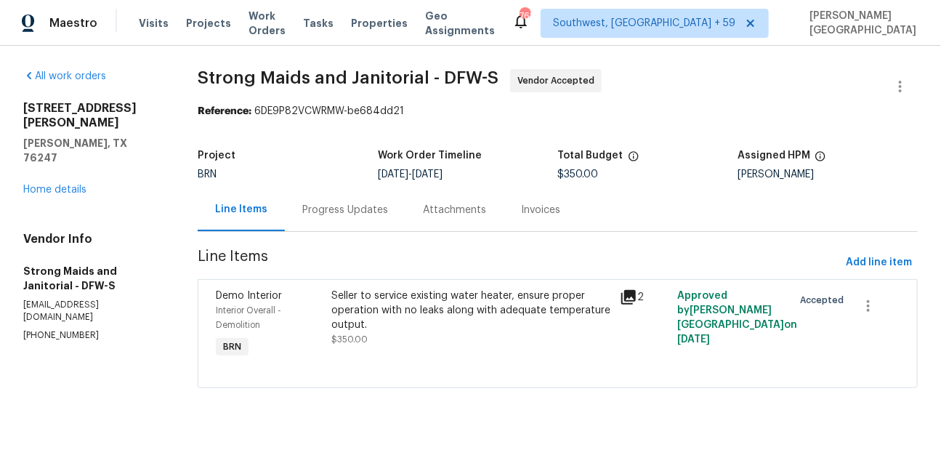
click at [356, 216] on div "Progress Updates" at bounding box center [345, 210] width 86 height 15
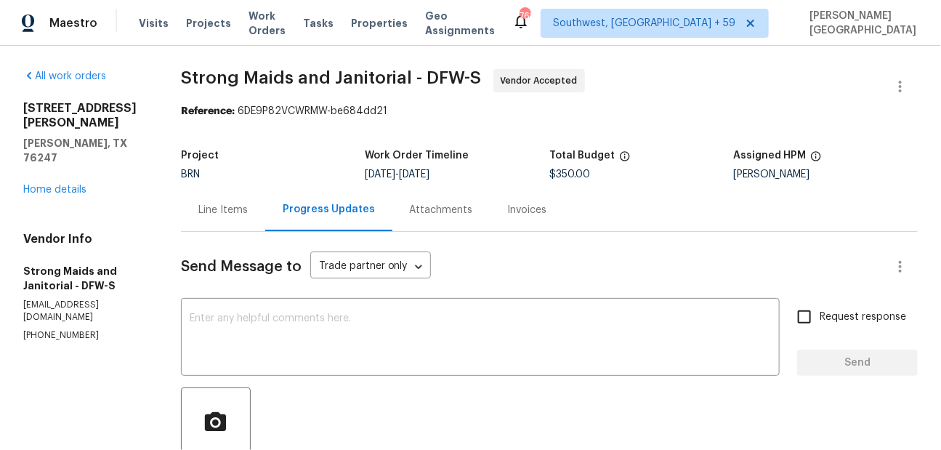
click at [64, 329] on p "(214) 694-8119" at bounding box center [84, 335] width 123 height 12
copy p "(214) 694-8119"
click at [72, 185] on link "Home details" at bounding box center [54, 190] width 63 height 10
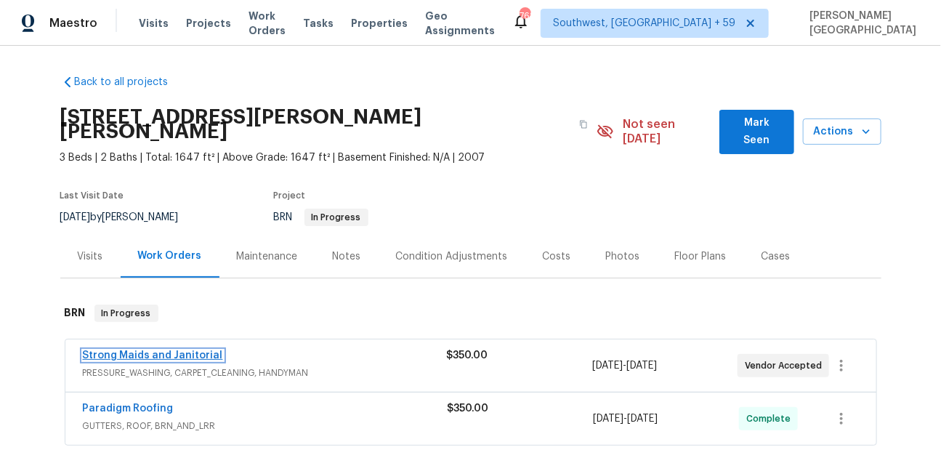
click at [190, 350] on link "Strong Maids and Janitorial" at bounding box center [153, 355] width 140 height 10
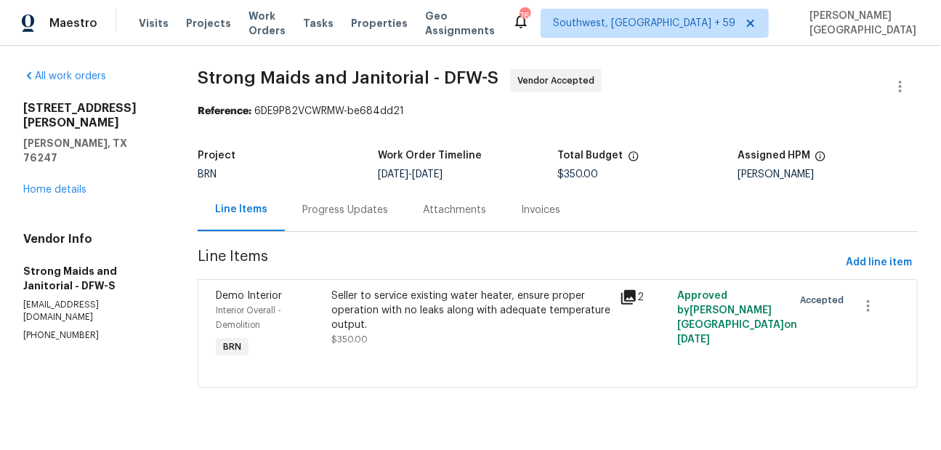
click at [330, 220] on div "Progress Updates" at bounding box center [345, 209] width 121 height 43
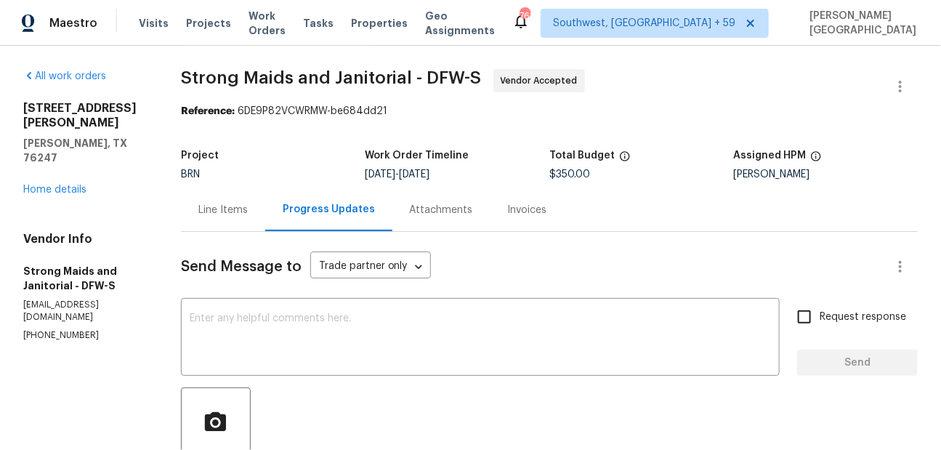
click at [214, 218] on div "Line Items" at bounding box center [223, 209] width 84 height 43
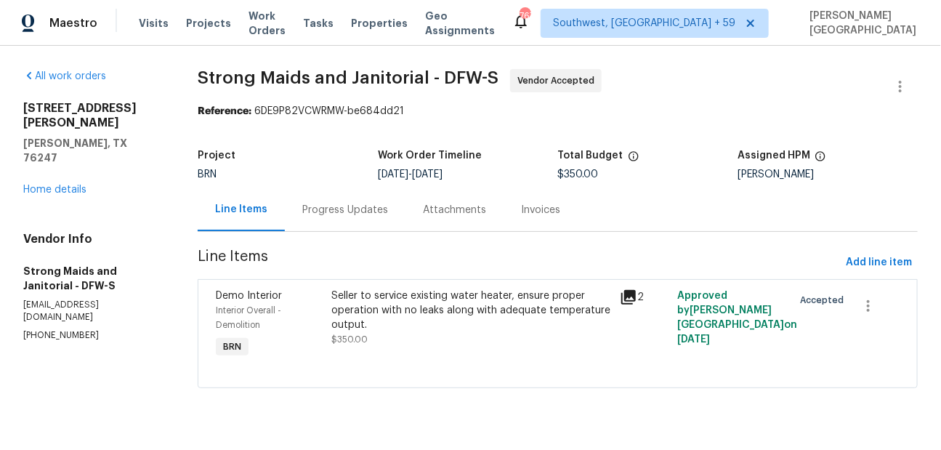
click at [225, 81] on span "Strong Maids and Janitorial - DFW-S" at bounding box center [348, 77] width 301 height 17
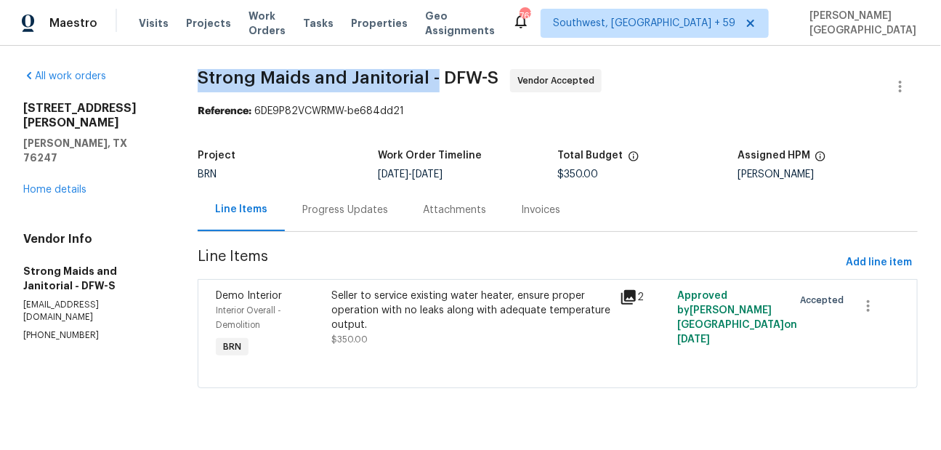
click at [435, 80] on span "Strong Maids and Janitorial - DFW-S" at bounding box center [348, 77] width 301 height 17
copy span "Strong Maids and Janitorial -"
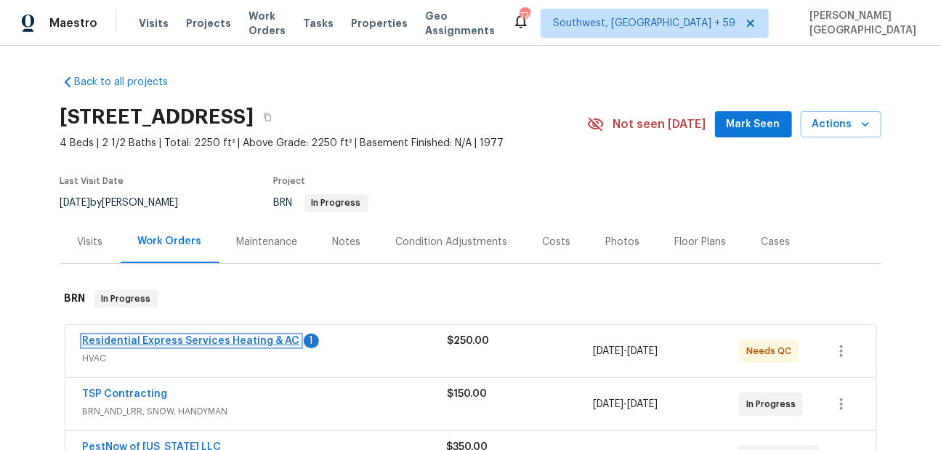
click at [242, 342] on link "Residential Express Services Heating & AC" at bounding box center [191, 341] width 217 height 10
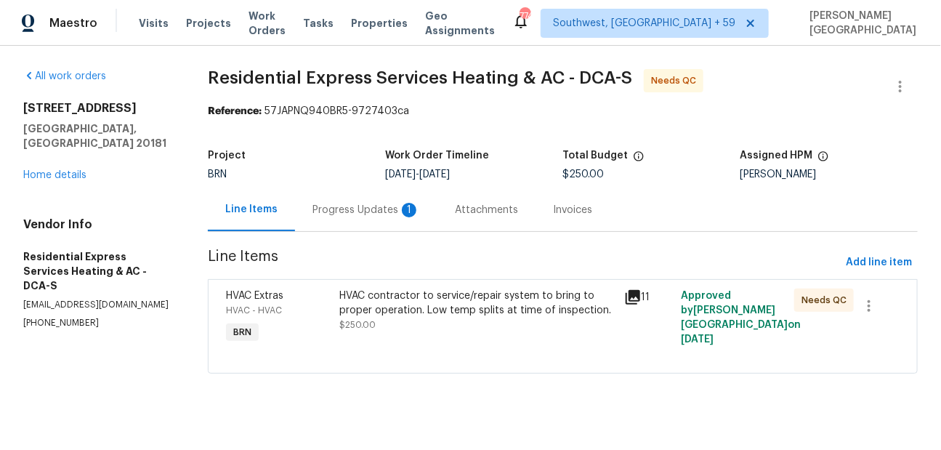
click at [347, 219] on div "Progress Updates 1" at bounding box center [366, 209] width 142 height 43
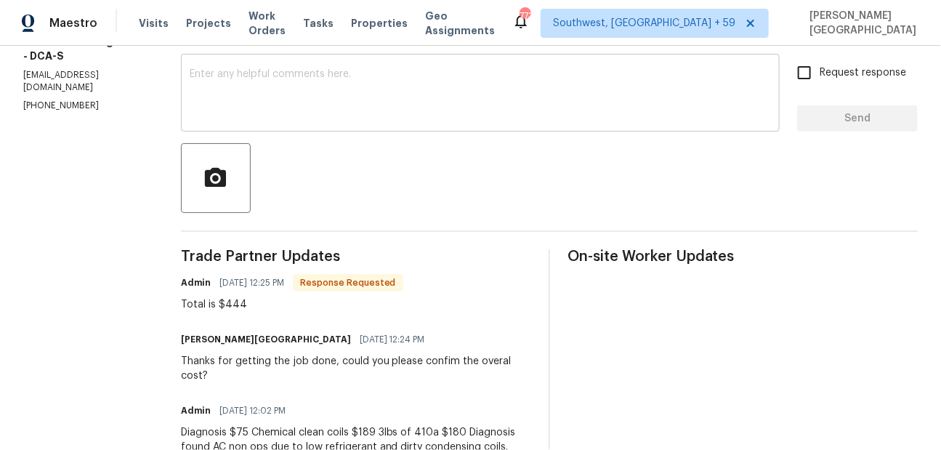
scroll to position [284, 0]
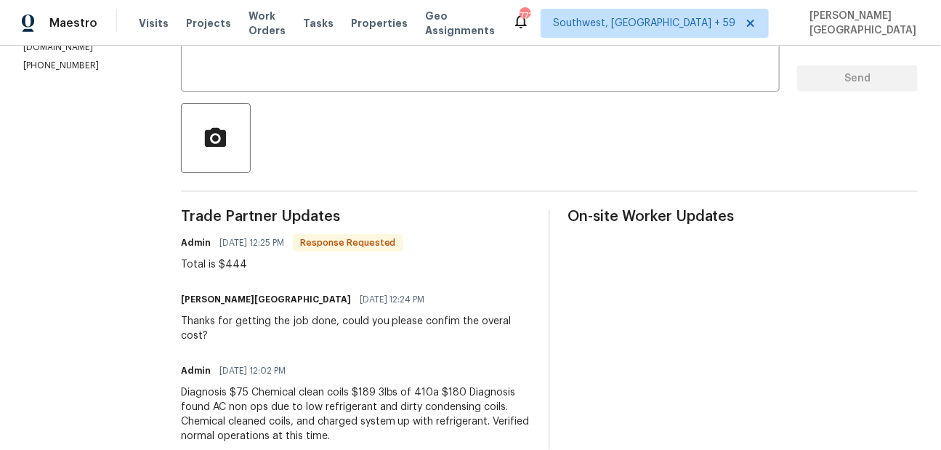
click at [277, 237] on span "[DATE] 12:25 PM" at bounding box center [252, 243] width 65 height 15
drag, startPoint x: 228, startPoint y: 262, endPoint x: 322, endPoint y: 283, distance: 96.8
click at [322, 283] on div "Trade Partner Updates Admin [DATE] 12:25 PM Response Requested Total is $444 [P…" at bounding box center [356, 441] width 350 height 465
copy div "444 [PERSON_NAME][GEOGRAPHIC_DATA]"
click at [289, 276] on div "Trade Partner Updates Admin [DATE] 12:25 PM Response Requested Total is $444 [P…" at bounding box center [356, 441] width 350 height 465
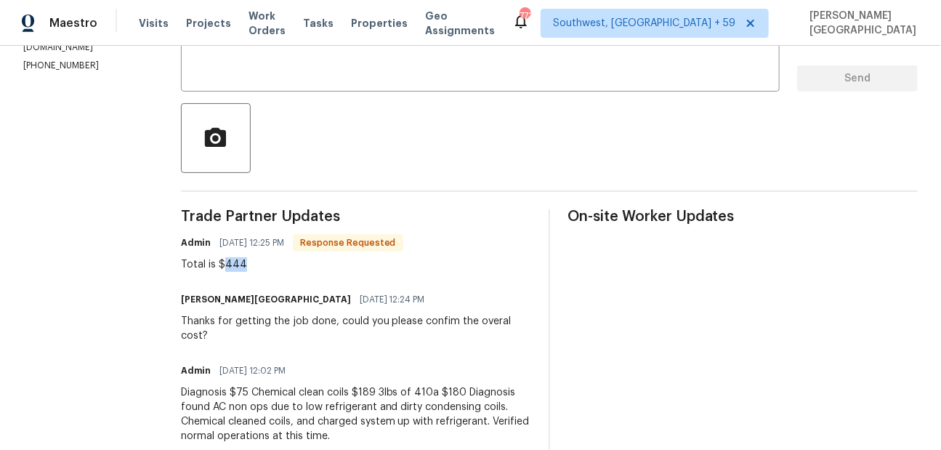
drag, startPoint x: 226, startPoint y: 263, endPoint x: 270, endPoint y: 263, distance: 43.6
click at [270, 263] on div "Total is $444" at bounding box center [292, 264] width 222 height 15
copy div "444"
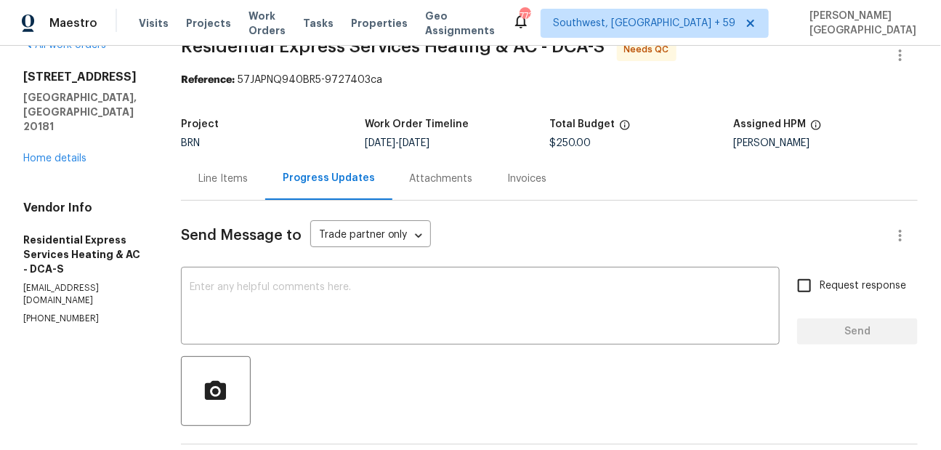
click at [254, 172] on div "Line Items" at bounding box center [223, 178] width 84 height 43
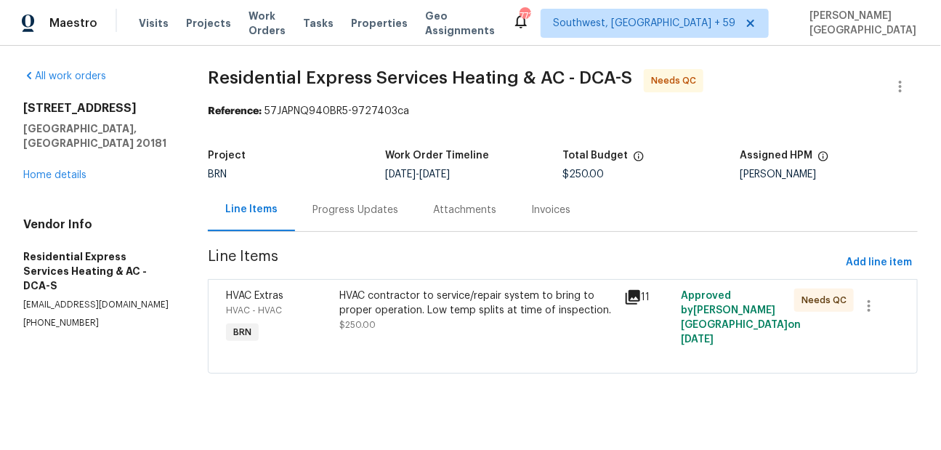
click at [387, 329] on div "HVAC contractor to service/repair system to bring to proper operation. Low temp…" at bounding box center [477, 311] width 276 height 44
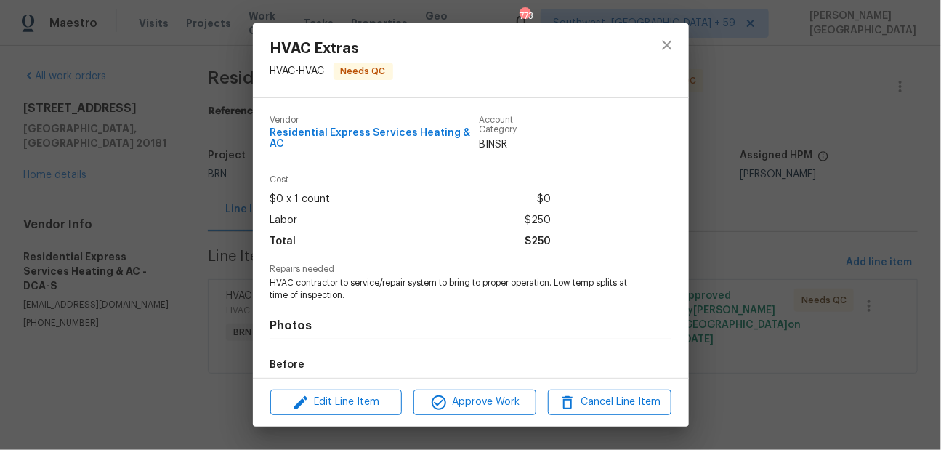
scroll to position [159, 0]
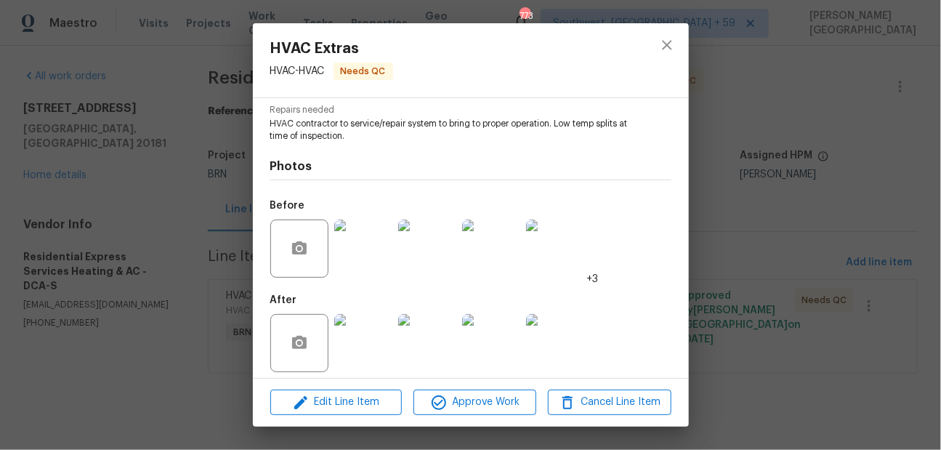
click at [369, 331] on img at bounding box center [363, 343] width 58 height 58
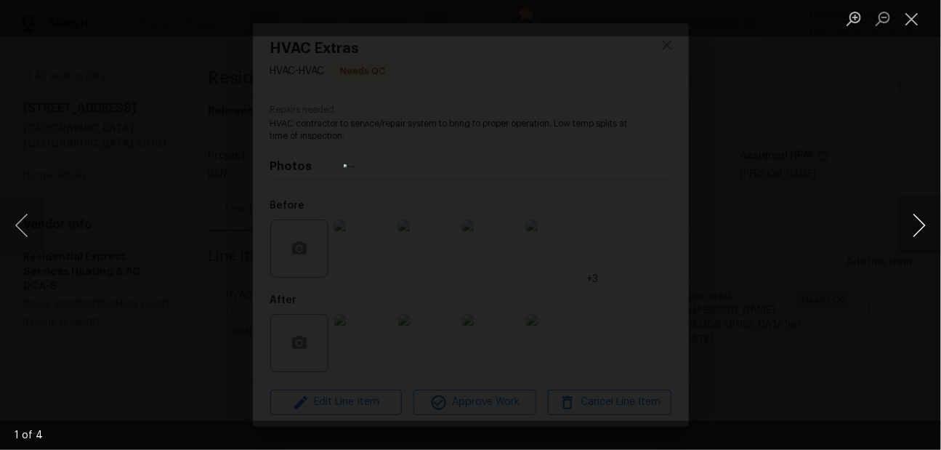
click at [922, 228] on button "Next image" at bounding box center [920, 225] width 44 height 58
click at [846, 169] on div "Lightbox" at bounding box center [470, 225] width 941 height 450
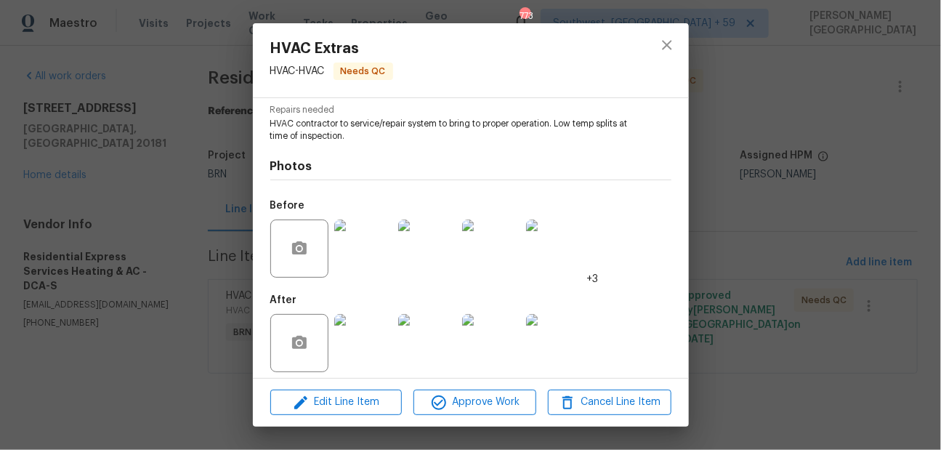
click at [807, 122] on div "HVAC Extras HVAC - HVAC Needs QC Vendor Residential Express Services Heating & …" at bounding box center [470, 225] width 941 height 450
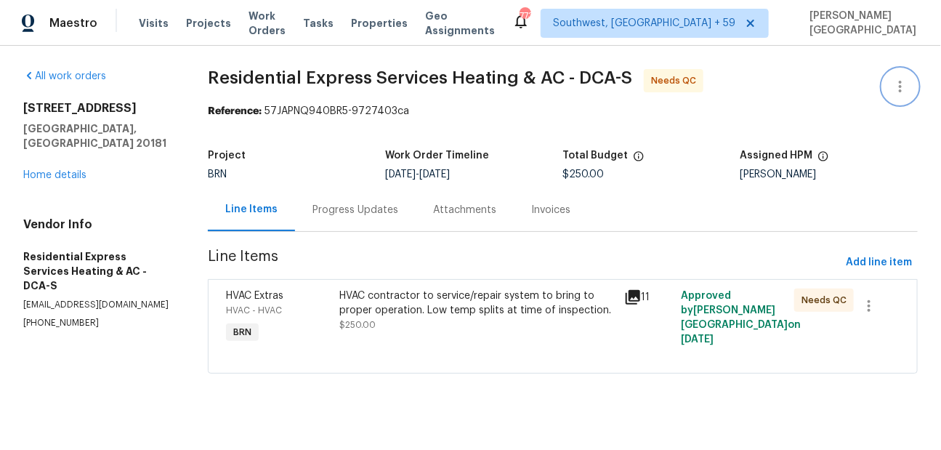
click at [905, 84] on icon "button" at bounding box center [900, 86] width 17 height 17
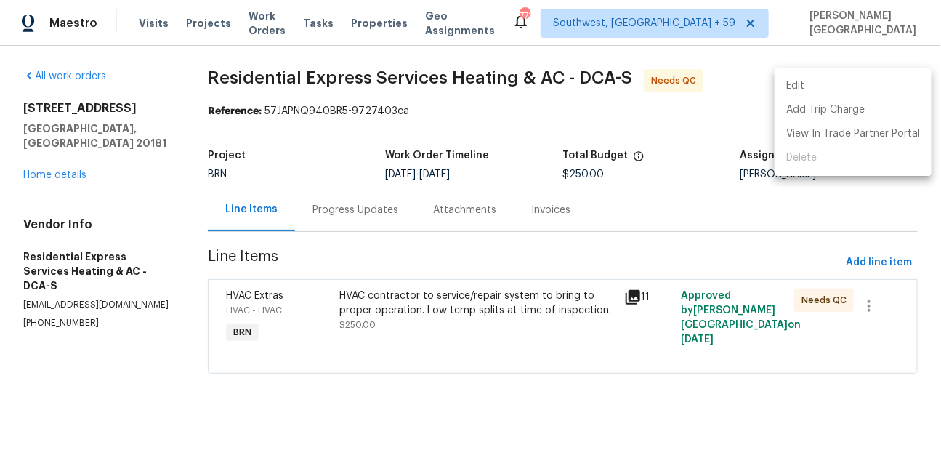
click at [821, 79] on li "Edit" at bounding box center [853, 86] width 157 height 24
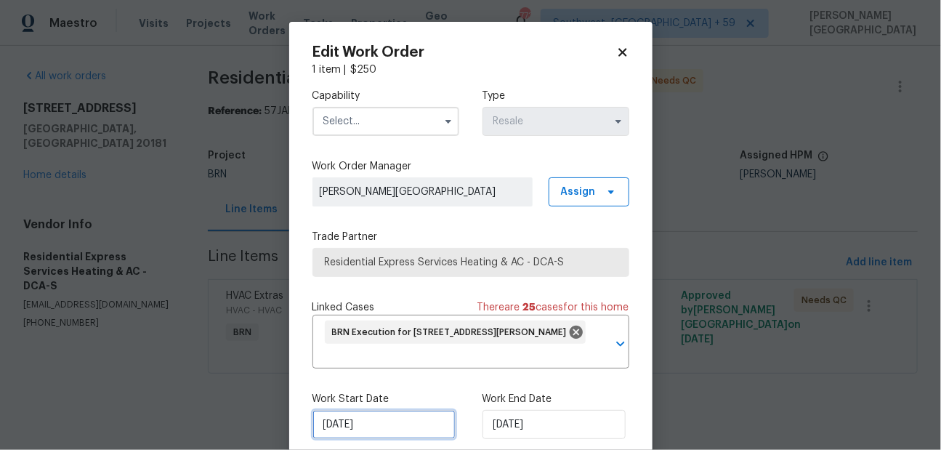
click at [370, 427] on input "[DATE]" at bounding box center [384, 424] width 143 height 29
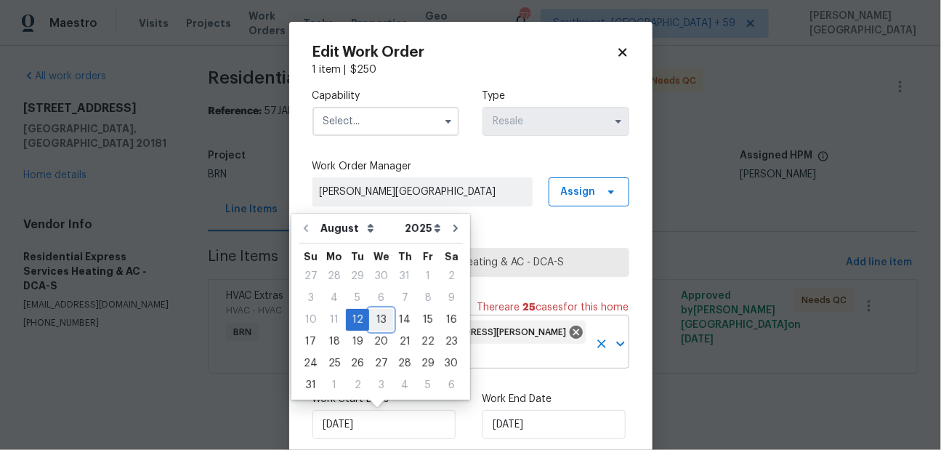
drag, startPoint x: 379, startPoint y: 317, endPoint x: 400, endPoint y: 327, distance: 23.4
click at [378, 317] on div "13" at bounding box center [381, 320] width 24 height 20
type input "8/13/2025"
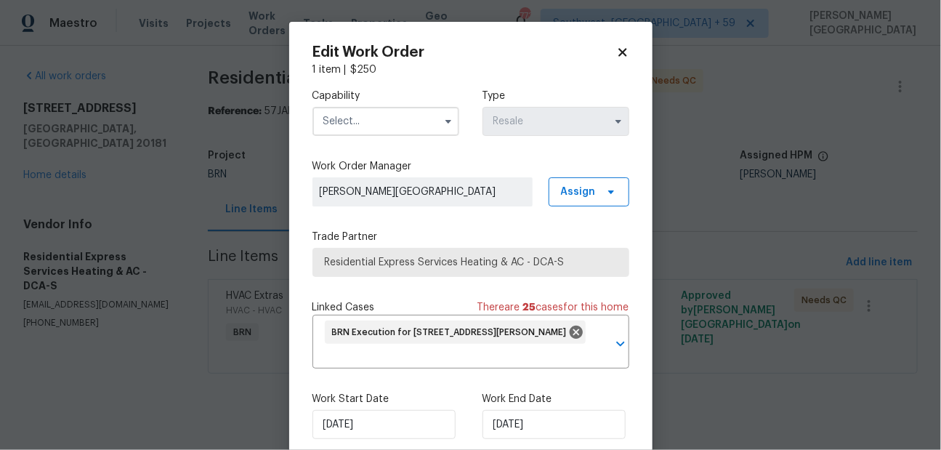
click at [492, 407] on div "Work End Date 8/15/2025" at bounding box center [556, 415] width 147 height 47
click at [497, 417] on input "[DATE]" at bounding box center [554, 424] width 143 height 29
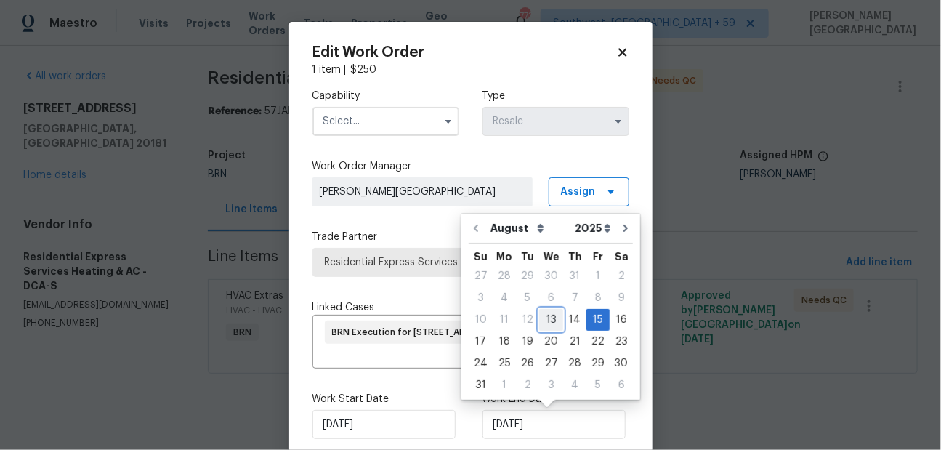
click at [551, 314] on div "13" at bounding box center [551, 320] width 24 height 20
type input "8/13/2025"
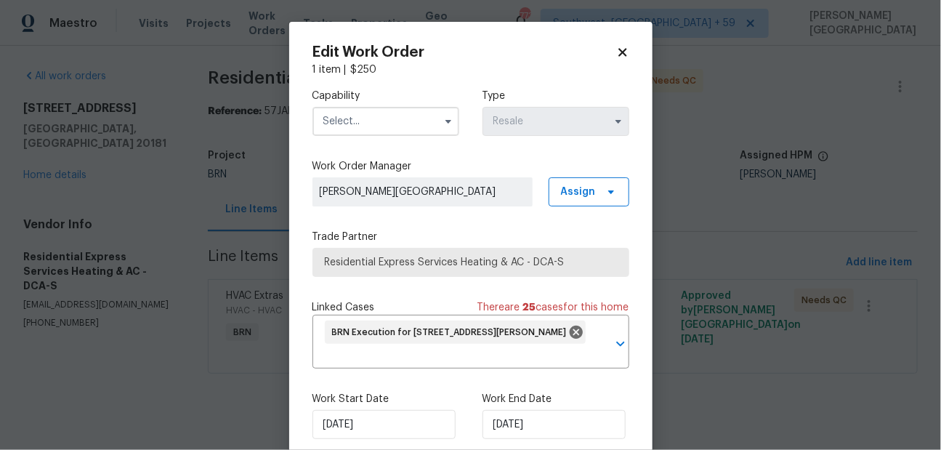
click at [363, 123] on input "text" at bounding box center [386, 121] width 147 height 29
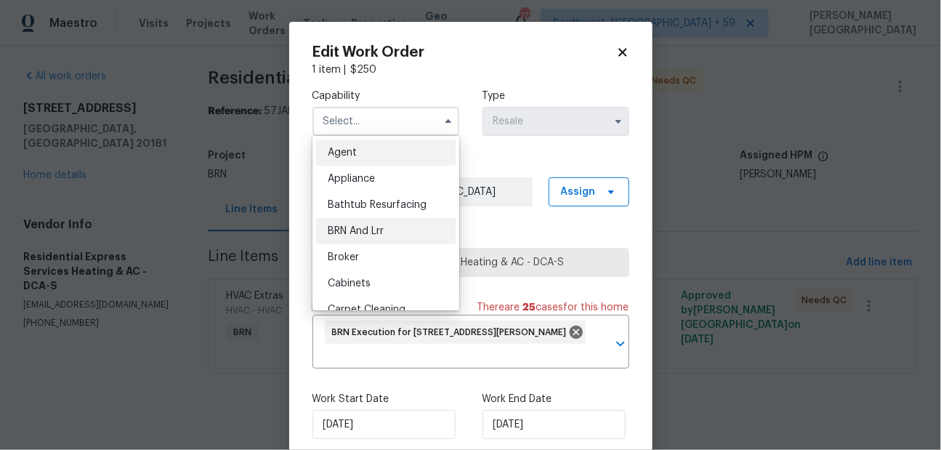
click at [369, 237] on div "BRN And Lrr" at bounding box center [386, 231] width 140 height 26
type input "BRN And Lrr"
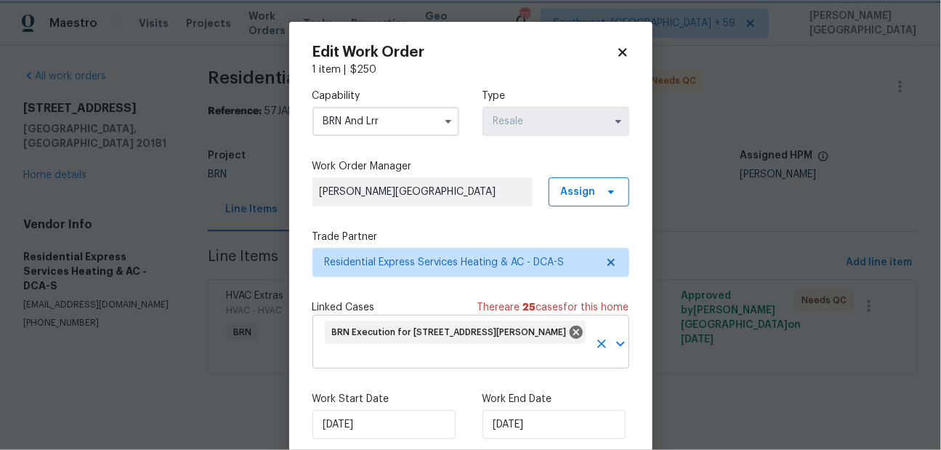
scroll to position [73, 0]
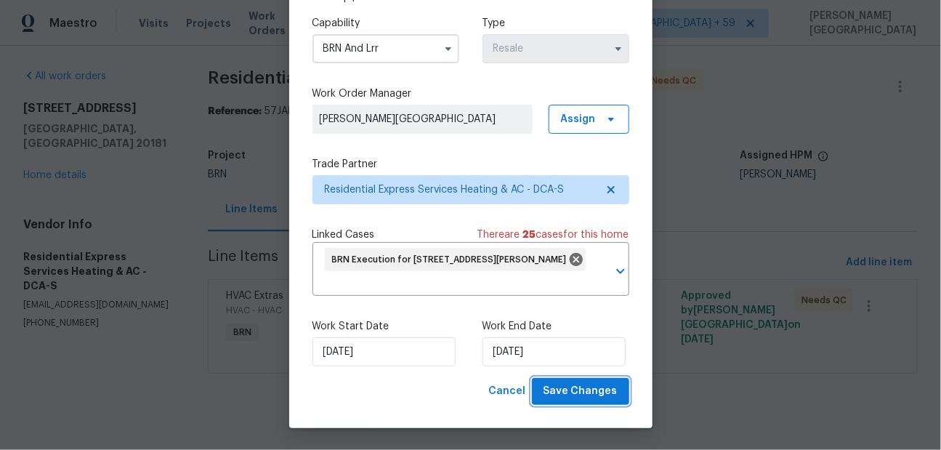
click at [580, 398] on span "Save Changes" at bounding box center [581, 391] width 74 height 18
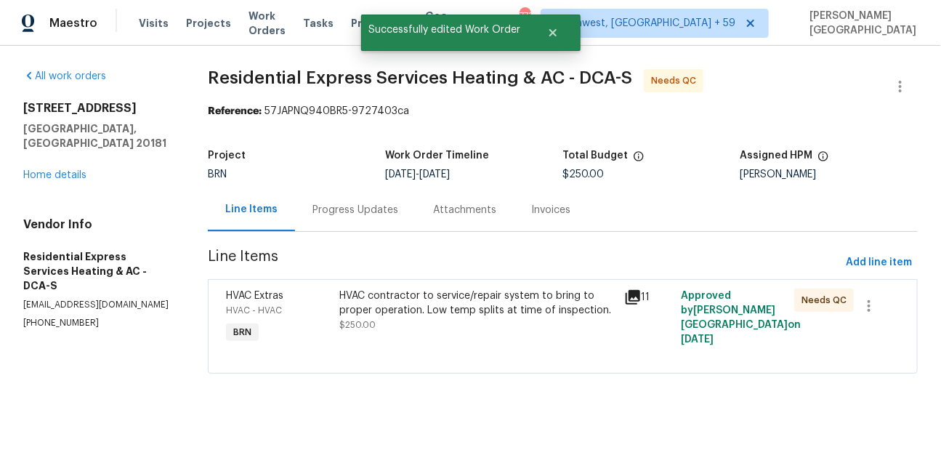
scroll to position [0, 0]
click at [358, 204] on div "Progress Updates" at bounding box center [356, 210] width 86 height 15
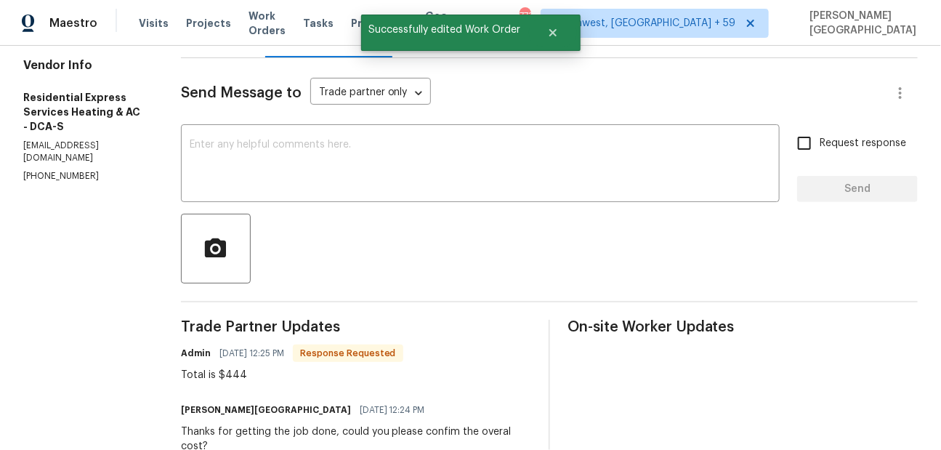
scroll to position [40, 0]
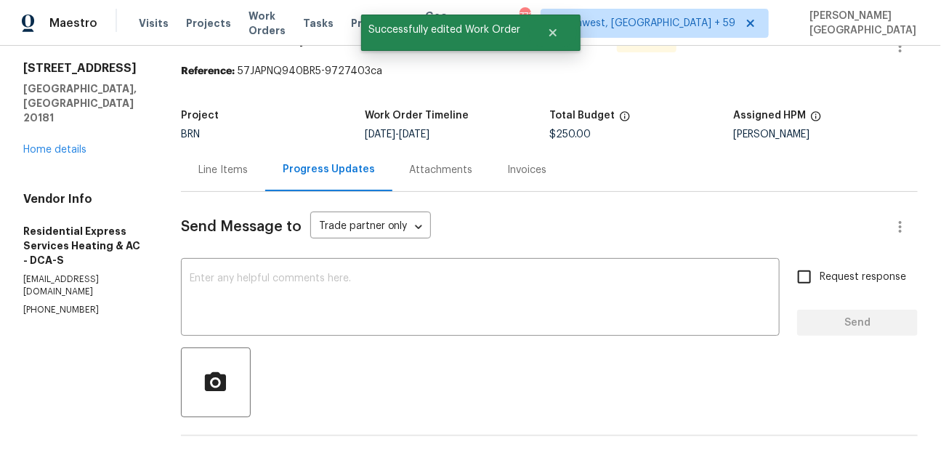
click at [234, 174] on div "Line Items" at bounding box center [222, 170] width 49 height 15
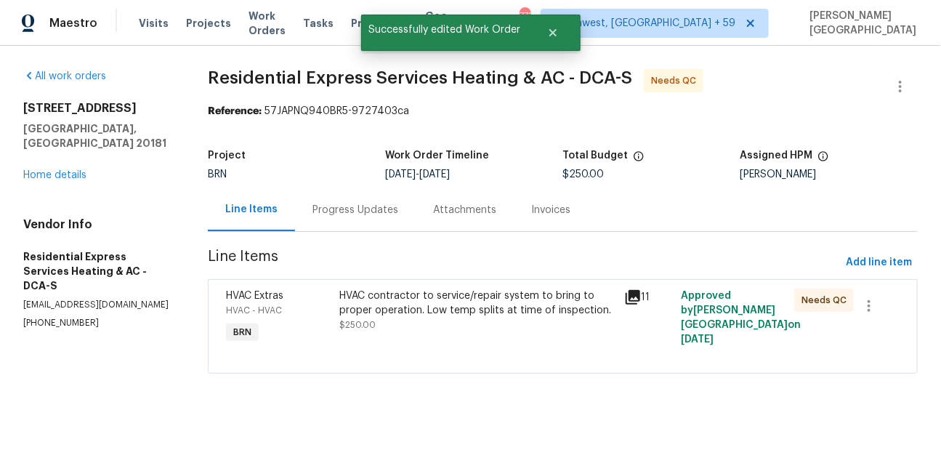
click at [419, 287] on div "HVAC contractor to service/repair system to bring to proper operation. Low temp…" at bounding box center [477, 317] width 284 height 67
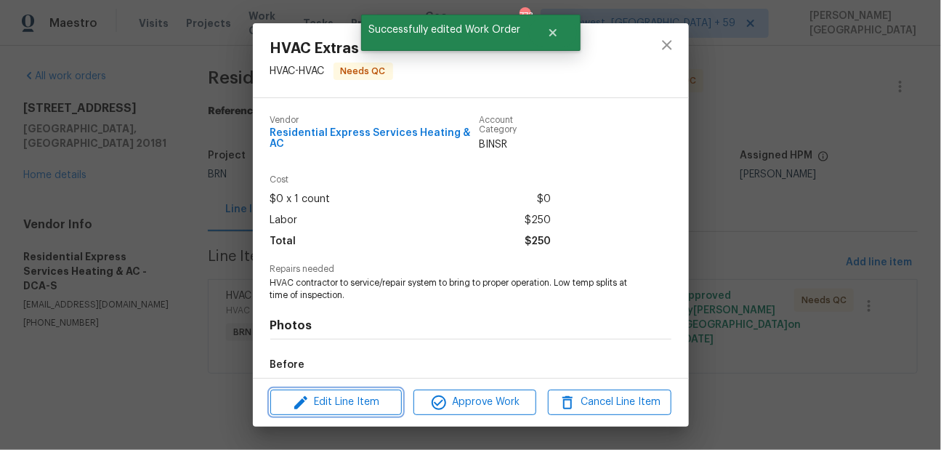
click at [355, 400] on span "Edit Line Item" at bounding box center [336, 402] width 123 height 18
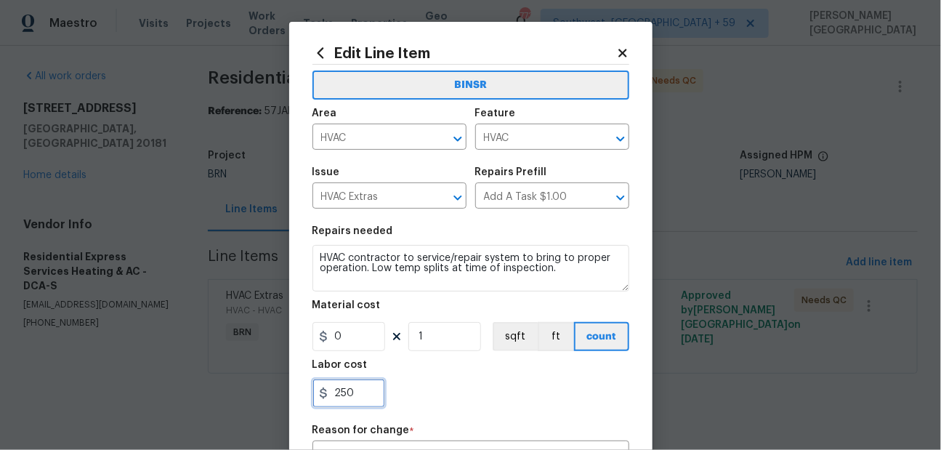
click at [350, 387] on input "250" at bounding box center [349, 393] width 73 height 29
paste input "444"
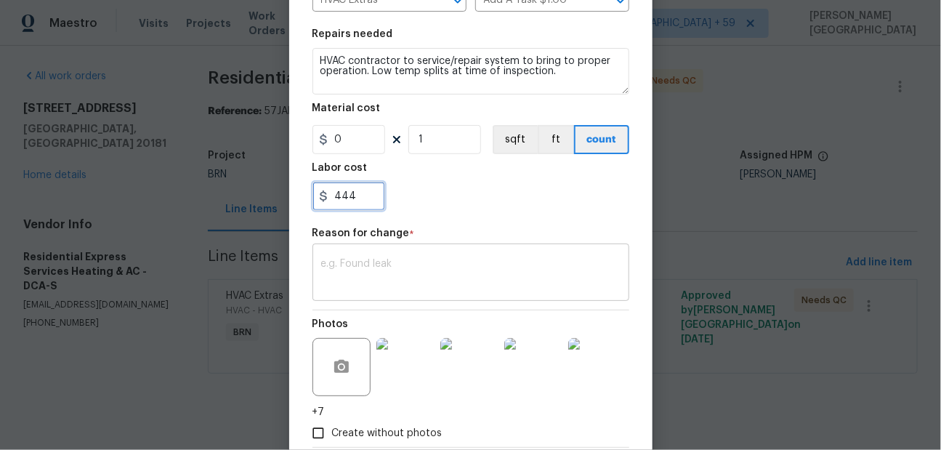
type input "444"
click at [372, 289] on textarea at bounding box center [471, 274] width 300 height 31
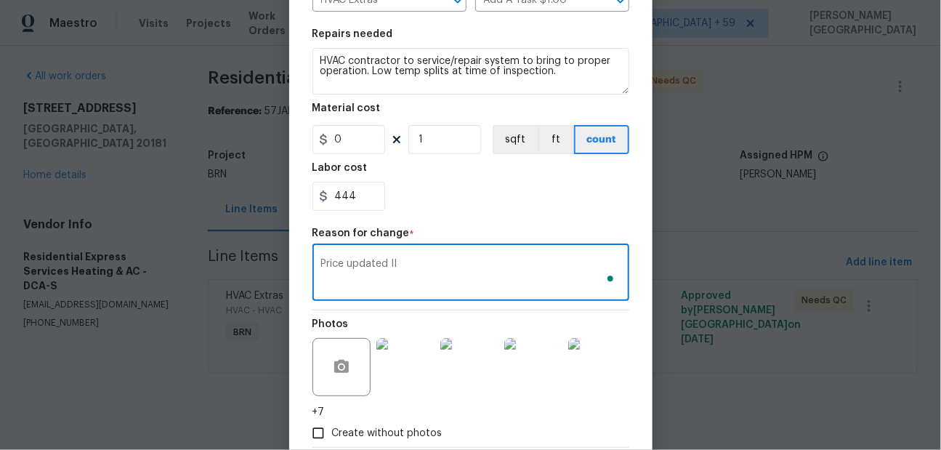
scroll to position [281, 0]
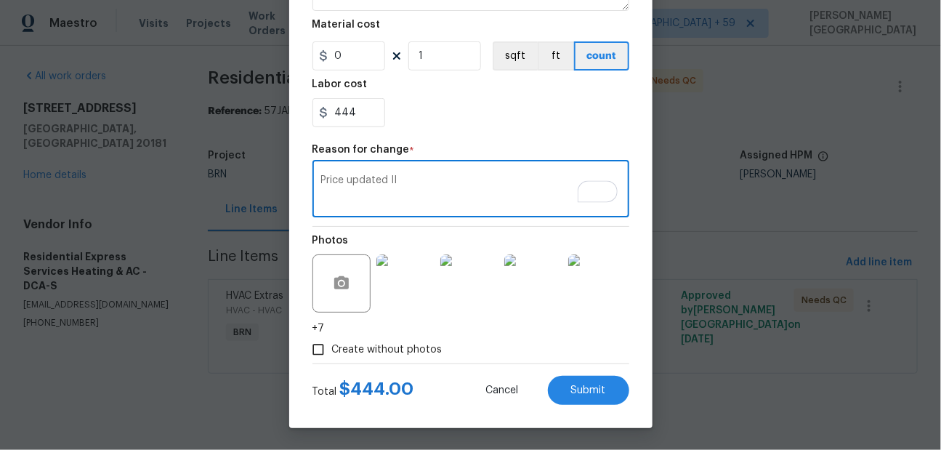
type textarea "Price updated II"
click at [600, 408] on div "Edit Line Item BINSR Area HVAC ​ Feature HVAC ​ Issue HVAC Extras ​ Repairs Pre…" at bounding box center [470, 84] width 363 height 687
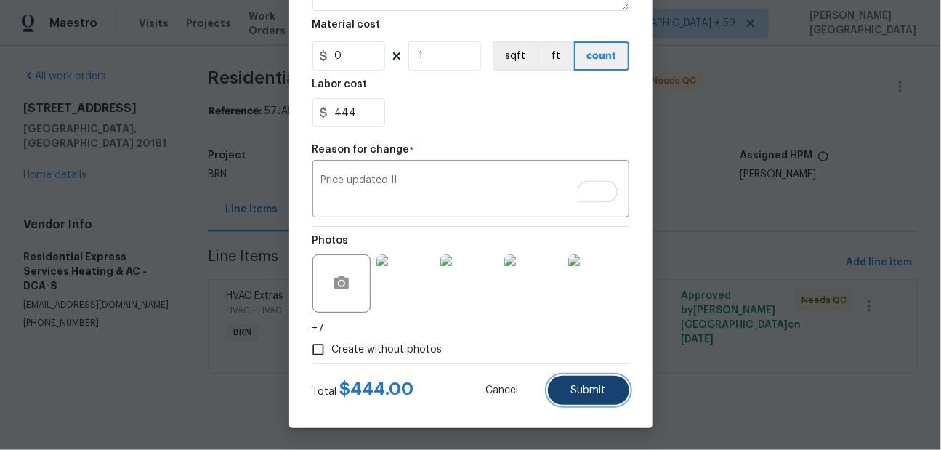
click at [590, 390] on span "Submit" at bounding box center [588, 390] width 35 height 11
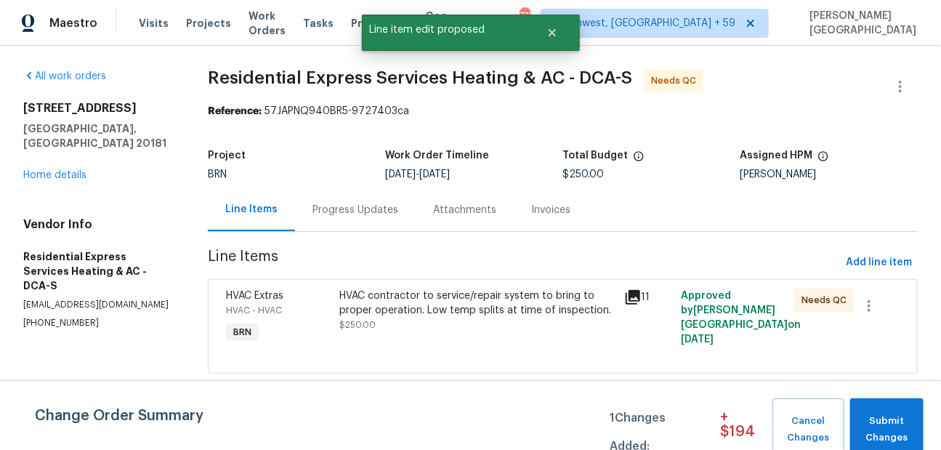
scroll to position [0, 0]
click at [870, 428] on span "Submit Changes" at bounding box center [887, 429] width 59 height 33
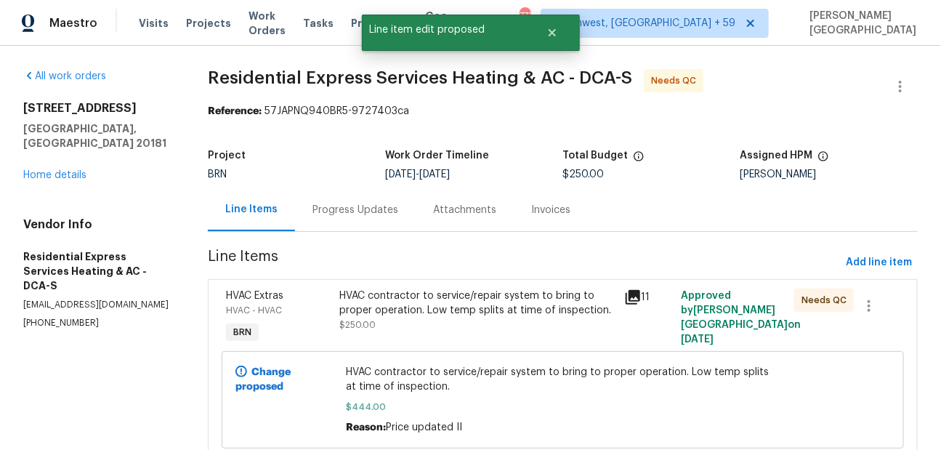
click at [437, 312] on div "HVAC contractor to service/repair system to bring to proper operation. Low temp…" at bounding box center [477, 303] width 276 height 29
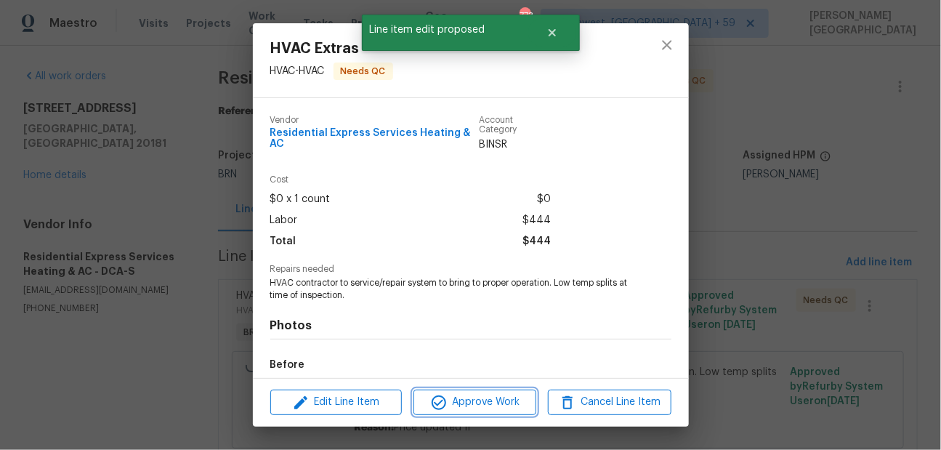
click at [476, 403] on span "Approve Work" at bounding box center [475, 402] width 114 height 18
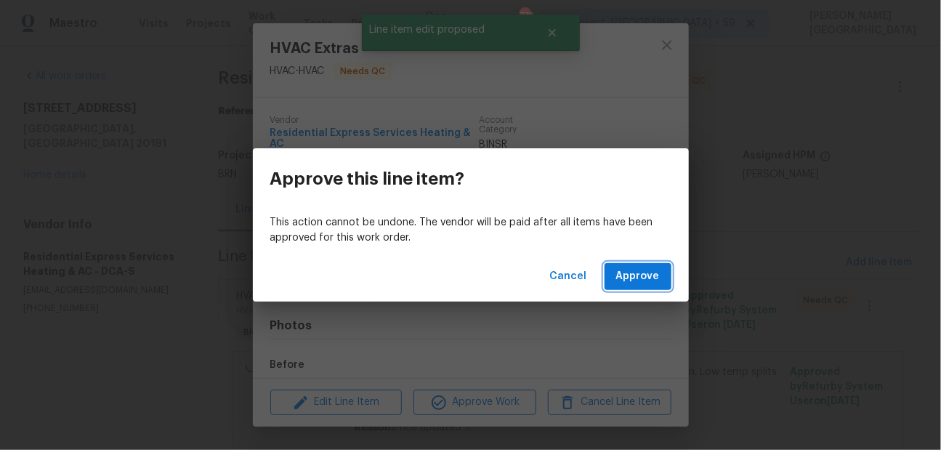
click at [628, 273] on span "Approve" at bounding box center [638, 277] width 44 height 18
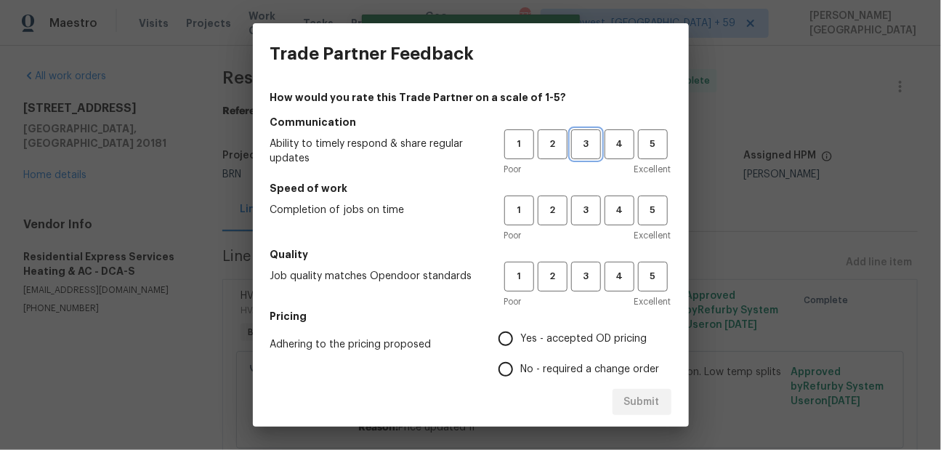
click at [581, 150] on span "3" at bounding box center [586, 144] width 27 height 17
click at [581, 196] on button "3" at bounding box center [586, 211] width 30 height 30
click at [587, 282] on span "3" at bounding box center [586, 276] width 27 height 17
click at [515, 371] on input "No - required a change order" at bounding box center [506, 369] width 31 height 31
radio input "true"
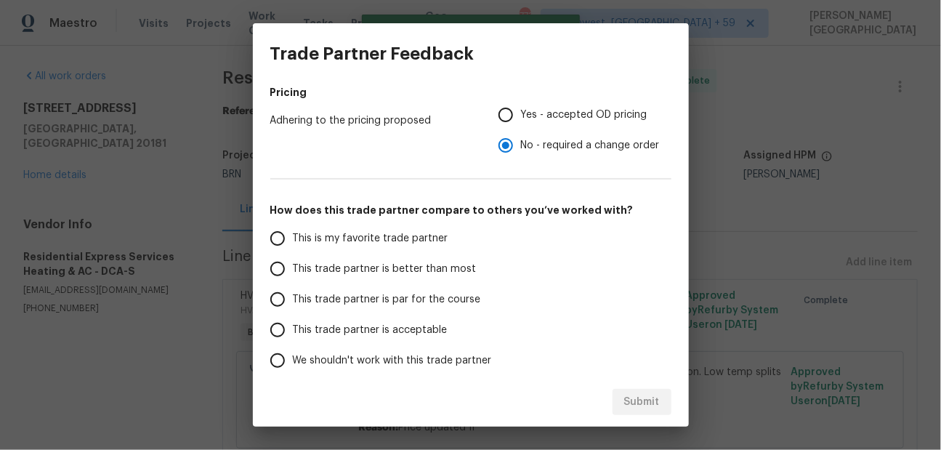
scroll to position [245, 0]
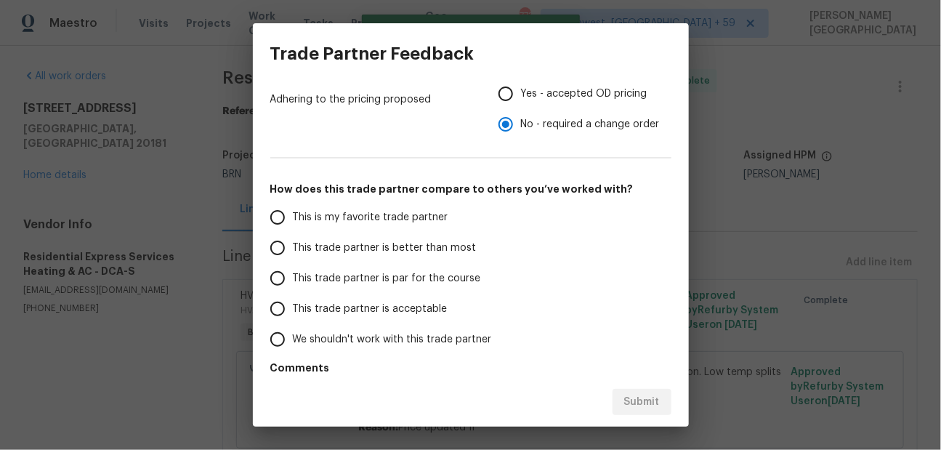
click at [424, 247] on span "This trade partner is better than most" at bounding box center [385, 248] width 184 height 15
click at [293, 247] on input "This trade partner is better than most" at bounding box center [277, 248] width 31 height 31
click at [619, 400] on button "Submit" at bounding box center [642, 402] width 59 height 27
radio input "true"
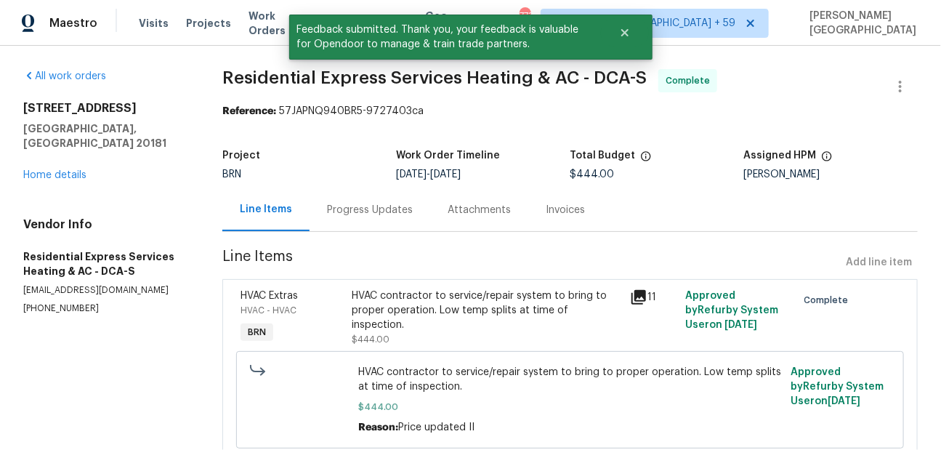
click at [261, 77] on span "Residential Express Services Heating & AC - DCA-S" at bounding box center [434, 77] width 425 height 17
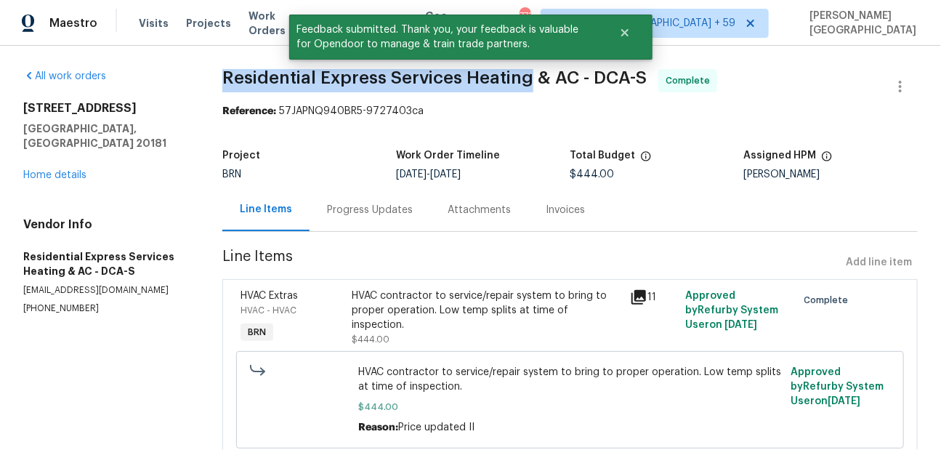
click at [498, 77] on span "Residential Express Services Heating & AC - DCA-S" at bounding box center [434, 77] width 425 height 17
copy span "Residential Express Services Heating"
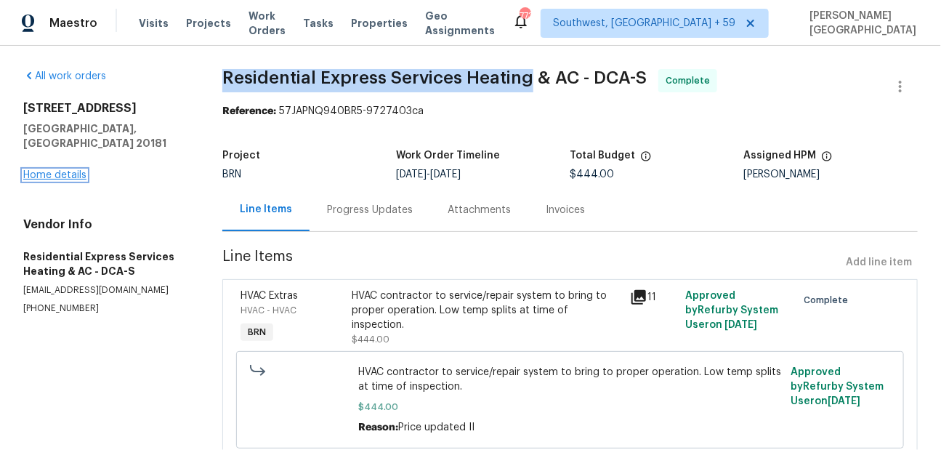
click at [63, 170] on link "Home details" at bounding box center [54, 175] width 63 height 10
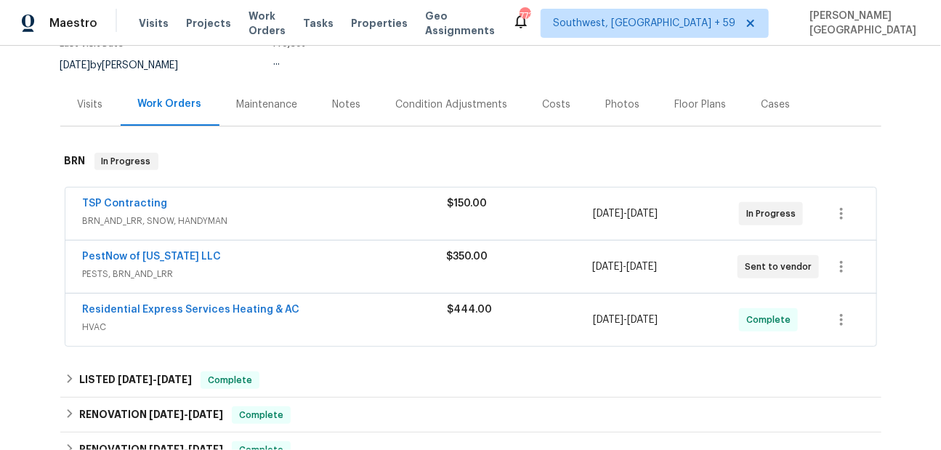
scroll to position [177, 0]
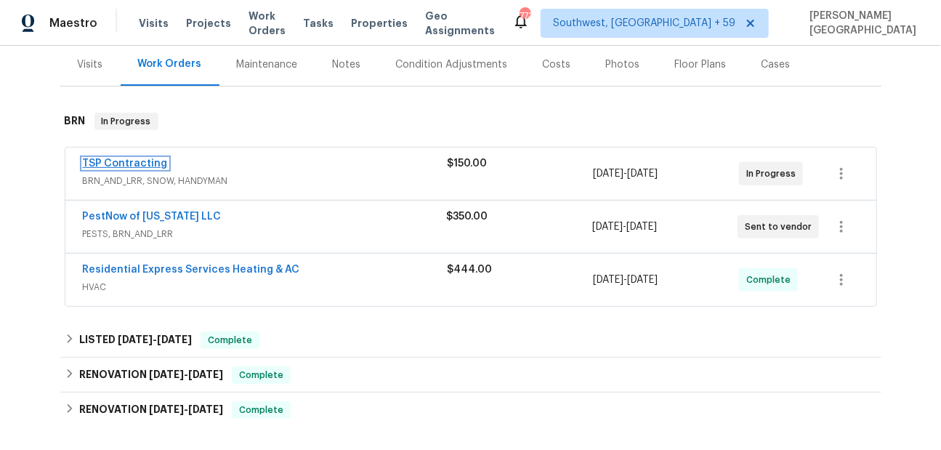
click at [149, 164] on link "TSP Contracting" at bounding box center [125, 163] width 85 height 10
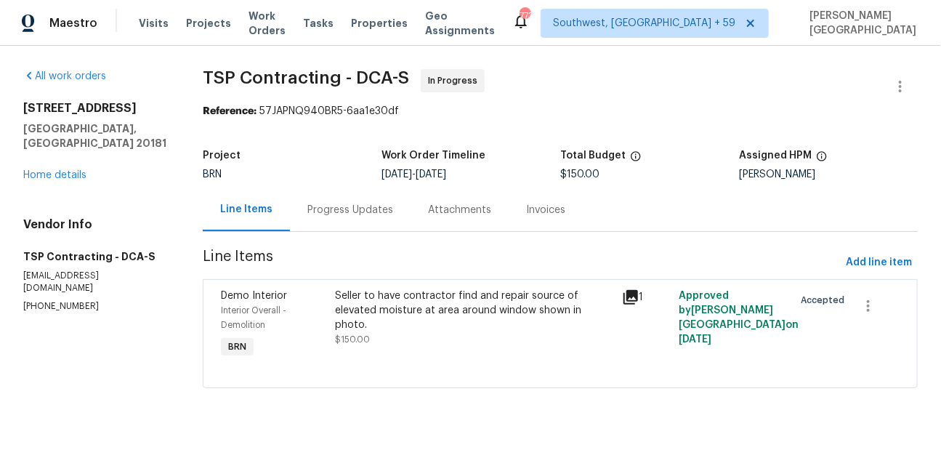
click at [364, 209] on div "Progress Updates" at bounding box center [351, 210] width 86 height 15
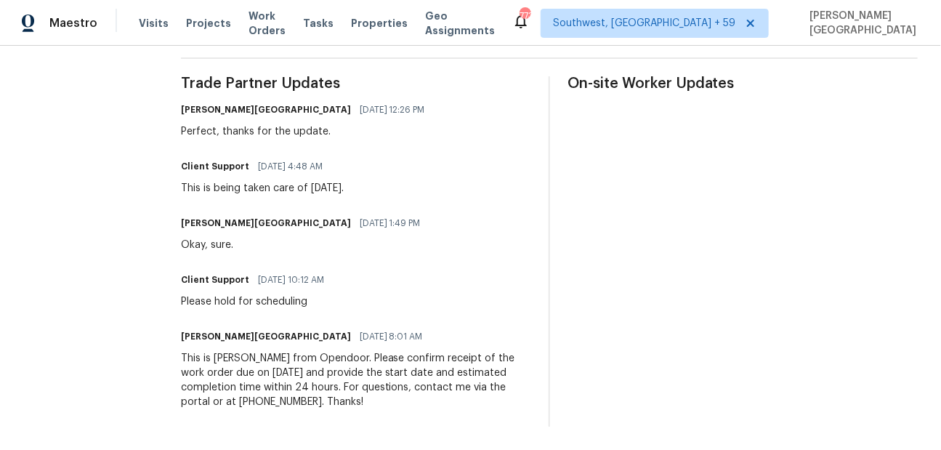
scroll to position [388, 0]
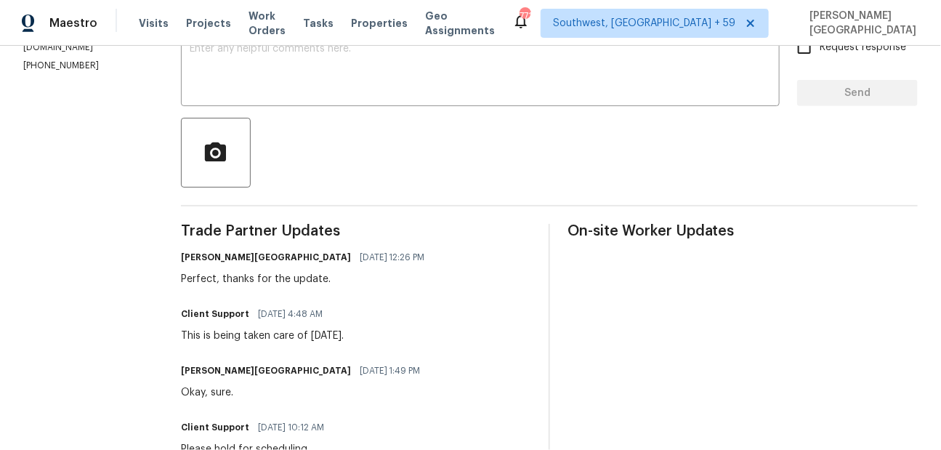
click at [397, 372] on div "Isabel Sangeetha Ireland 08/12/2025 1:49 PM Okay, sure." at bounding box center [356, 380] width 350 height 39
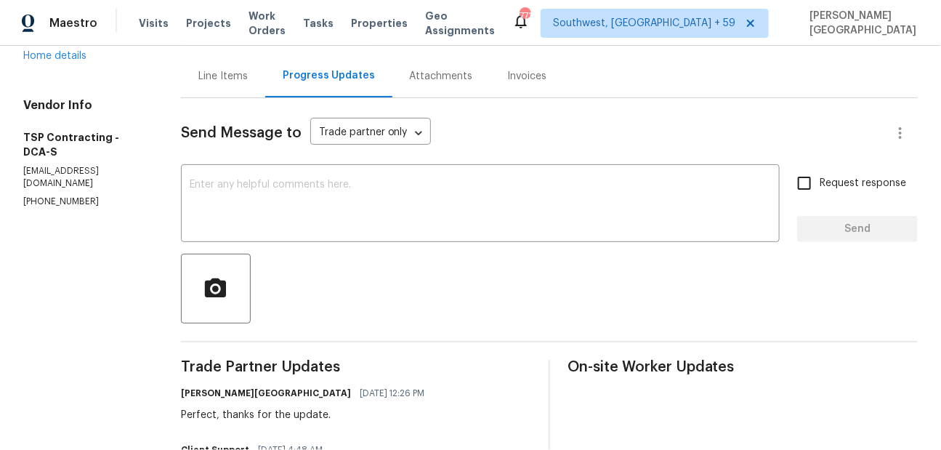
scroll to position [58, 0]
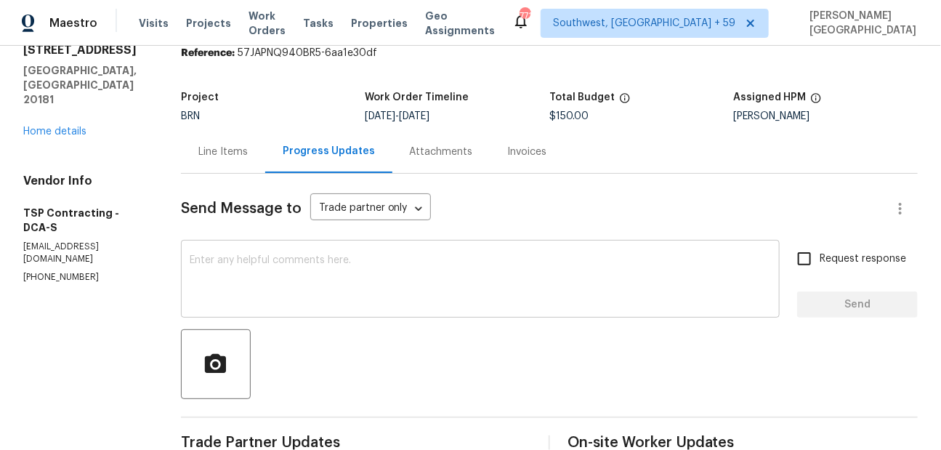
click at [255, 252] on div "x ​" at bounding box center [480, 281] width 599 height 74
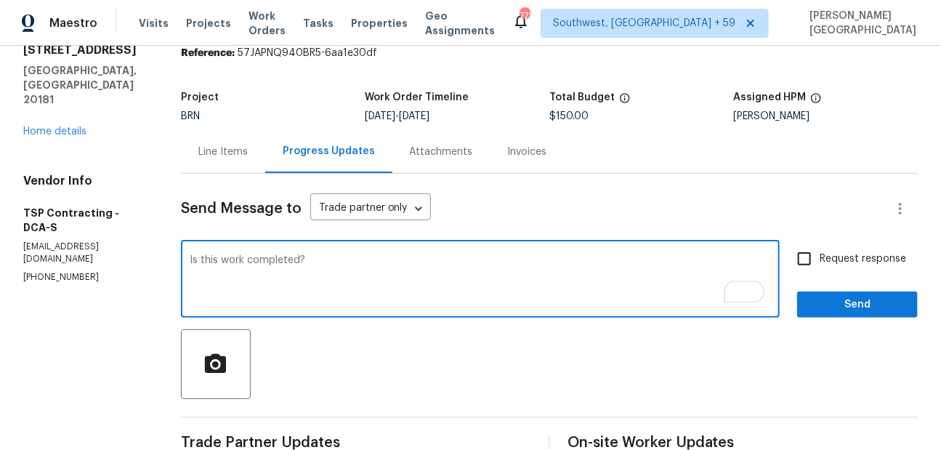
type textarea "Is this work completed?"
click at [839, 262] on span "Request response" at bounding box center [863, 259] width 87 height 15
click at [820, 262] on input "Request response" at bounding box center [804, 259] width 31 height 31
checkbox input "true"
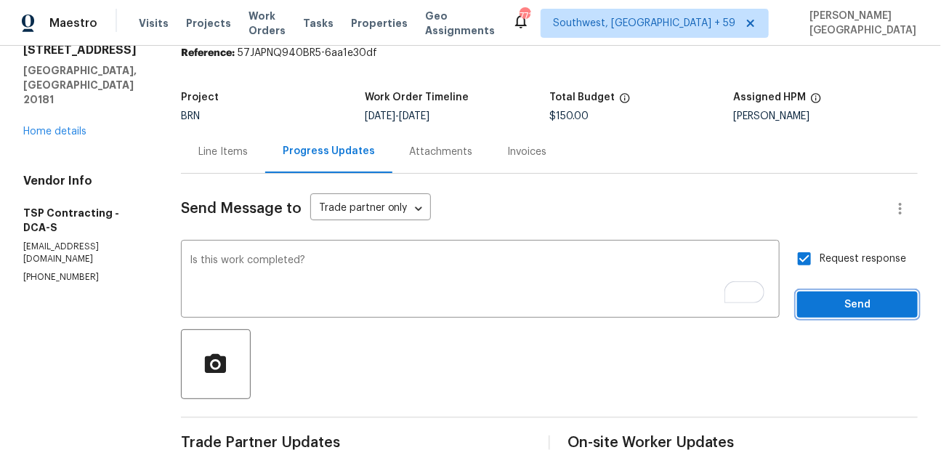
click at [851, 310] on span "Send" at bounding box center [857, 305] width 97 height 18
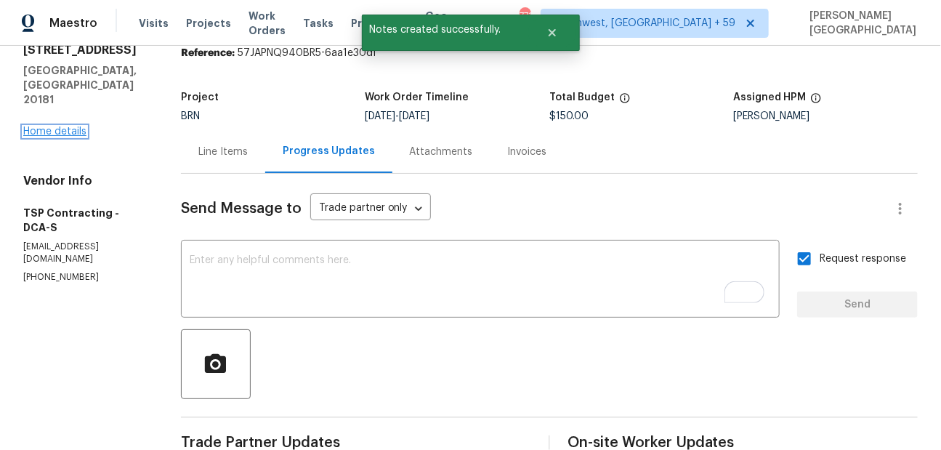
click at [72, 126] on link "Home details" at bounding box center [54, 131] width 63 height 10
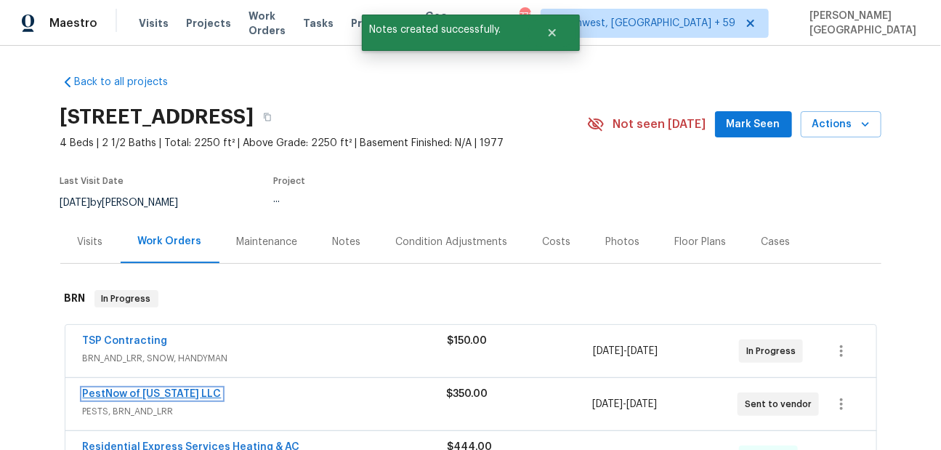
click at [148, 391] on link "PestNow of Virginia LLC" at bounding box center [152, 394] width 139 height 10
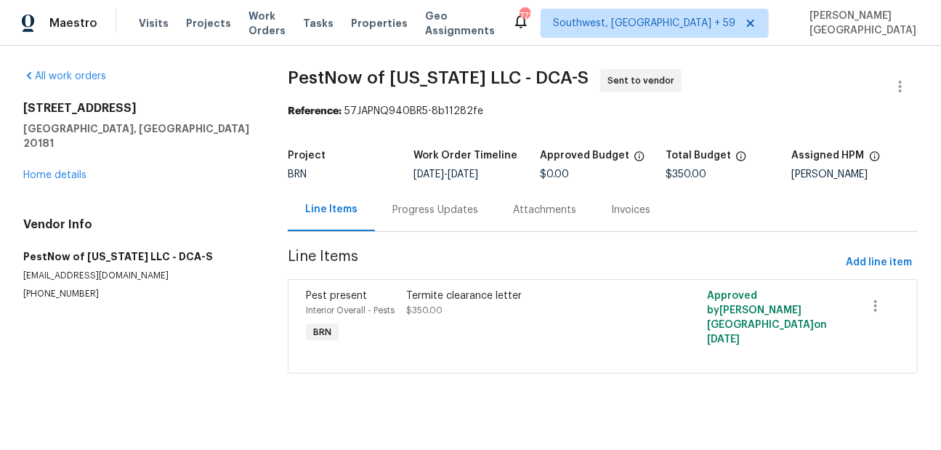
click at [65, 288] on p "(877) 284-2466" at bounding box center [138, 294] width 230 height 12
copy p "(877) 284-2466"
click at [430, 221] on div "Progress Updates" at bounding box center [435, 209] width 121 height 43
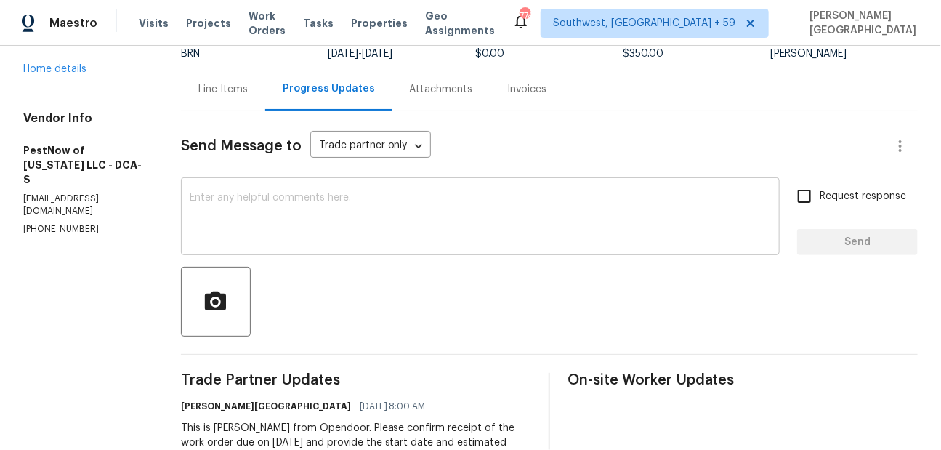
scroll to position [12, 0]
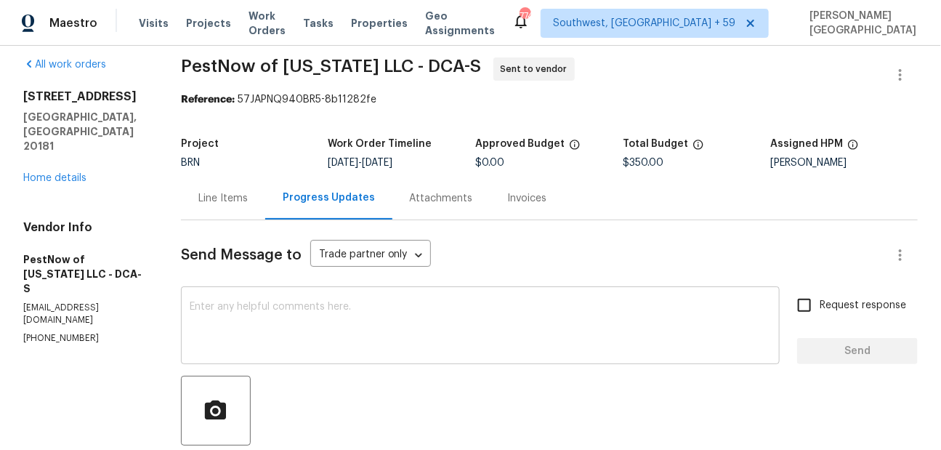
click at [236, 334] on textarea at bounding box center [481, 327] width 582 height 51
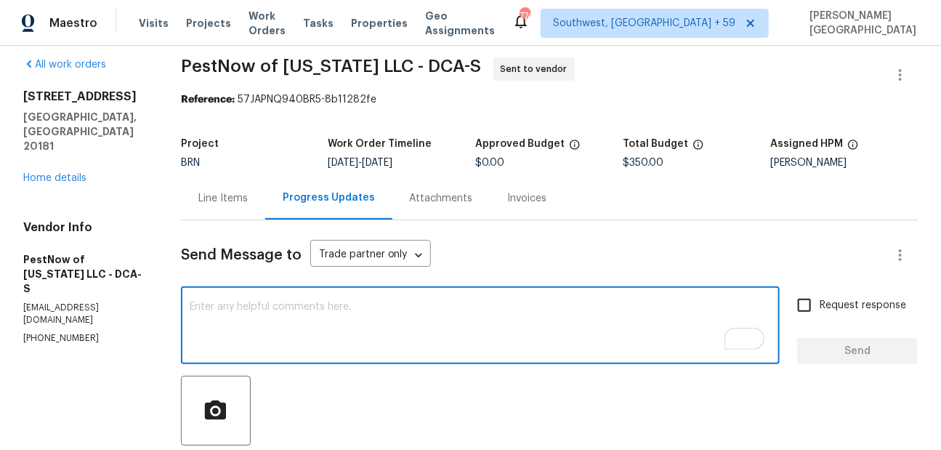
click at [394, 305] on textarea "To enrich screen reader interactions, please activate Accessibility in Grammarl…" at bounding box center [481, 327] width 582 height 51
click at [226, 335] on textarea "To enrich screen reader interactions, please activate Accessibility in Grammarl…" at bounding box center [481, 327] width 582 height 51
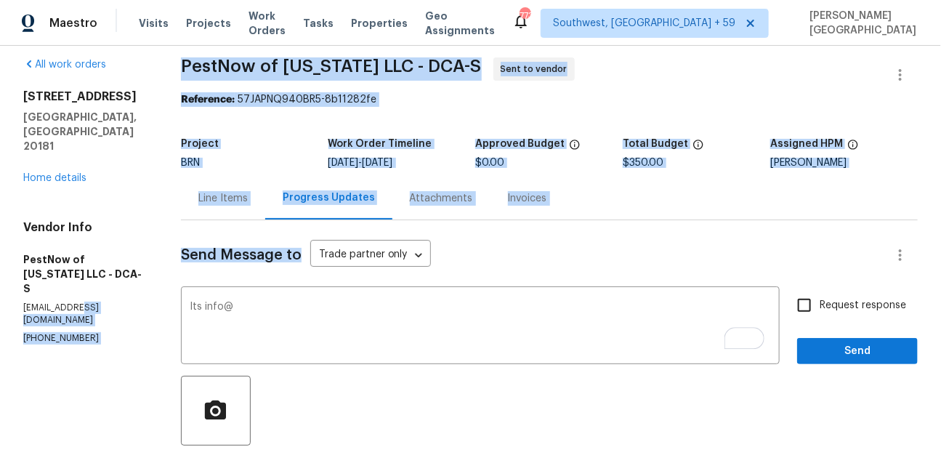
drag, startPoint x: 79, startPoint y: 260, endPoint x: 174, endPoint y: 268, distance: 95.6
click at [174, 268] on div "All work orders [STREET_ADDRESS][PERSON_NAME] Home details Vendor Info PestNow …" at bounding box center [470, 331] width 941 height 595
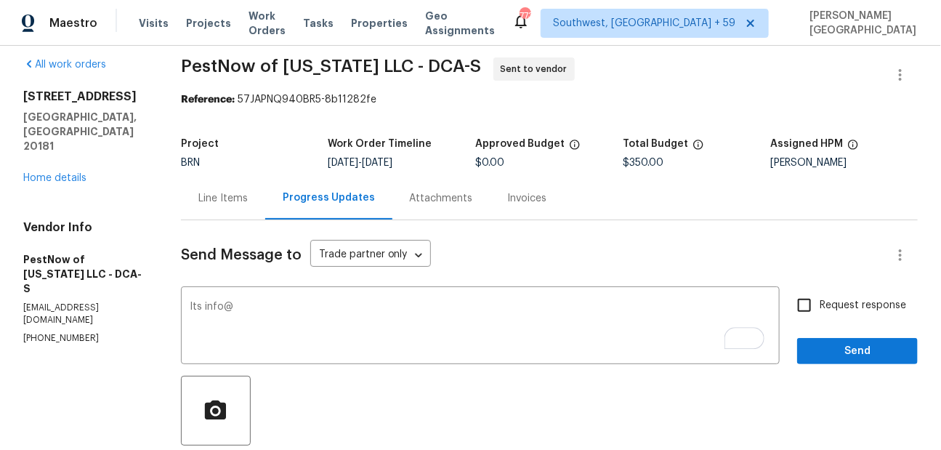
click at [172, 268] on div "All work orders [STREET_ADDRESS][PERSON_NAME] Home details Vendor Info PestNow …" at bounding box center [470, 331] width 941 height 595
drag, startPoint x: 79, startPoint y: 264, endPoint x: 134, endPoint y: 262, distance: 55.3
click at [134, 302] on p "[EMAIL_ADDRESS][DOMAIN_NAME]" at bounding box center [84, 314] width 123 height 25
copy p "[DOMAIN_NAME]"
click at [246, 309] on textarea "Its info@" at bounding box center [481, 327] width 582 height 51
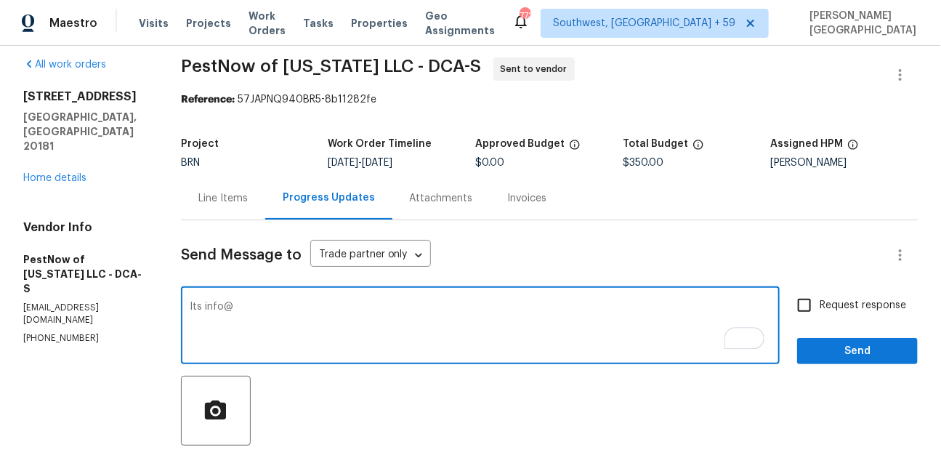
paste textarea "[DOMAIN_NAME]"
type textarea "Its [EMAIL_ADDRESS][DOMAIN_NAME]"
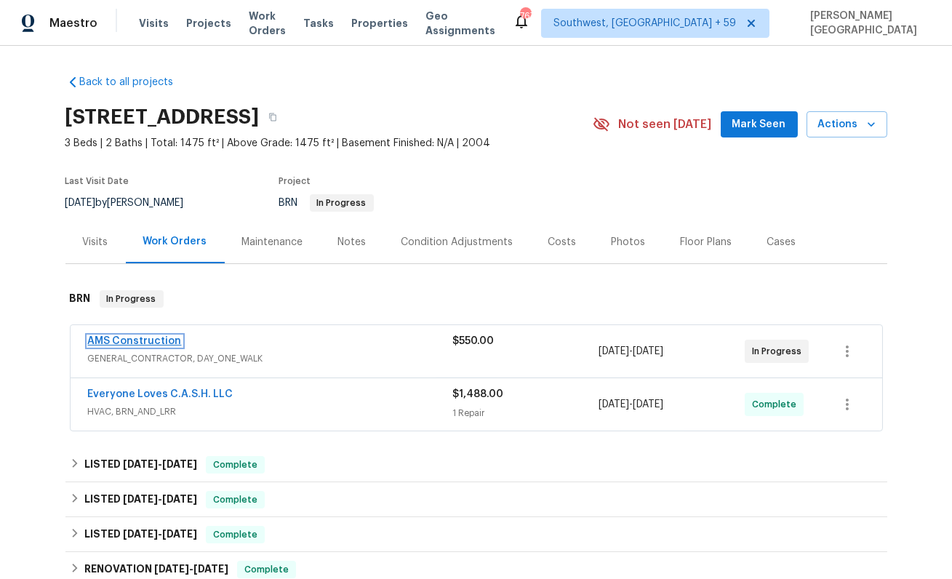
click at [153, 336] on link "AMS Construction" at bounding box center [135, 341] width 94 height 10
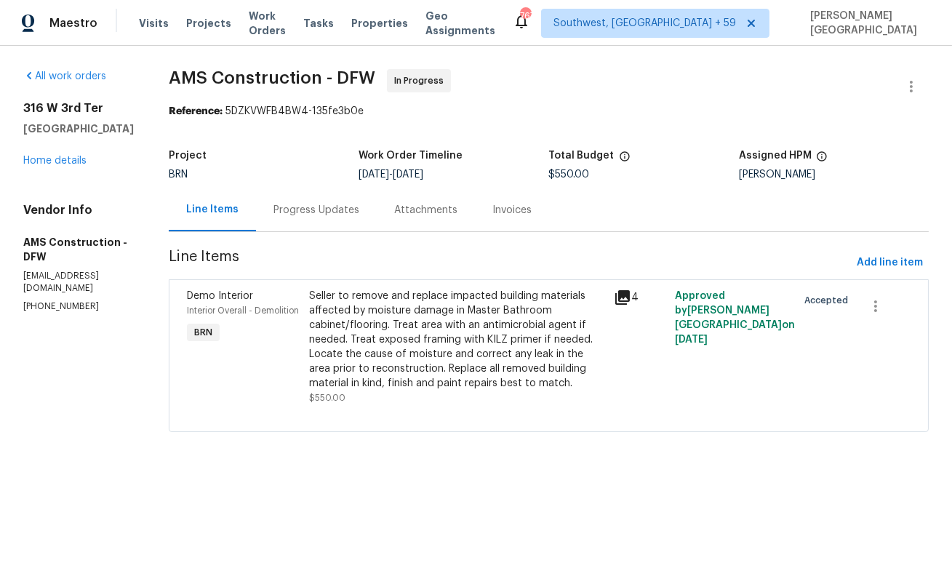
click at [316, 227] on div "Progress Updates" at bounding box center [316, 209] width 121 height 43
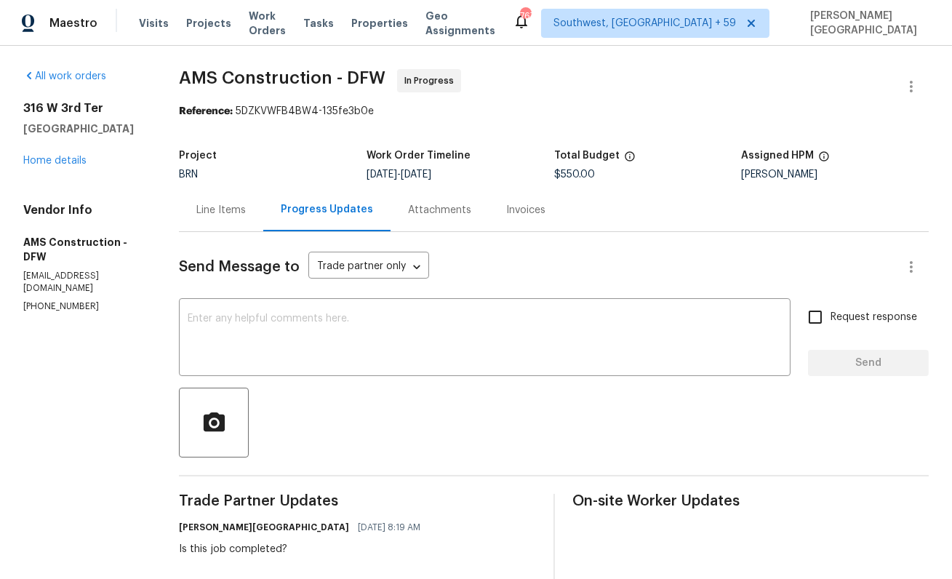
click at [58, 300] on p "(469) 363-1173" at bounding box center [83, 306] width 121 height 12
copy p "(469) 363-1173"
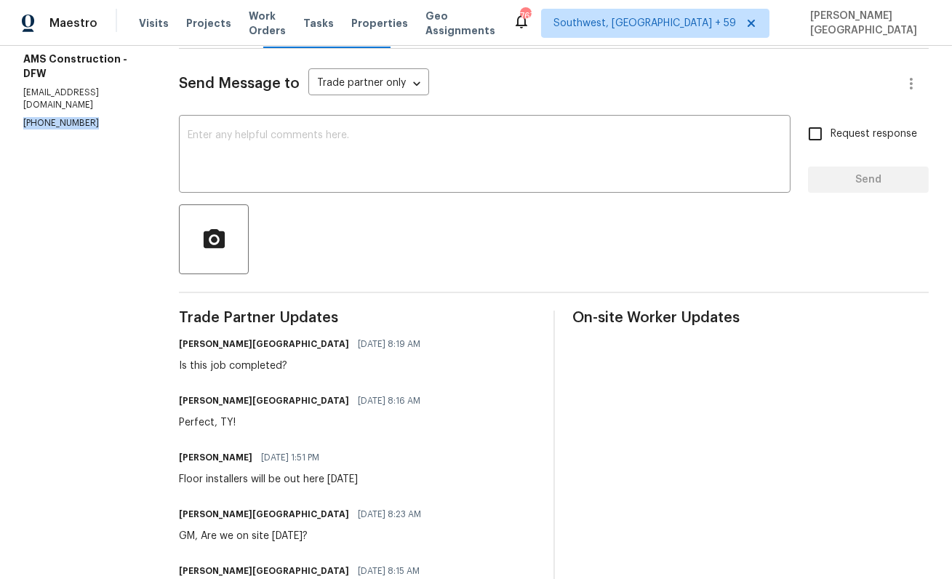
scroll to position [144, 0]
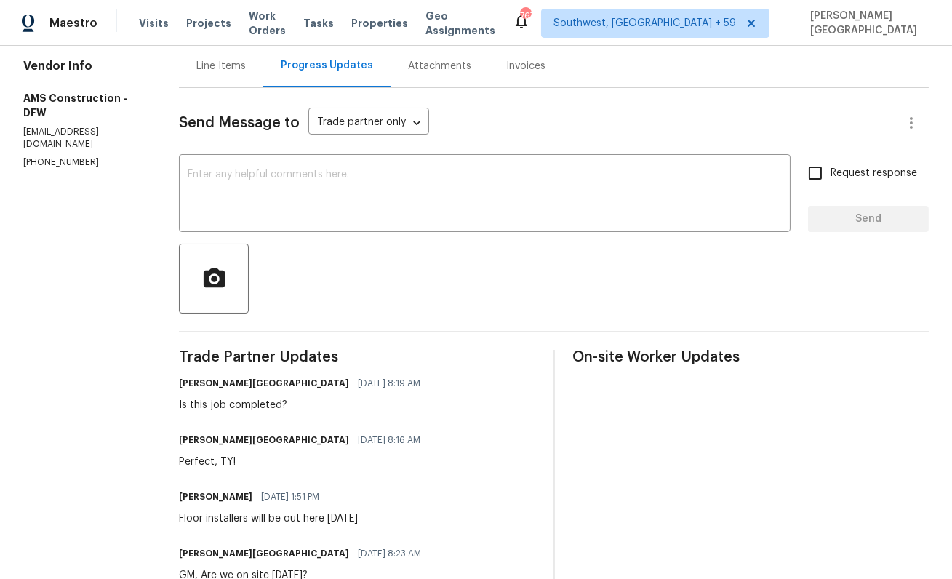
click at [214, 79] on div "Line Items" at bounding box center [221, 65] width 84 height 43
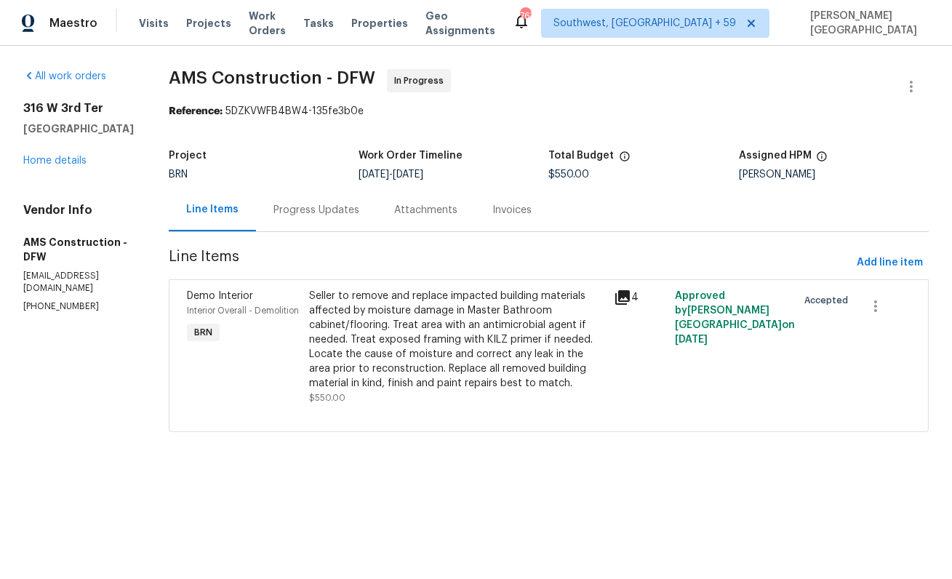
click at [294, 214] on div "Progress Updates" at bounding box center [316, 210] width 86 height 15
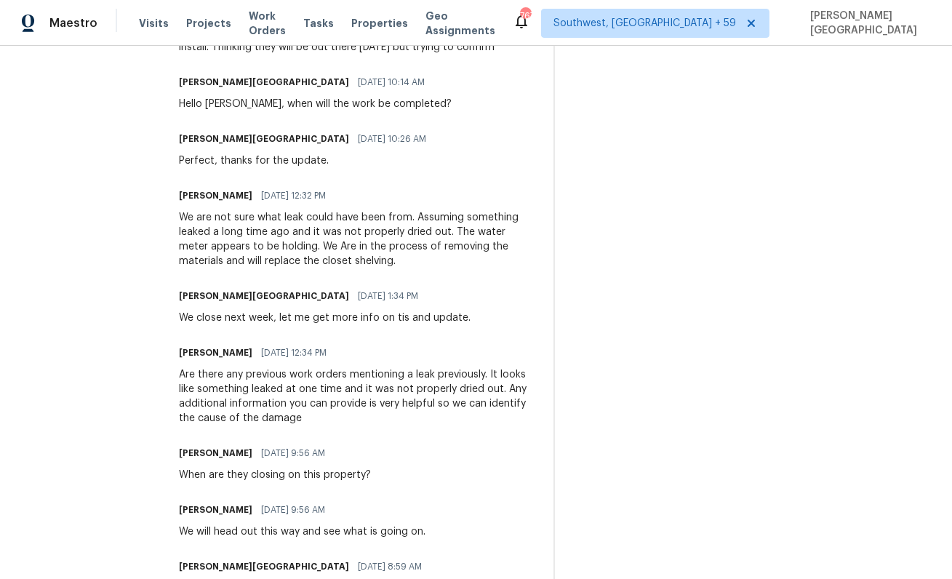
scroll to position [901, 0]
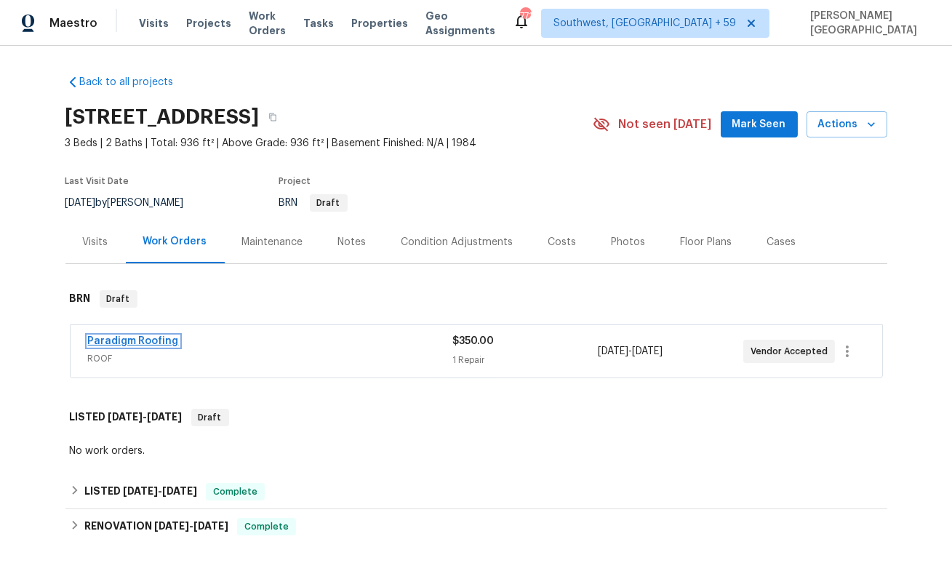
click at [164, 341] on link "Paradigm Roofing" at bounding box center [133, 341] width 91 height 10
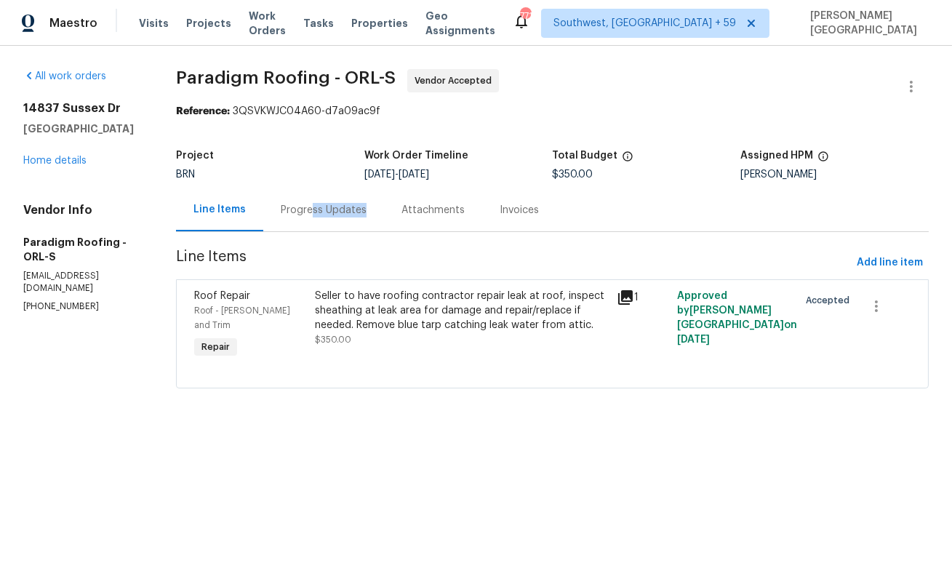
click at [318, 217] on div "Progress Updates" at bounding box center [323, 209] width 121 height 43
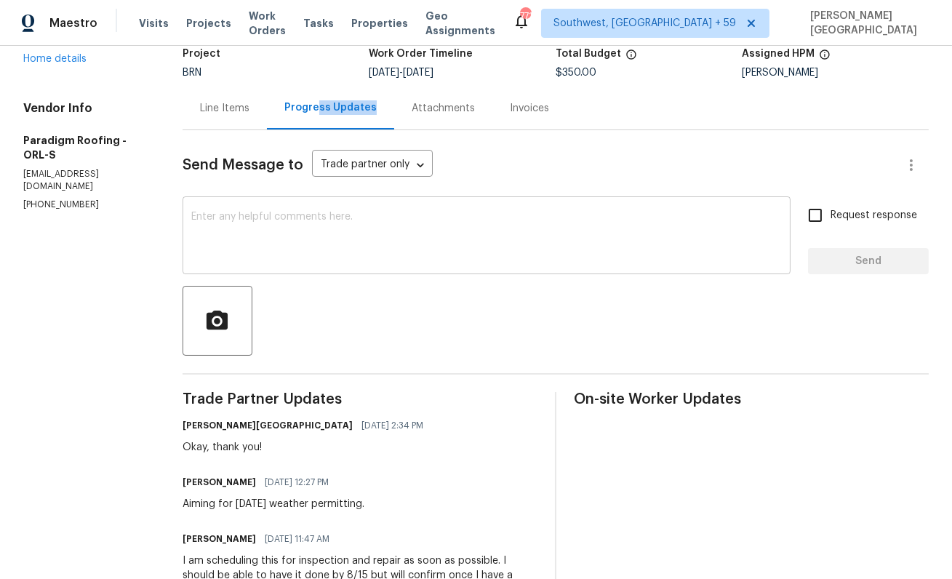
scroll to position [3, 0]
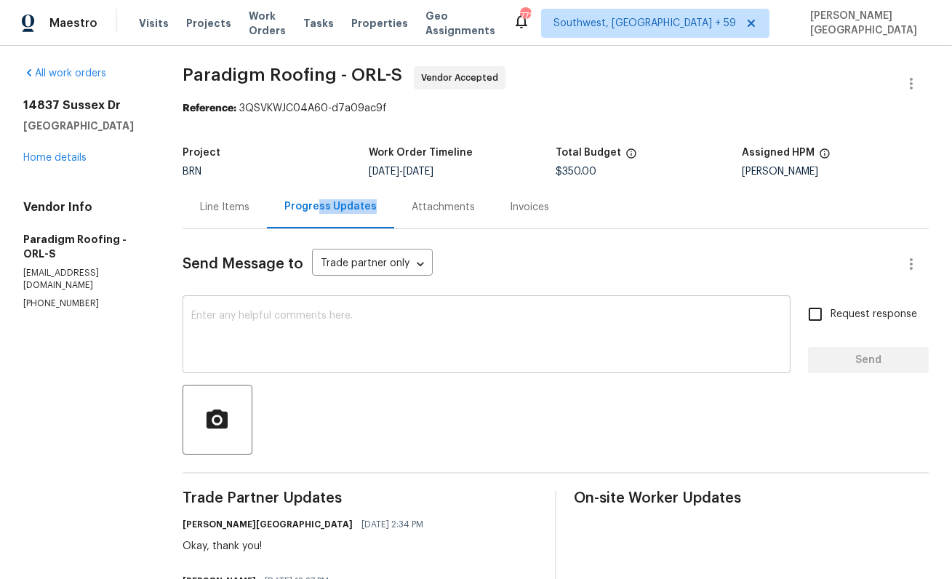
click at [273, 320] on textarea at bounding box center [486, 335] width 590 height 51
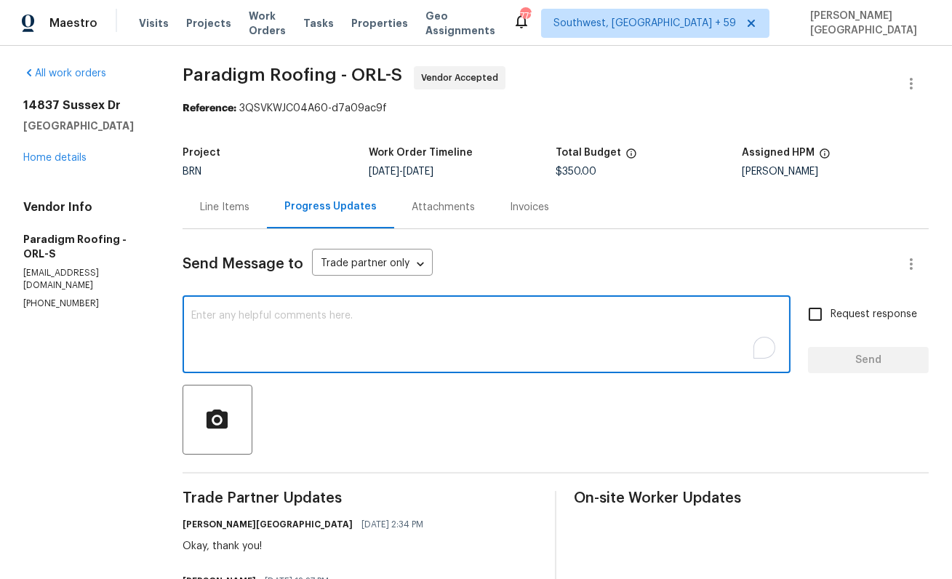
type textarea "H"
type textarea "Are we on site [DATE]?"
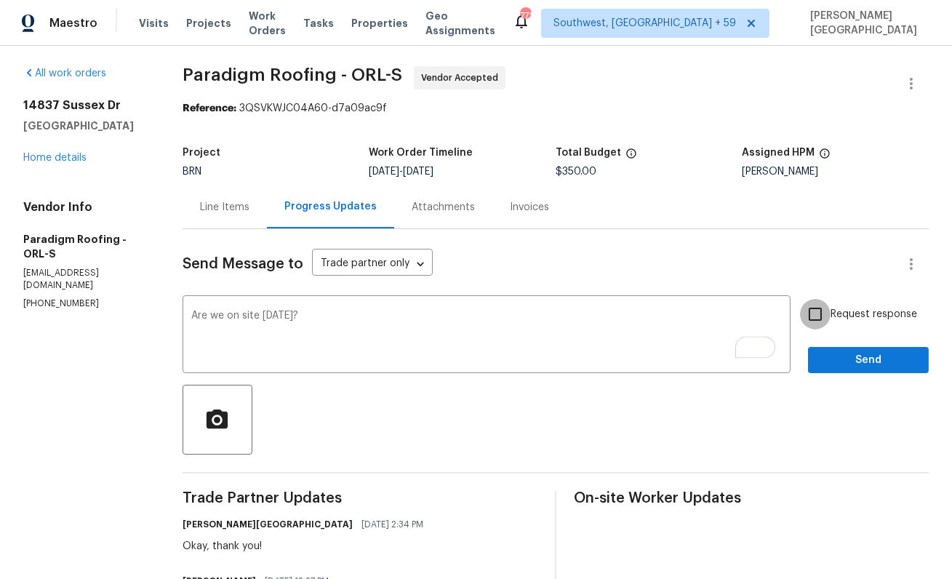
click at [827, 312] on input "Request response" at bounding box center [815, 314] width 31 height 31
checkbox input "true"
click at [834, 366] on span "Send" at bounding box center [867, 360] width 97 height 18
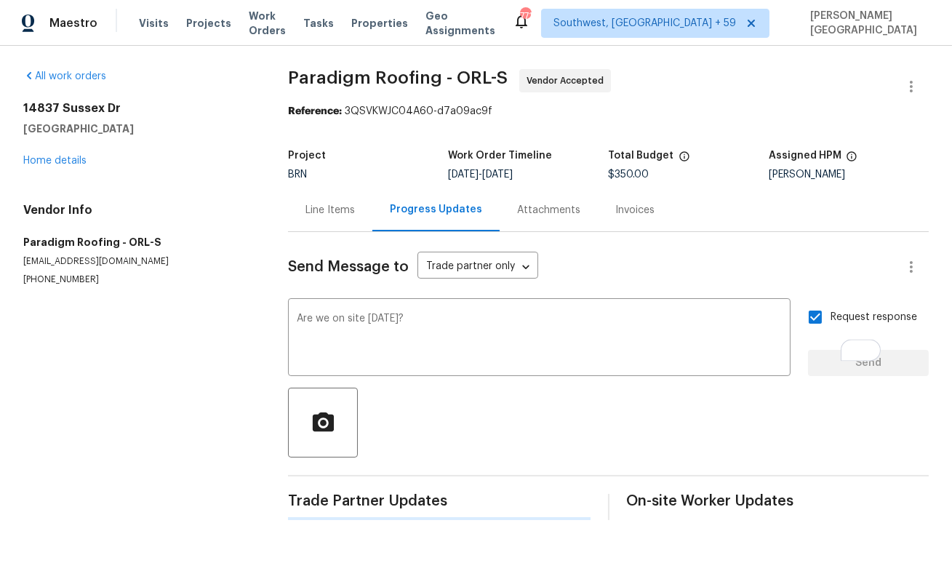
scroll to position [0, 0]
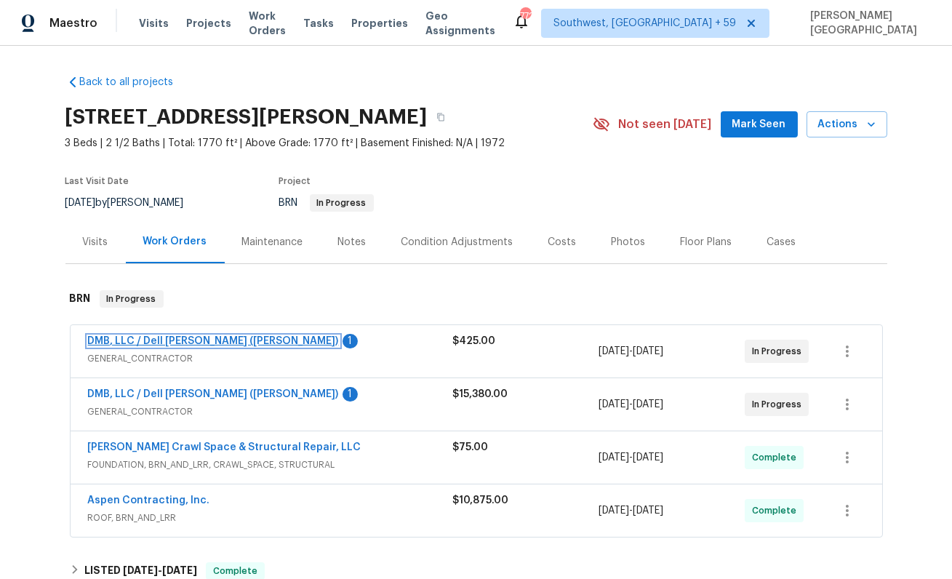
click at [203, 340] on link "DMB, LLC / Dell [PERSON_NAME] ([PERSON_NAME])" at bounding box center [213, 341] width 251 height 10
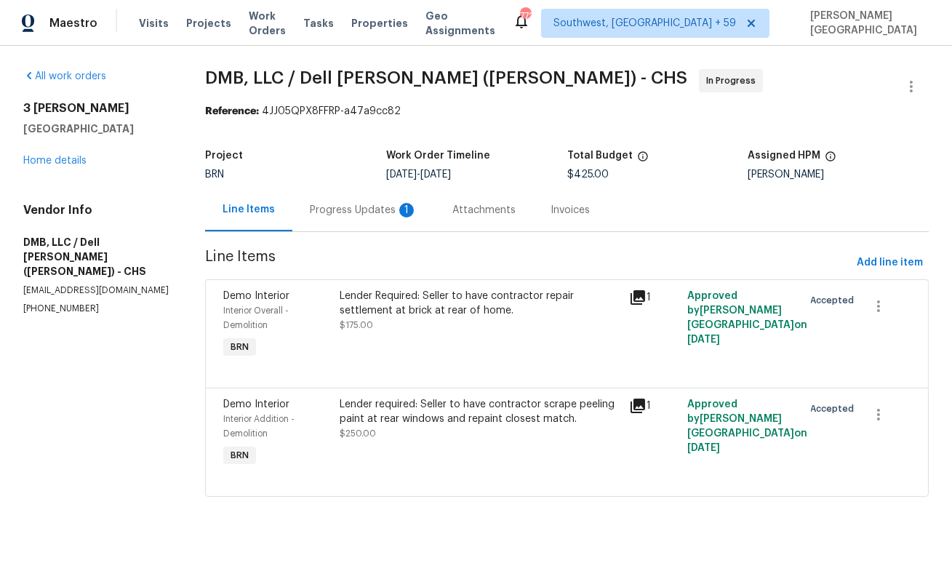
click at [362, 208] on div "Progress Updates 1" at bounding box center [364, 210] width 108 height 15
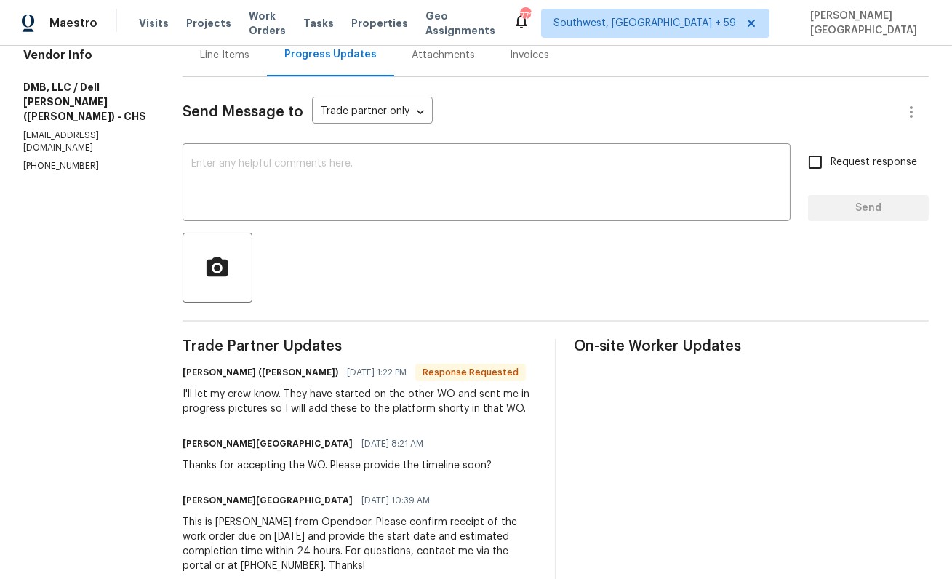
scroll to position [153, 0]
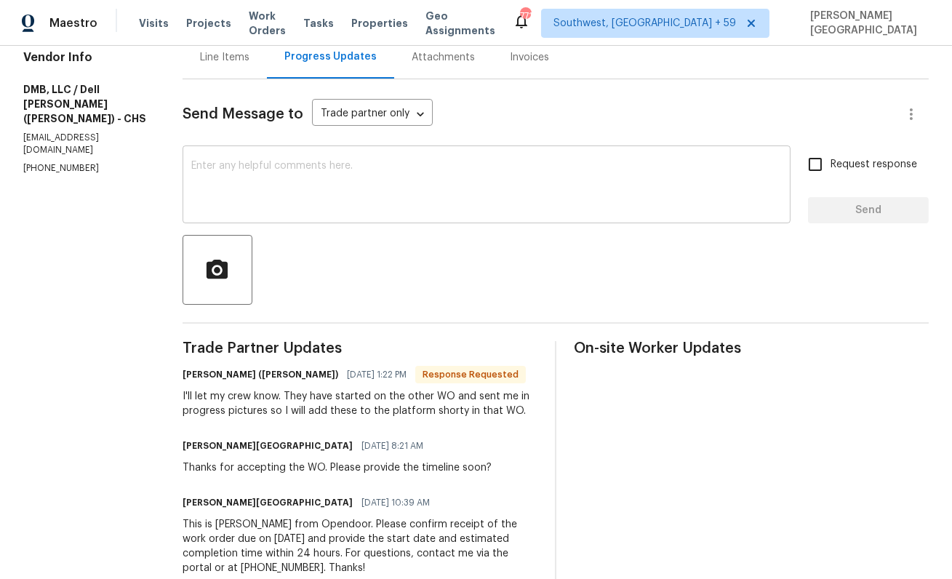
click at [249, 196] on textarea at bounding box center [486, 186] width 590 height 51
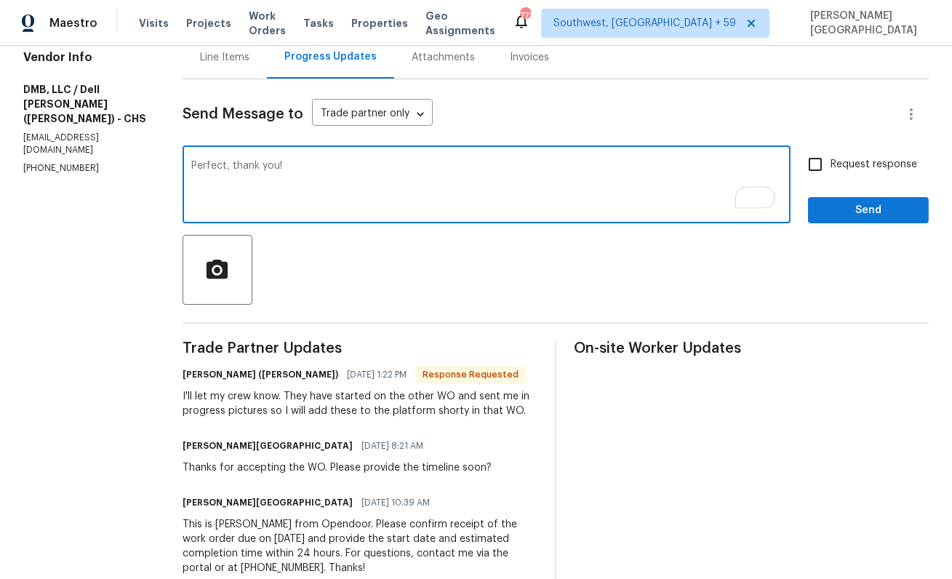
type textarea "Perfect, thank you!"
click at [862, 169] on span "Request response" at bounding box center [873, 164] width 87 height 15
click at [830, 169] on input "Request response" at bounding box center [815, 164] width 31 height 31
checkbox input "true"
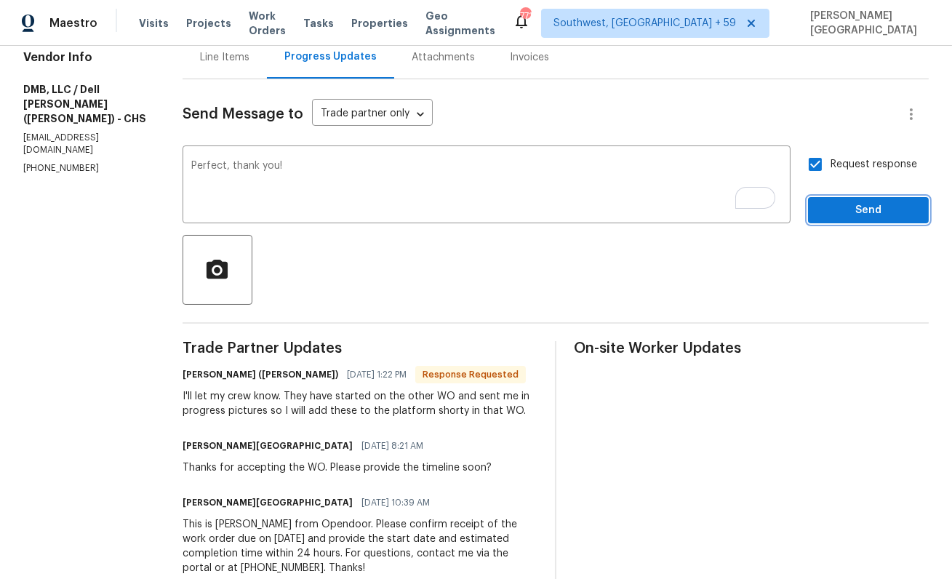
click at [883, 212] on span "Send" at bounding box center [867, 210] width 97 height 18
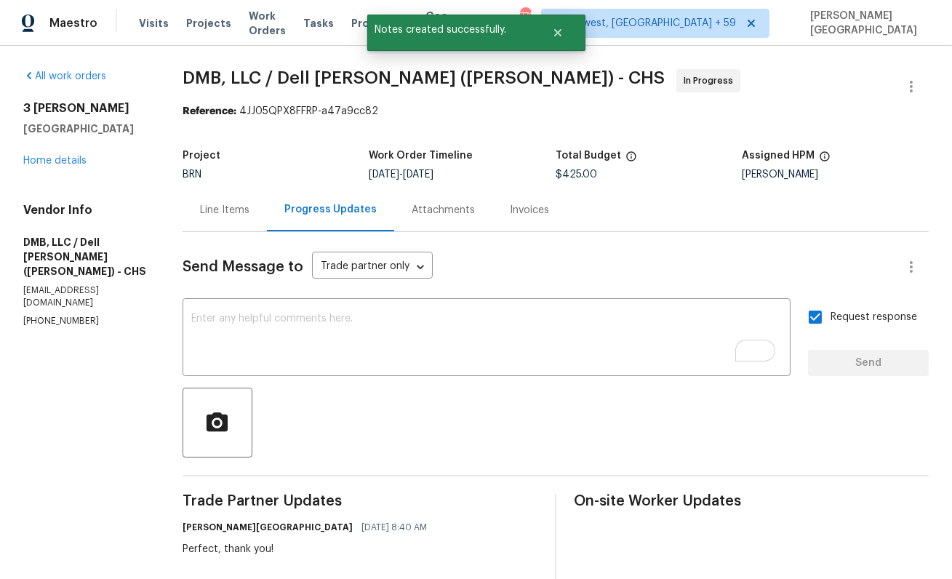
click at [191, 73] on span "DMB, LLC / Dell Bryson (Heise) - CHS" at bounding box center [423, 77] width 482 height 17
click at [257, 73] on span "DMB, LLC / Dell Bryson (Heise) - CHS" at bounding box center [423, 77] width 482 height 17
copy span "DMB, LLC"
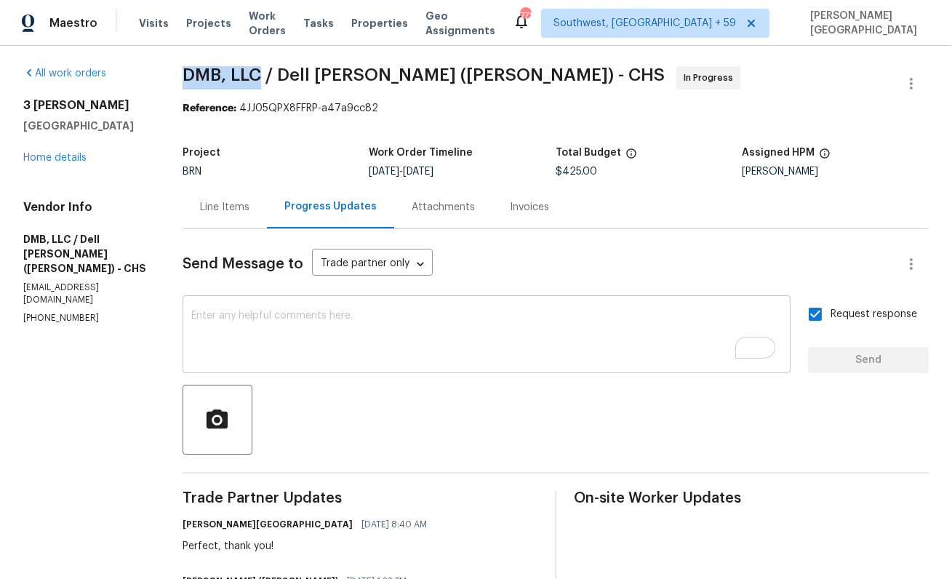
scroll to position [246, 0]
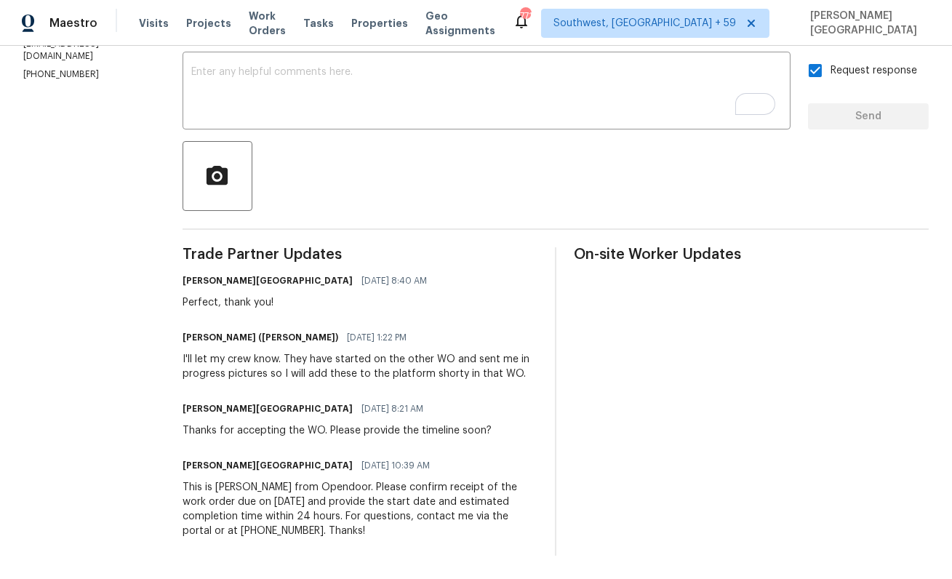
click at [313, 357] on div "I'll let my crew know. They have started on the other WO and sent me in progres…" at bounding box center [359, 366] width 355 height 29
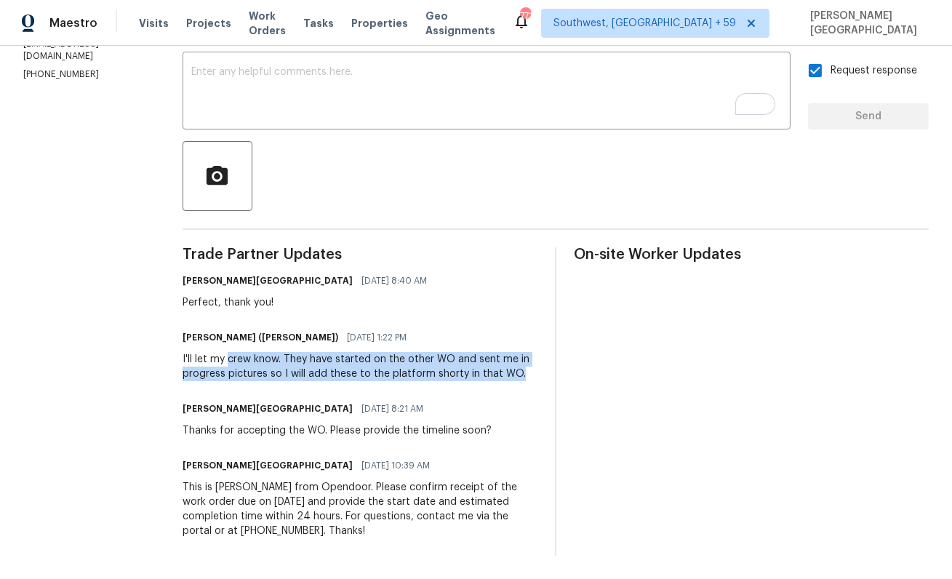
drag, startPoint x: 232, startPoint y: 358, endPoint x: 519, endPoint y: 371, distance: 287.5
click at [519, 371] on div "I'll let my crew know. They have started on the other WO and sent me in progres…" at bounding box center [359, 366] width 355 height 29
copy div "crew know. They have started on the other WO and sent me in progress pictures s…"
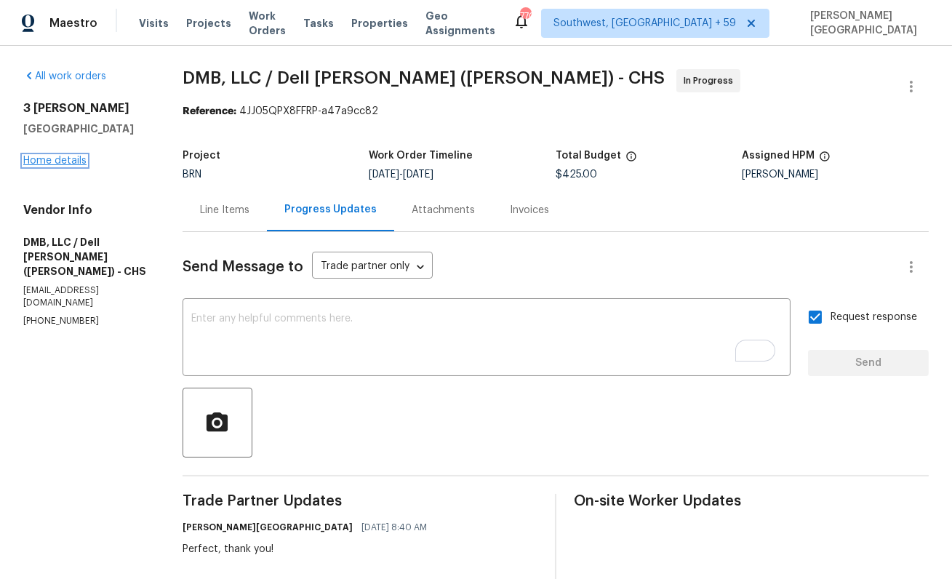
click at [75, 161] on link "Home details" at bounding box center [54, 161] width 63 height 10
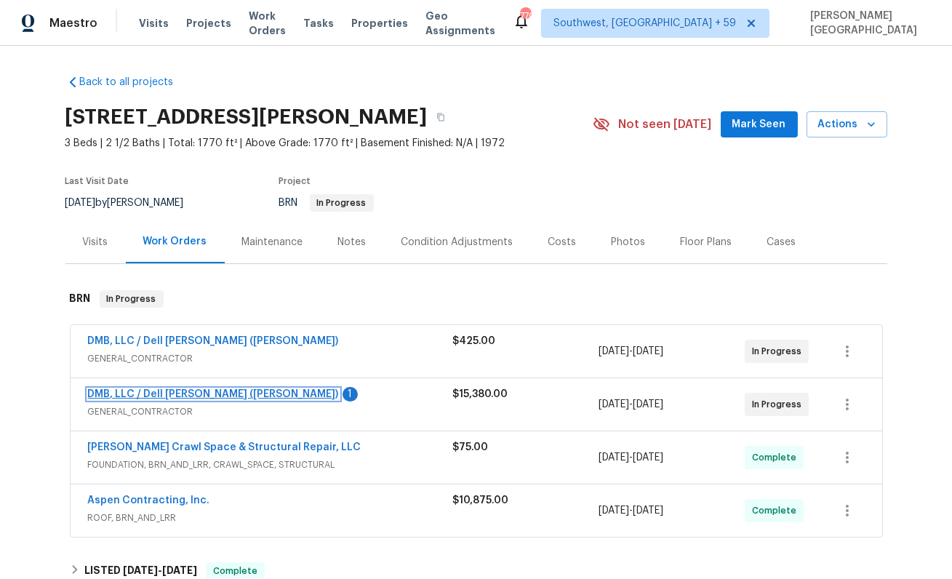
click at [188, 390] on link "DMB, LLC / Dell Bryson (Heise)" at bounding box center [213, 394] width 251 height 10
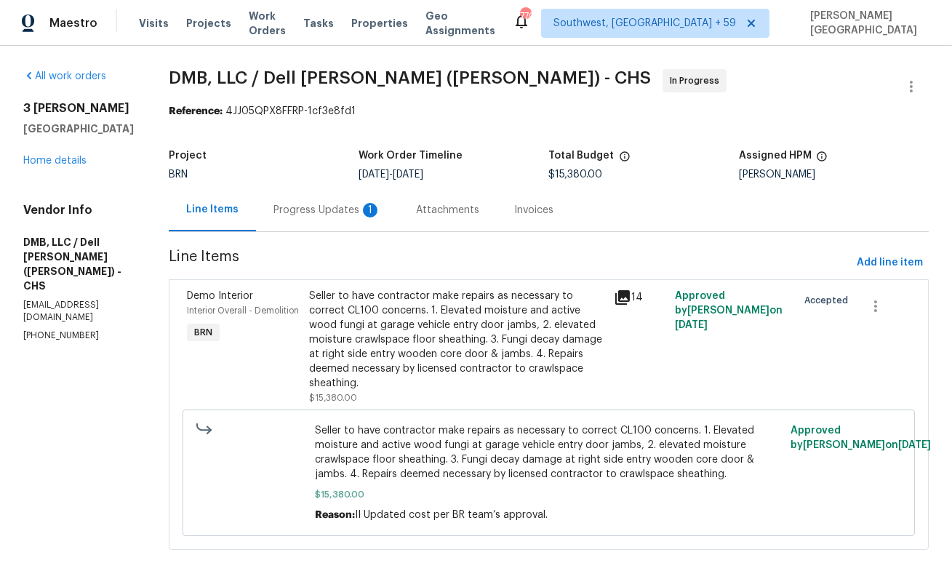
click at [336, 208] on div "Progress Updates 1" at bounding box center [327, 210] width 108 height 15
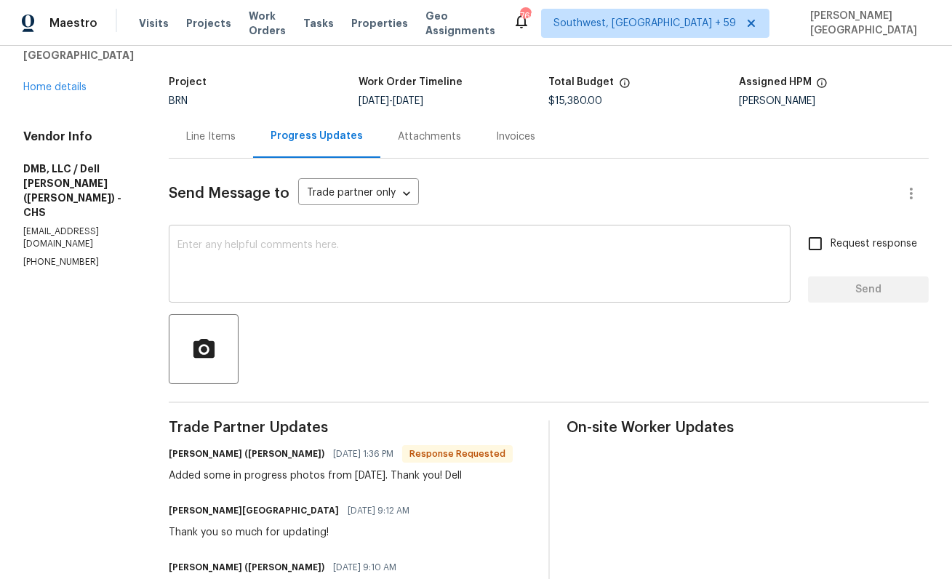
scroll to position [97, 0]
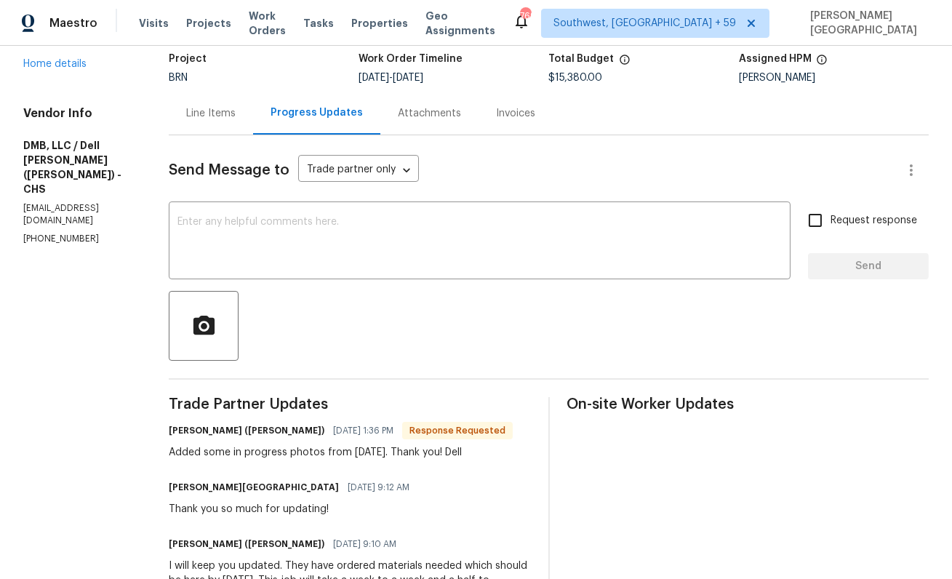
click at [294, 450] on div "Added some in progress photos from yesterday. Thank you! Dell" at bounding box center [341, 452] width 344 height 15
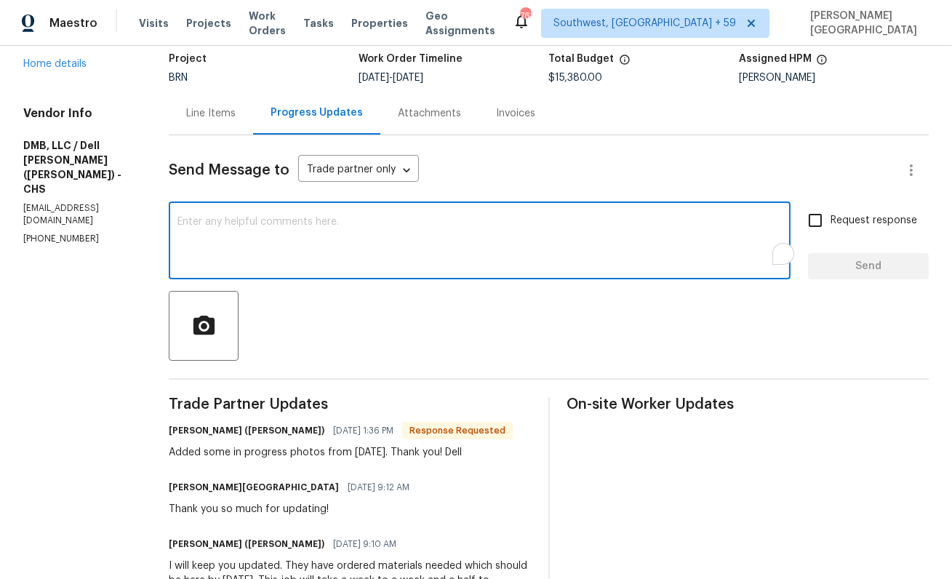
click at [252, 245] on textarea "To enrich screen reader interactions, please activate Accessibility in Grammarl…" at bounding box center [479, 242] width 604 height 51
type textarea "Thank you!"
click at [835, 219] on span "Request response" at bounding box center [873, 220] width 87 height 15
click at [830, 219] on input "Request response" at bounding box center [815, 220] width 31 height 31
checkbox input "true"
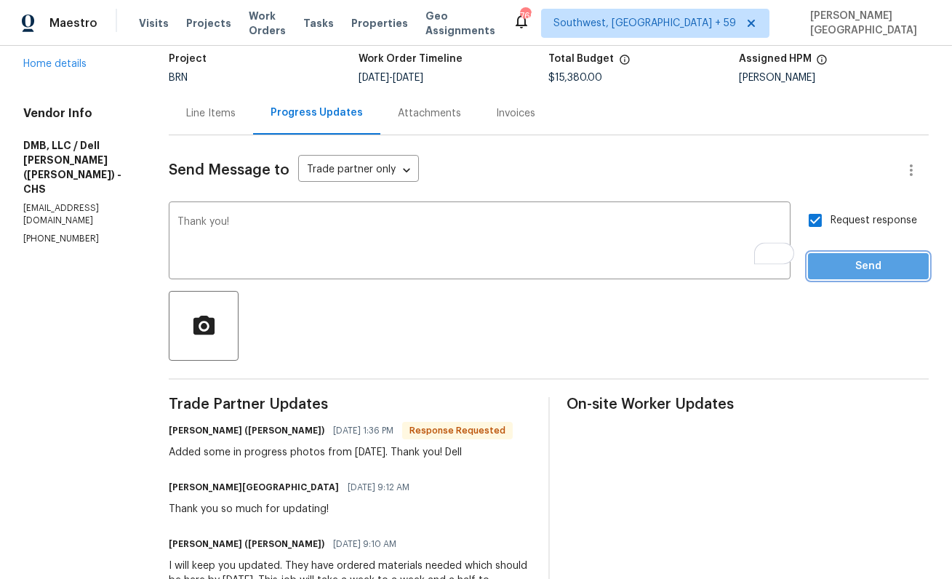
click at [843, 273] on span "Send" at bounding box center [867, 266] width 97 height 18
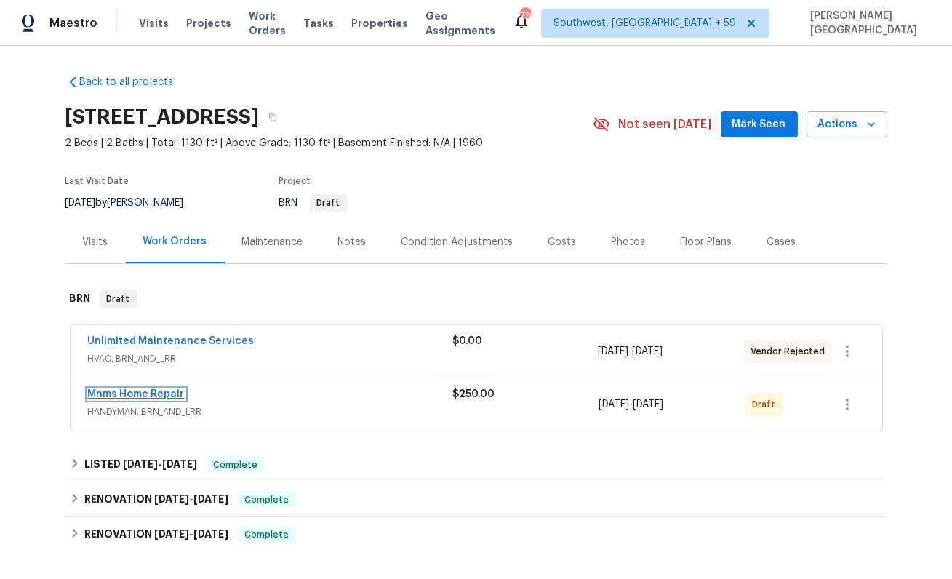
click at [140, 389] on link "Mnms Home Repair" at bounding box center [136, 394] width 97 height 10
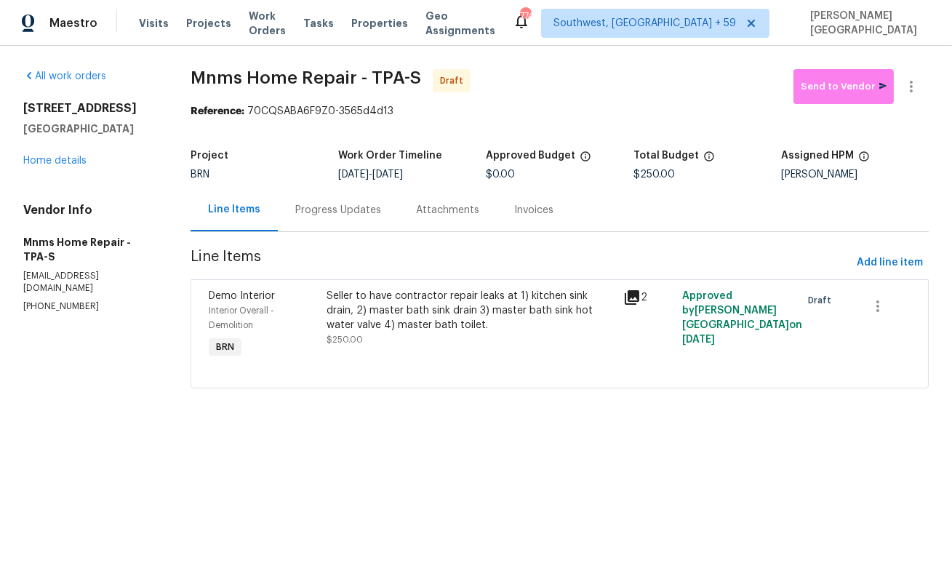
click at [349, 221] on div "Progress Updates" at bounding box center [338, 209] width 121 height 43
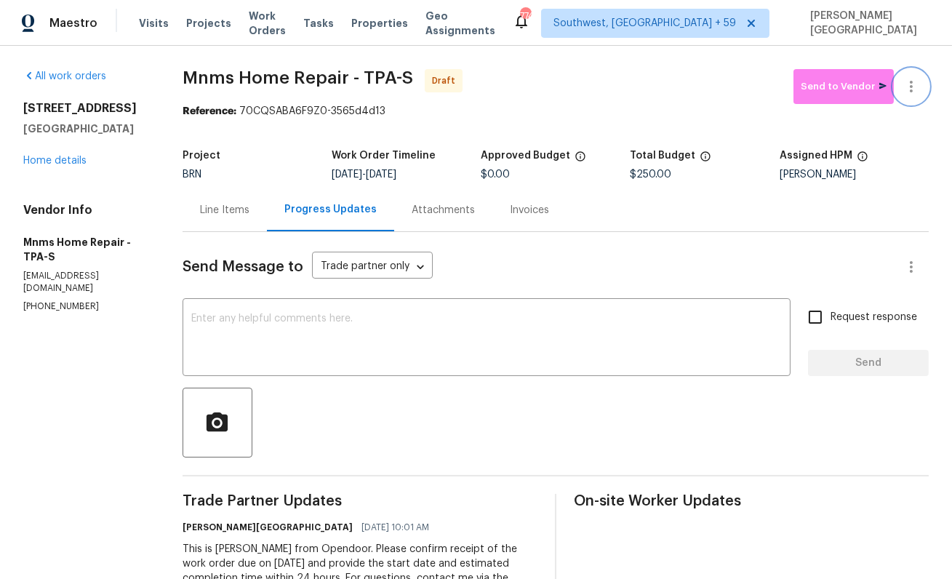
click at [917, 84] on icon "button" at bounding box center [910, 86] width 17 height 17
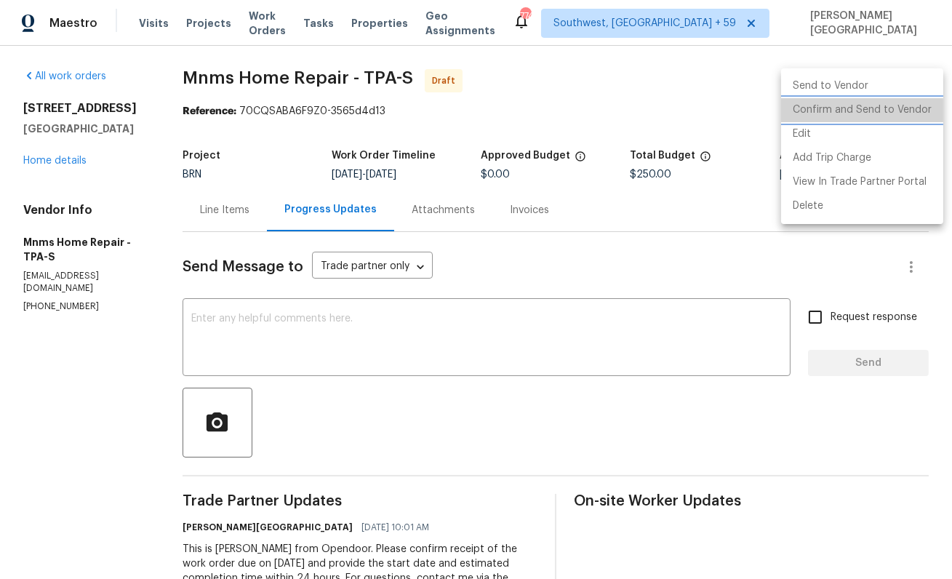
click at [908, 108] on li "Confirm and Send to Vendor" at bounding box center [862, 110] width 162 height 24
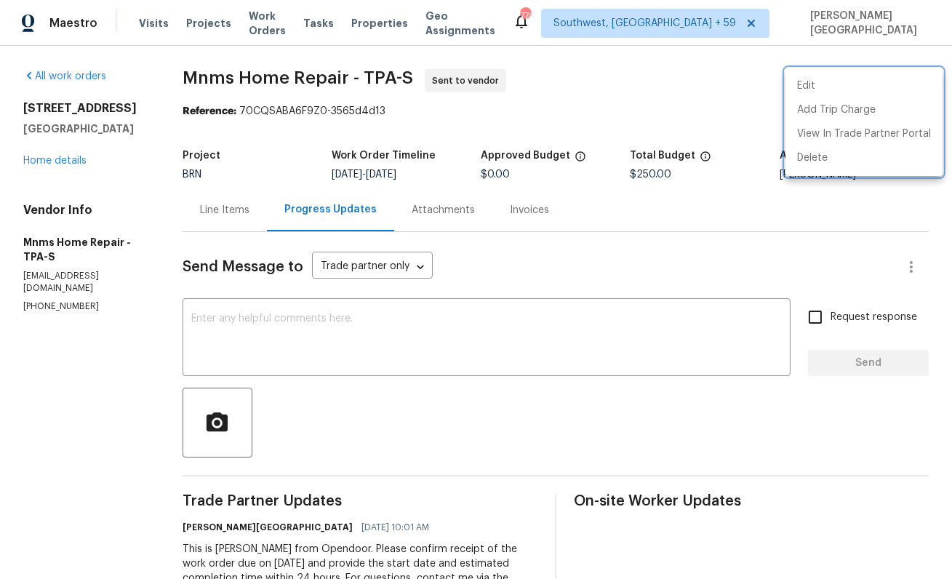
click at [67, 160] on div at bounding box center [476, 289] width 952 height 579
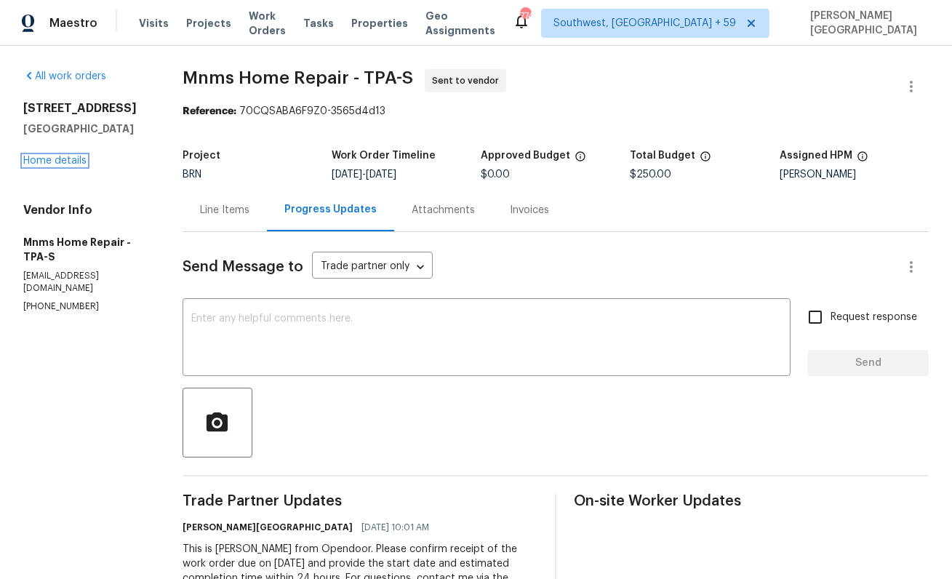
click at [67, 160] on link "Home details" at bounding box center [54, 161] width 63 height 10
